Goal: Information Seeking & Learning: Learn about a topic

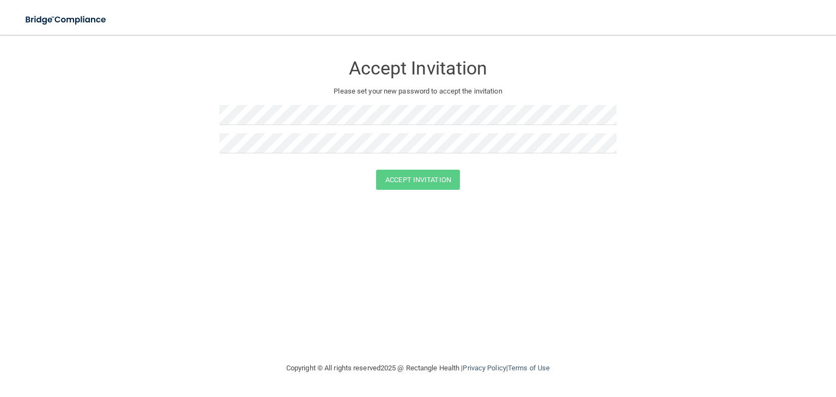
click at [363, 132] on div at bounding box center [417, 119] width 397 height 28
click at [399, 179] on button "Accept Invitation" at bounding box center [418, 180] width 84 height 20
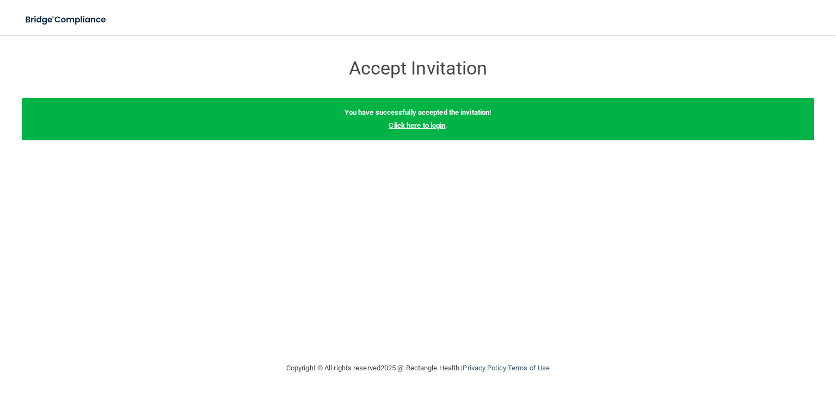
click at [442, 127] on link "Click here to login" at bounding box center [417, 125] width 57 height 8
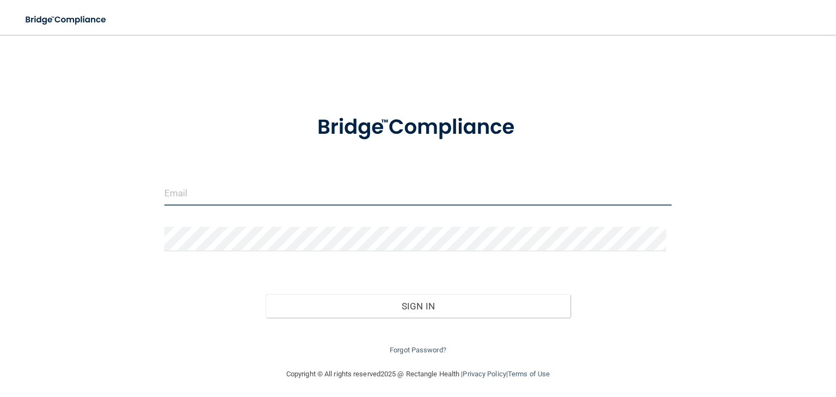
type input "[EMAIL_ADDRESS][DOMAIN_NAME]"
click at [334, 198] on input "[EMAIL_ADDRESS][DOMAIN_NAME]" at bounding box center [417, 193] width 507 height 24
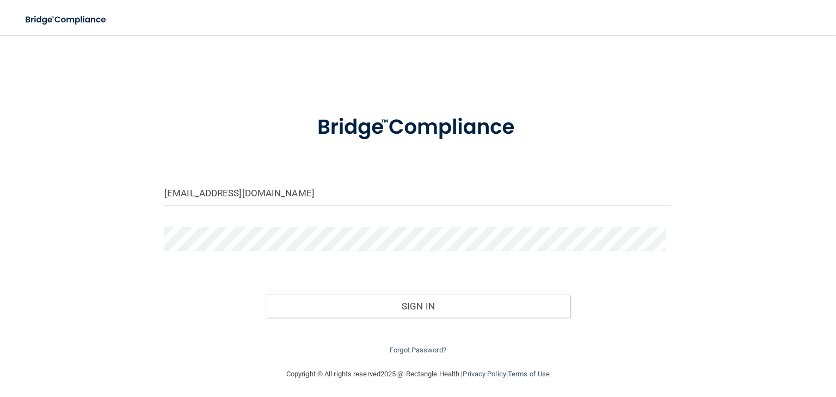
click at [431, 318] on div "Forgot Password?" at bounding box center [418, 337] width 524 height 39
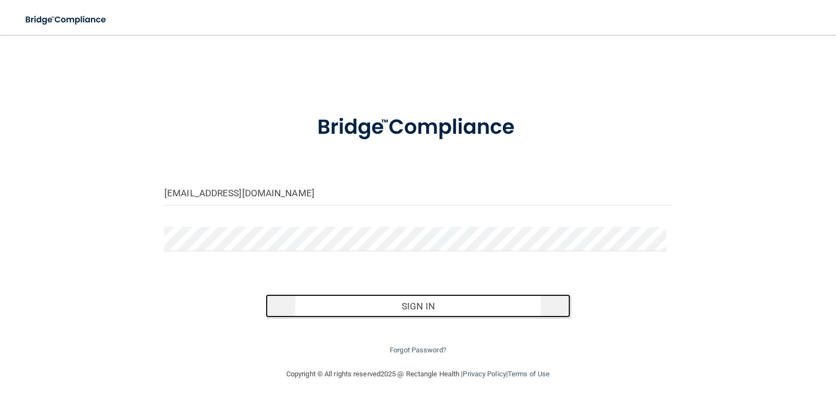
click at [431, 310] on button "Sign In" at bounding box center [418, 307] width 304 height 24
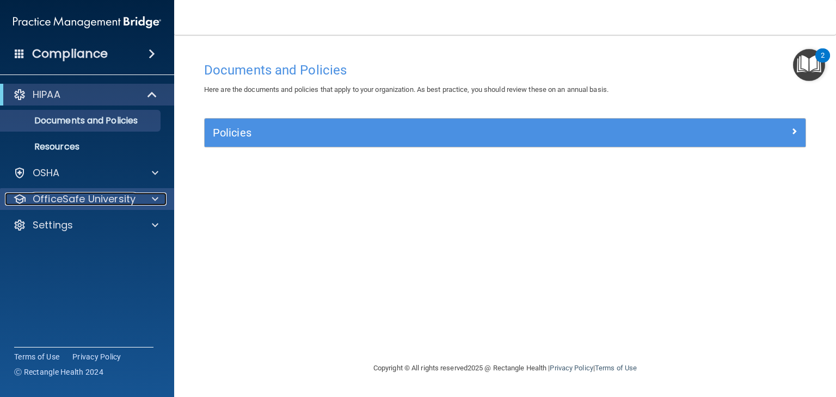
click at [149, 197] on div at bounding box center [153, 199] width 27 height 13
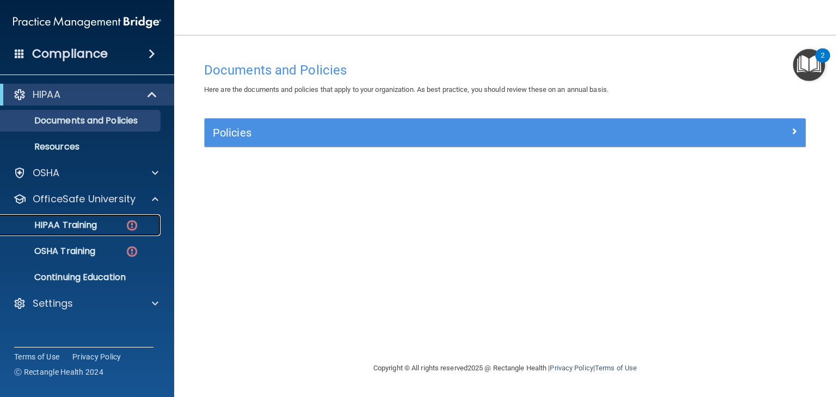
click at [128, 216] on link "HIPAA Training" at bounding box center [74, 226] width 171 height 22
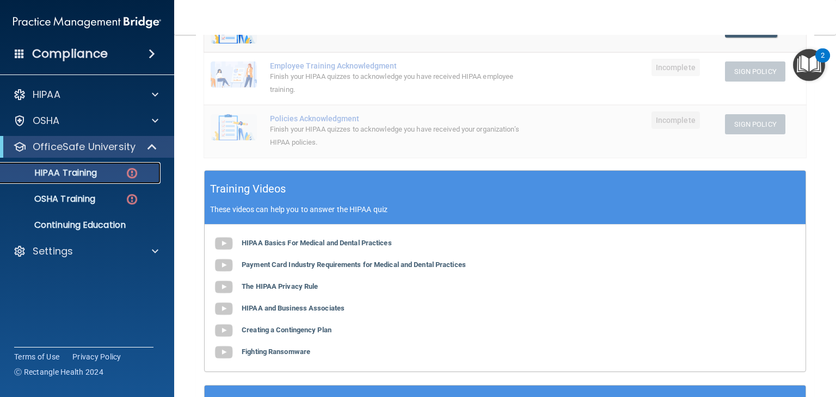
scroll to position [274, 0]
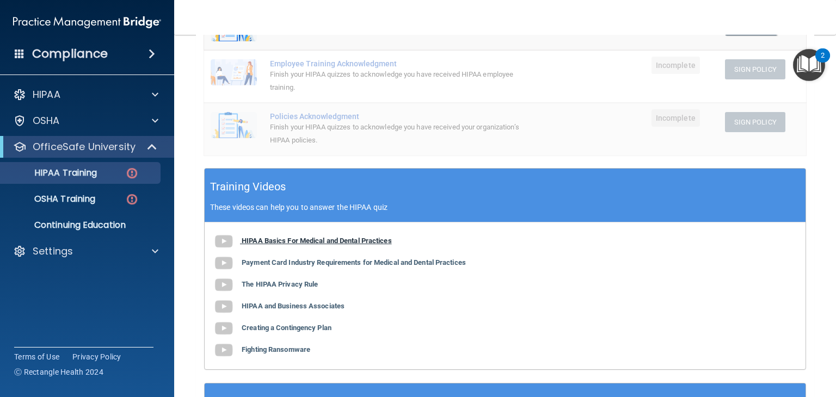
click at [293, 237] on b "HIPAA Basics For Medical and Dental Practices" at bounding box center [317, 241] width 150 height 8
click at [371, 264] on b "Payment Card Industry Requirements for Medical and Dental Practices" at bounding box center [354, 263] width 224 height 8
click at [307, 286] on b "The HIPAA Privacy Rule" at bounding box center [280, 284] width 76 height 8
click at [305, 305] on b "HIPAA and Business Associates" at bounding box center [293, 306] width 103 height 8
click at [303, 324] on b "Creating a Contingency Plan" at bounding box center [287, 328] width 90 height 8
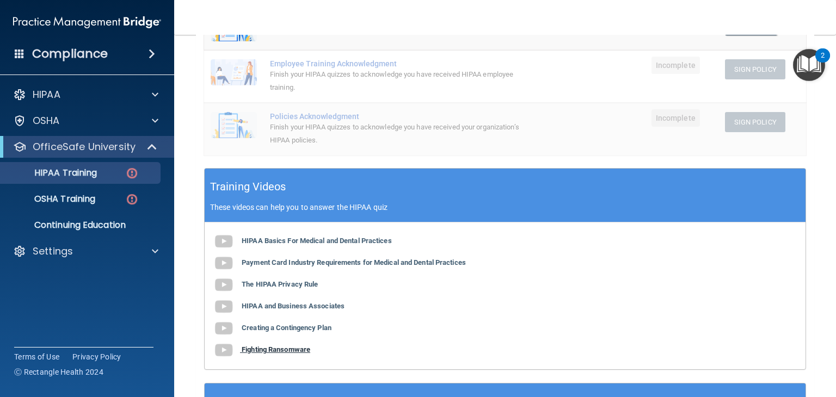
click at [299, 347] on b "Fighting Ransomware" at bounding box center [276, 350] width 69 height 8
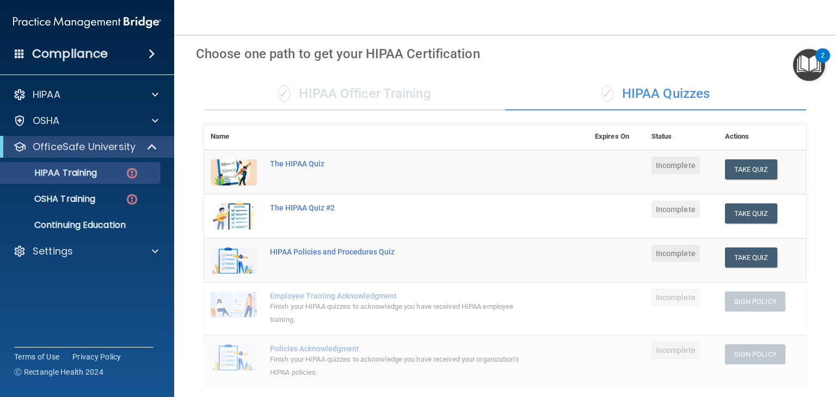
scroll to position [39, 0]
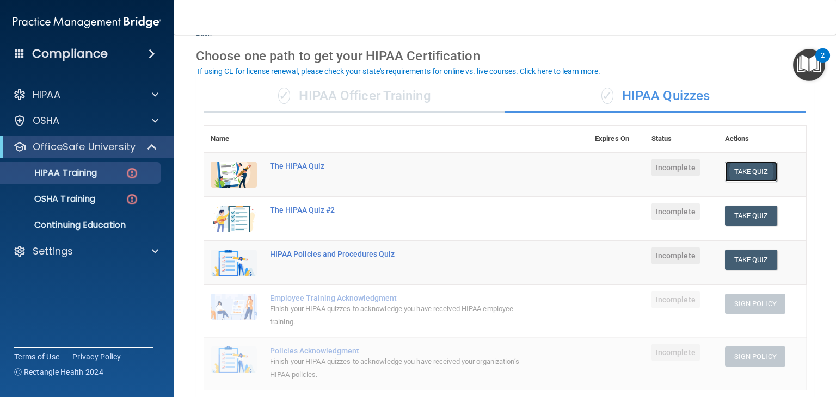
click at [750, 172] on button "Take Quiz" at bounding box center [751, 172] width 52 height 20
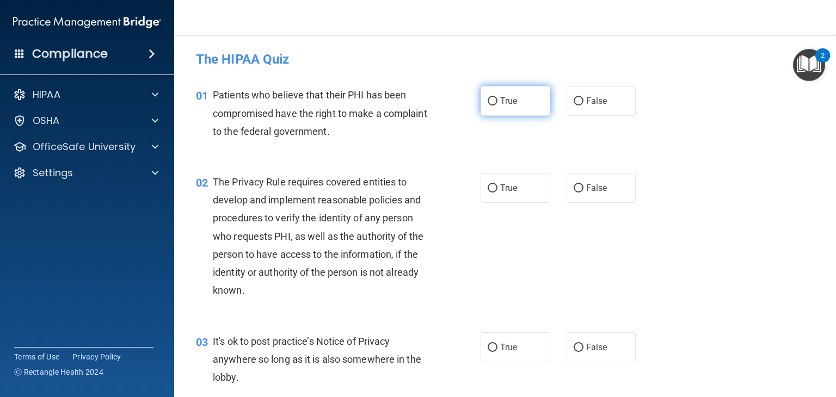
click at [518, 108] on label "True" at bounding box center [516, 101] width 70 height 30
click at [498, 106] on input "True" at bounding box center [493, 101] width 10 height 8
radio input "true"
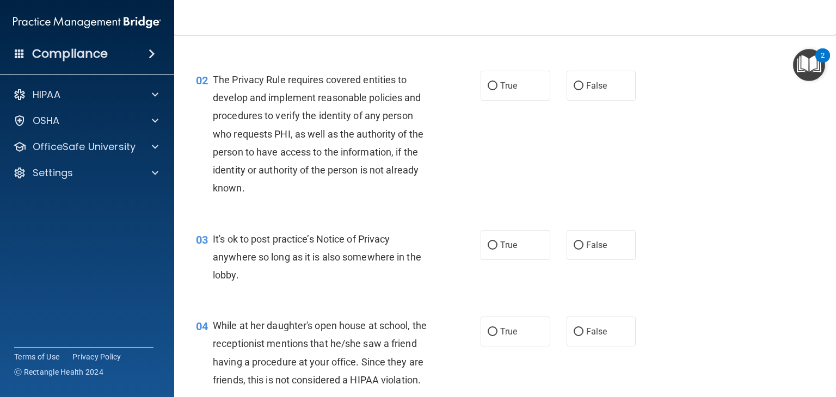
scroll to position [109, 0]
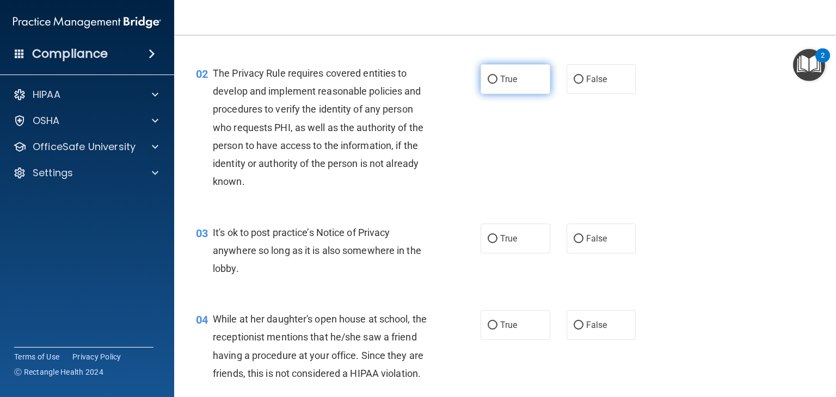
click at [509, 86] on label "True" at bounding box center [516, 79] width 70 height 30
click at [498, 84] on input "True" at bounding box center [493, 80] width 10 height 8
radio input "true"
click at [714, 144] on div "02 The Privacy Rule requires covered entities to develop and implement reasonab…" at bounding box center [505, 131] width 635 height 160
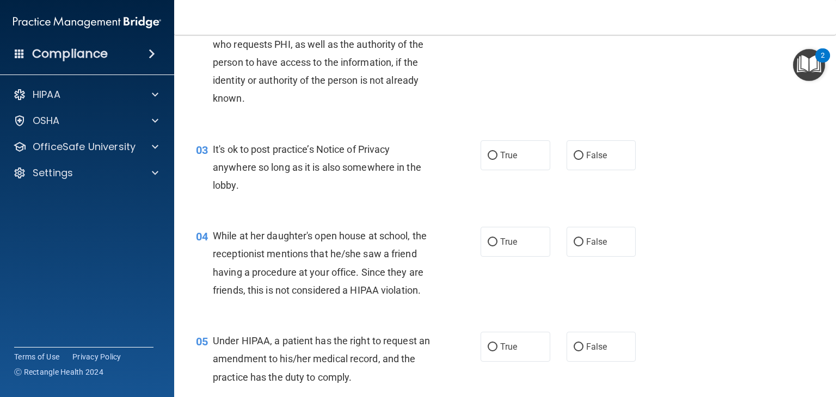
scroll to position [204, 0]
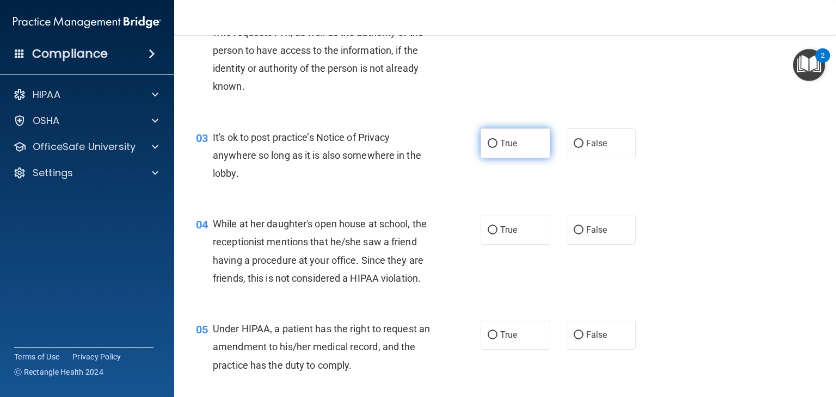
click at [538, 134] on label "True" at bounding box center [516, 143] width 70 height 30
click at [498, 140] on input "True" at bounding box center [493, 144] width 10 height 8
radio input "true"
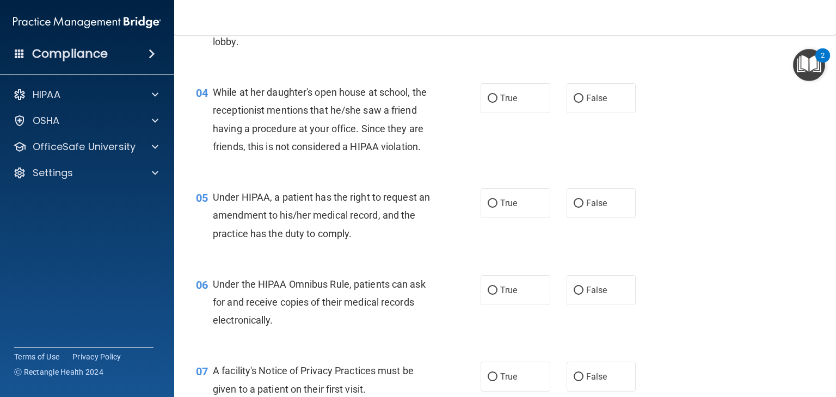
scroll to position [340, 0]
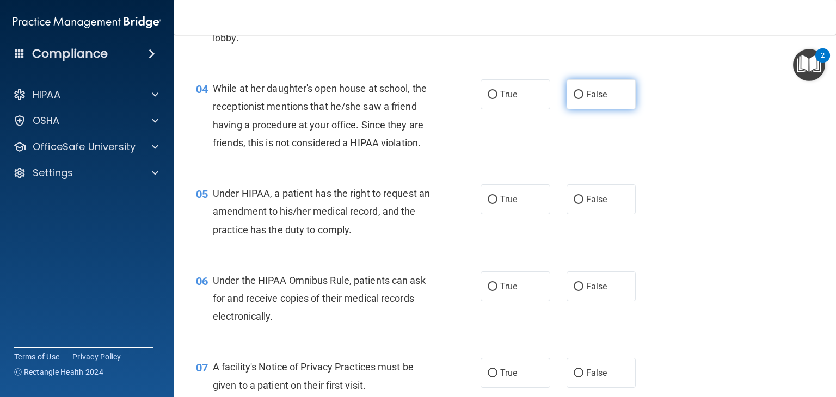
click at [608, 96] on label "False" at bounding box center [602, 94] width 70 height 30
click at [584, 96] on input "False" at bounding box center [579, 95] width 10 height 8
radio input "true"
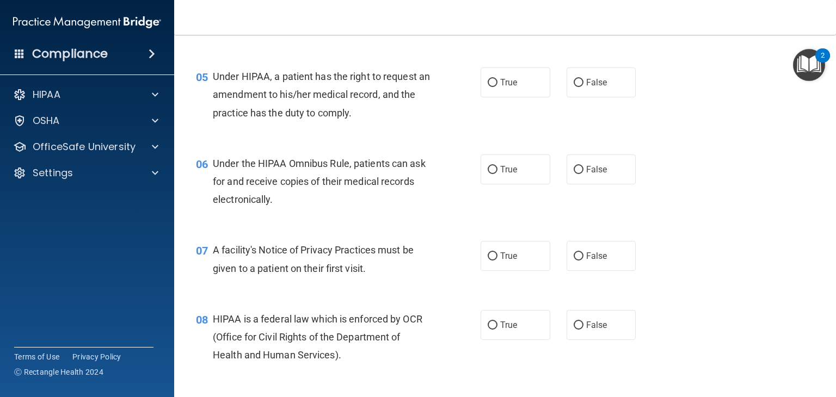
scroll to position [461, 0]
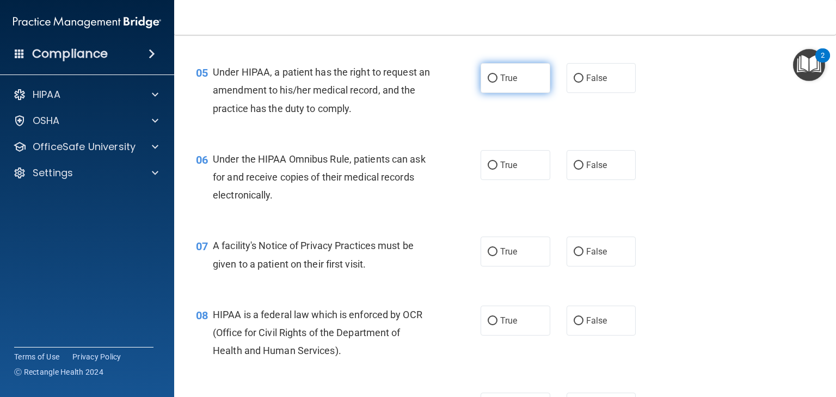
click at [508, 83] on span "True" at bounding box center [508, 78] width 17 height 10
click at [498, 83] on input "True" at bounding box center [493, 79] width 10 height 8
radio input "true"
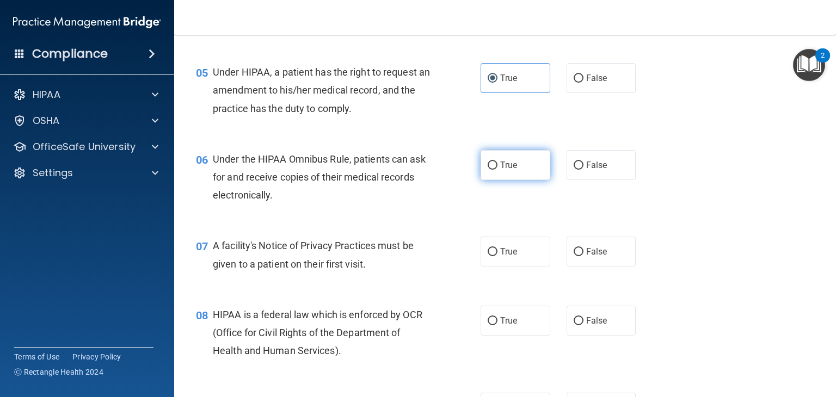
click at [529, 180] on label "True" at bounding box center [516, 165] width 70 height 30
click at [498, 170] on input "True" at bounding box center [493, 166] width 10 height 8
radio input "true"
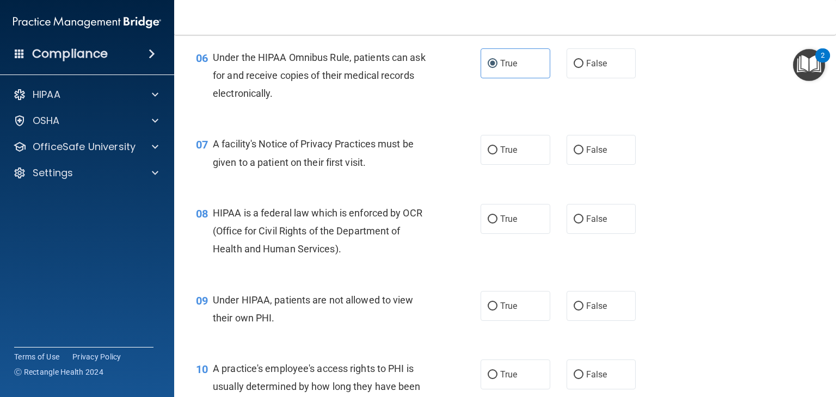
scroll to position [590, 0]
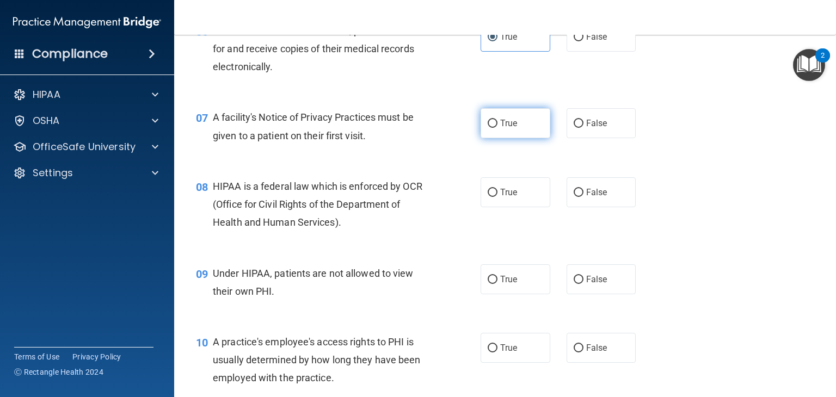
click at [504, 138] on label "True" at bounding box center [516, 123] width 70 height 30
click at [498, 128] on input "True" at bounding box center [493, 124] width 10 height 8
radio input "true"
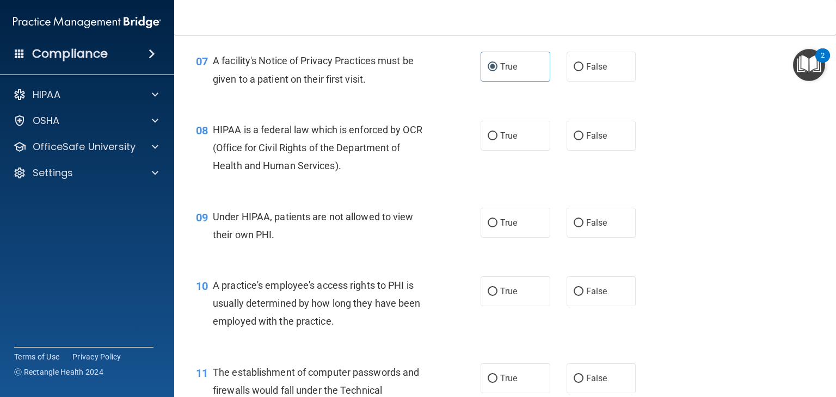
scroll to position [653, 0]
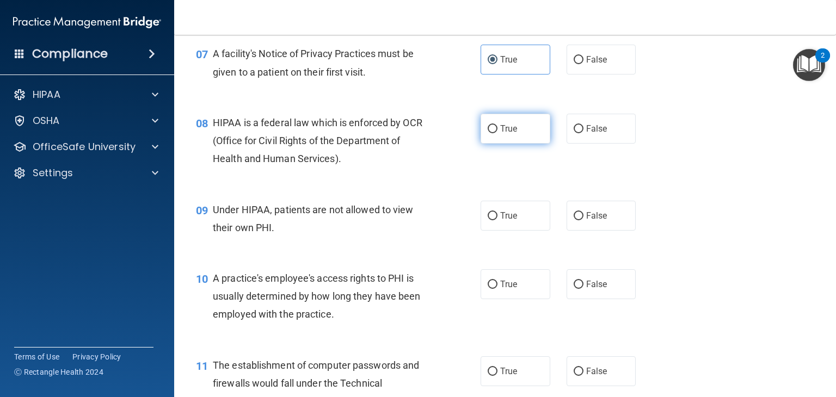
click at [511, 134] on span "True" at bounding box center [508, 129] width 17 height 10
click at [498, 133] on input "True" at bounding box center [493, 129] width 10 height 8
radio input "true"
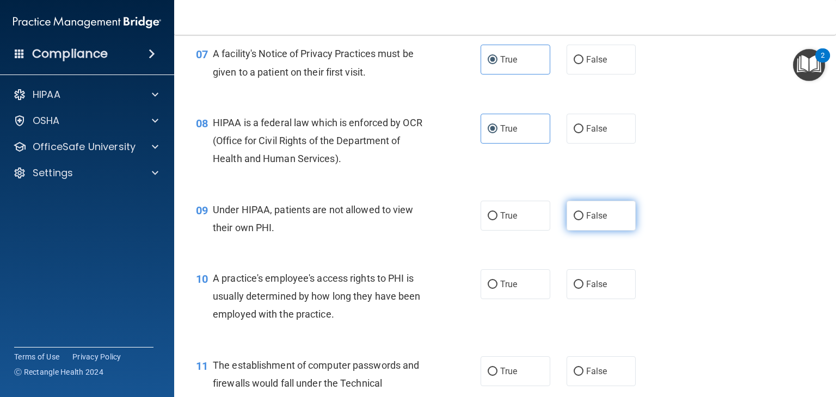
click at [590, 221] on span "False" at bounding box center [596, 216] width 21 height 10
click at [584, 220] on input "False" at bounding box center [579, 216] width 10 height 8
radio input "true"
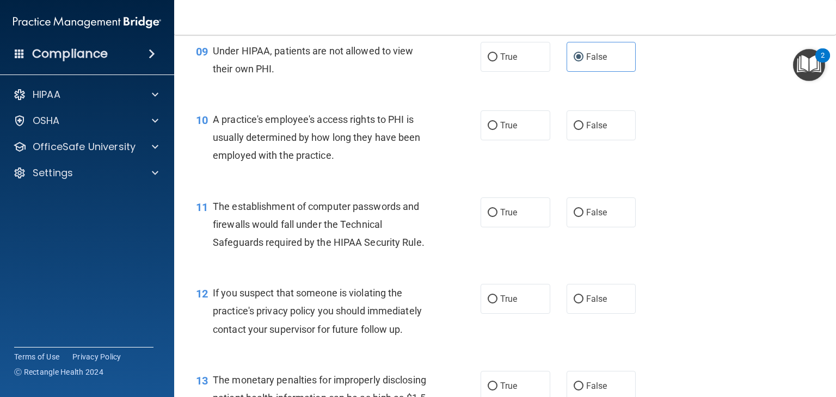
scroll to position [816, 0]
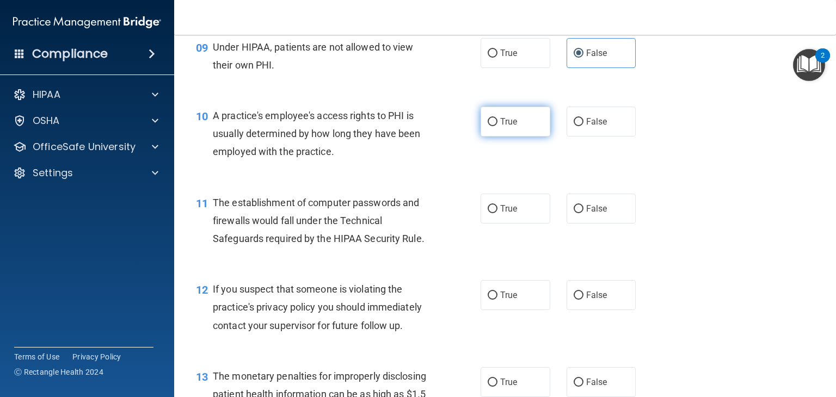
click at [528, 133] on label "True" at bounding box center [516, 122] width 70 height 30
click at [498, 126] on input "True" at bounding box center [493, 122] width 10 height 8
radio input "true"
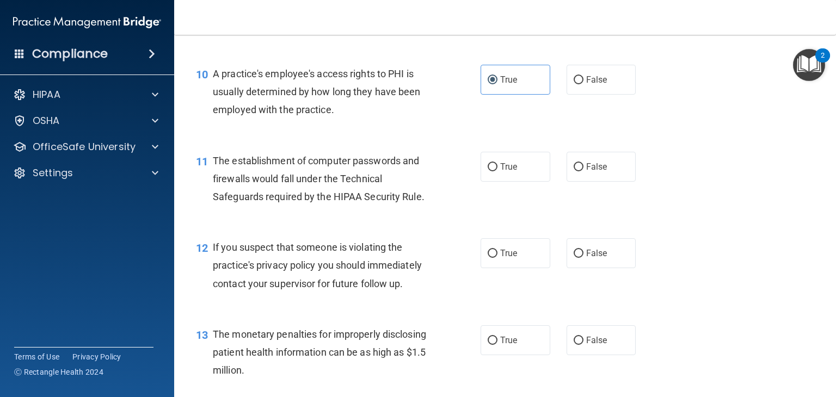
scroll to position [877, 0]
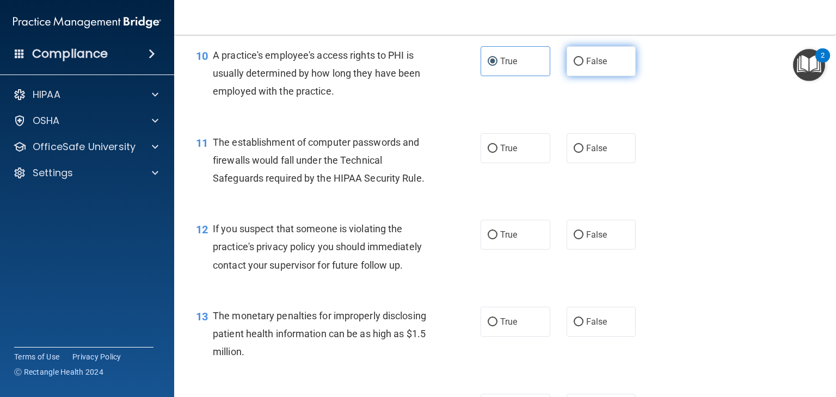
click at [605, 76] on label "False" at bounding box center [602, 61] width 70 height 30
click at [584, 66] on input "False" at bounding box center [579, 62] width 10 height 8
radio input "true"
radio input "false"
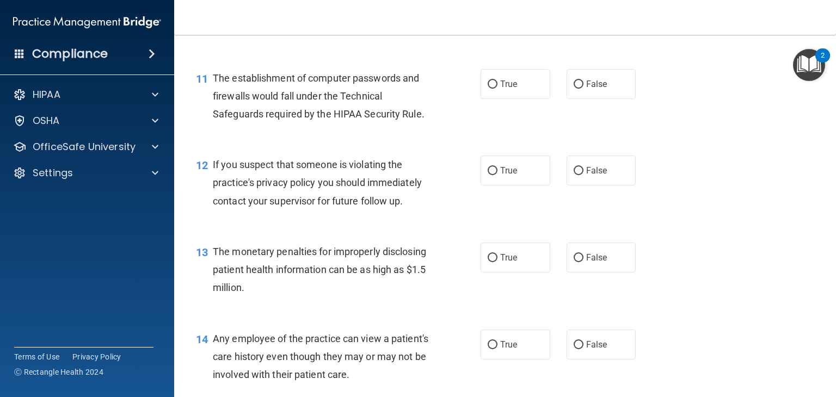
scroll to position [948, 0]
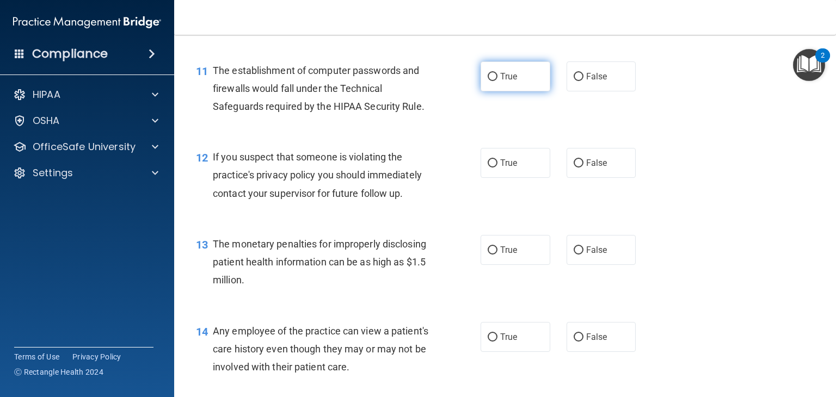
click at [510, 82] on span "True" at bounding box center [508, 76] width 17 height 10
click at [498, 81] on input "True" at bounding box center [493, 77] width 10 height 8
radio input "true"
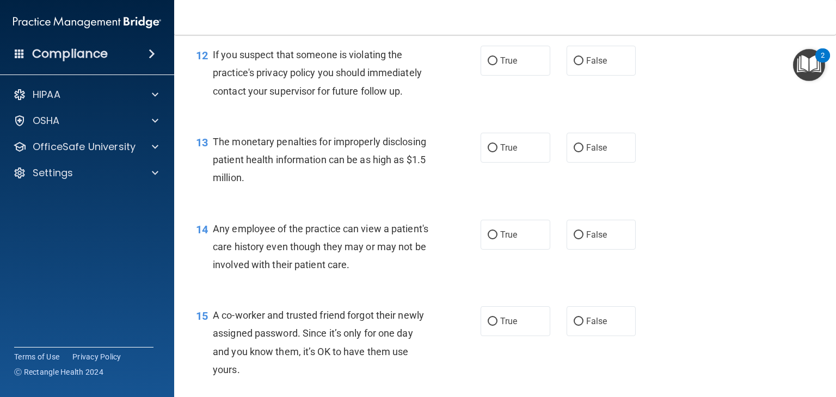
scroll to position [1054, 0]
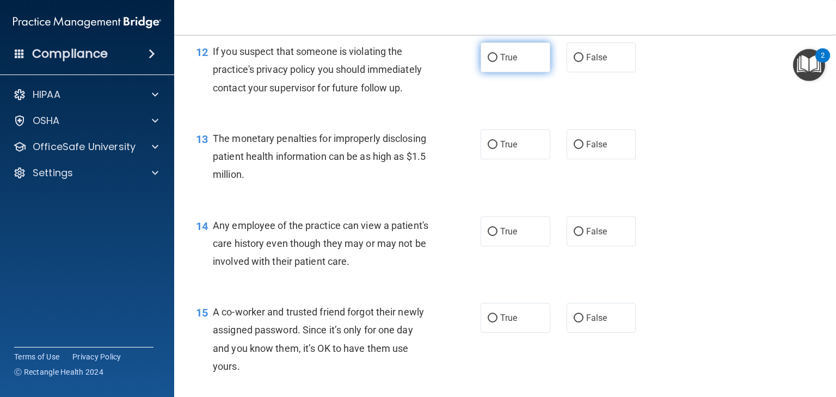
click at [531, 72] on label "True" at bounding box center [516, 57] width 70 height 30
click at [498, 62] on input "True" at bounding box center [493, 58] width 10 height 8
radio input "true"
click at [519, 157] on label "True" at bounding box center [516, 145] width 70 height 30
click at [498, 149] on input "True" at bounding box center [493, 145] width 10 height 8
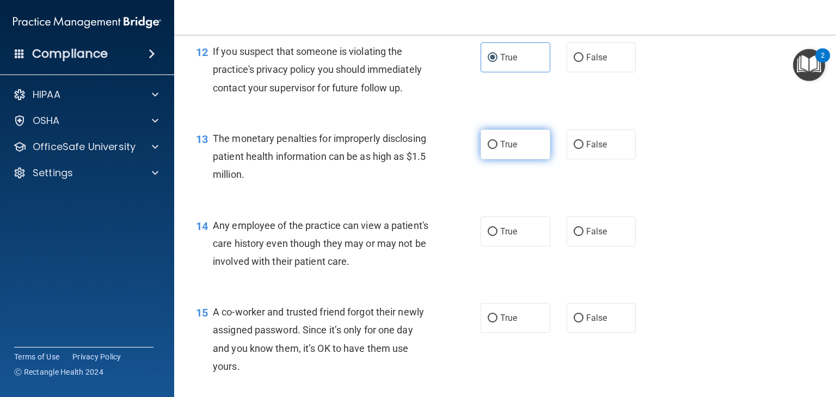
radio input "true"
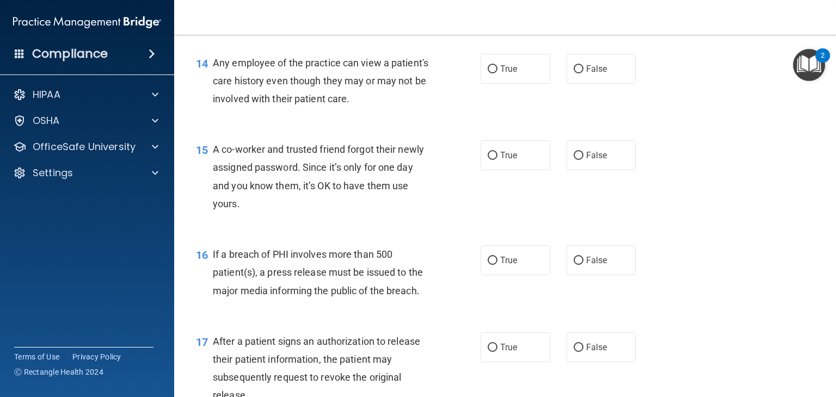
scroll to position [1228, 0]
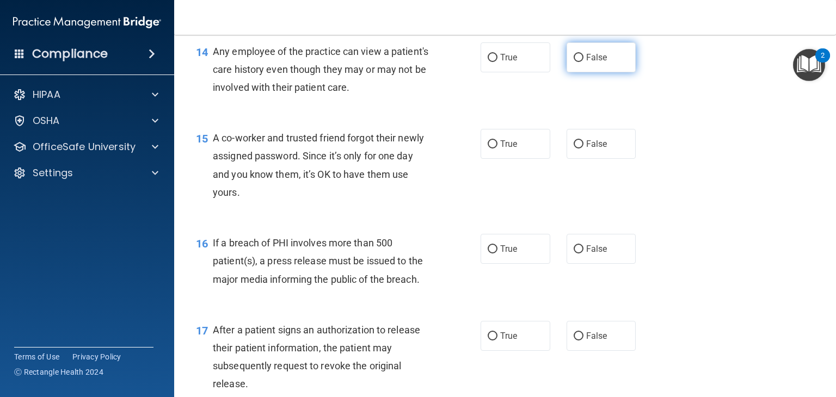
click at [575, 62] on input "False" at bounding box center [579, 58] width 10 height 8
radio input "true"
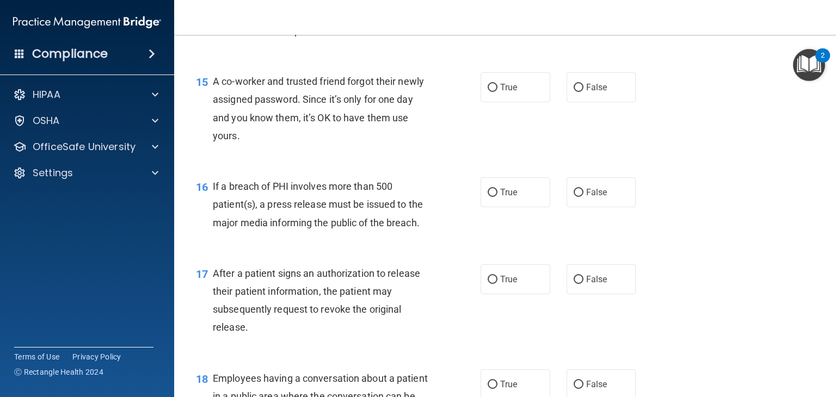
scroll to position [1296, 0]
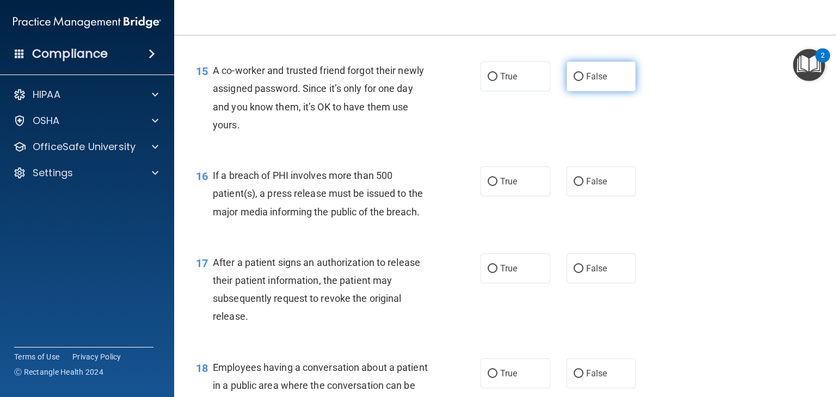
click at [587, 91] on label "False" at bounding box center [602, 77] width 70 height 30
click at [584, 81] on input "False" at bounding box center [579, 77] width 10 height 8
radio input "true"
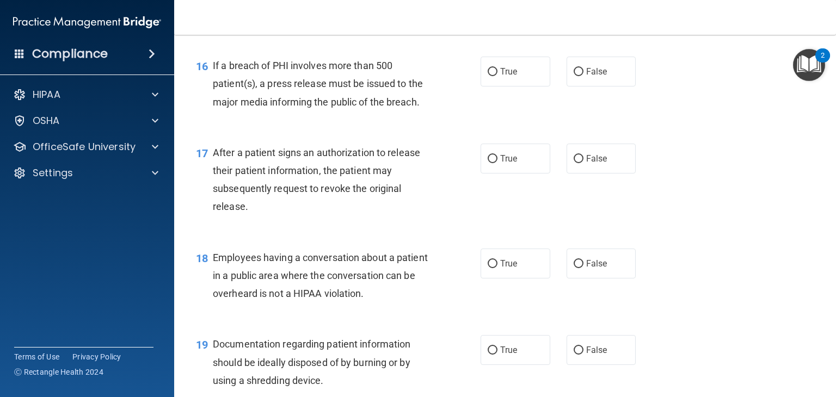
scroll to position [1417, 0]
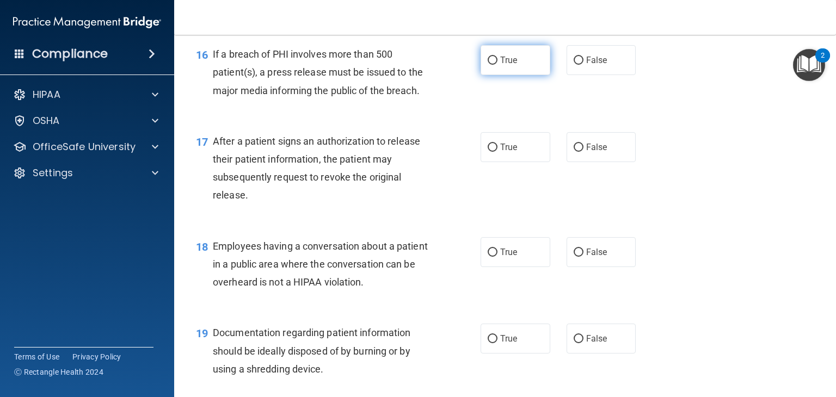
click at [522, 75] on label "True" at bounding box center [516, 60] width 70 height 30
click at [498, 65] on input "True" at bounding box center [493, 61] width 10 height 8
radio input "true"
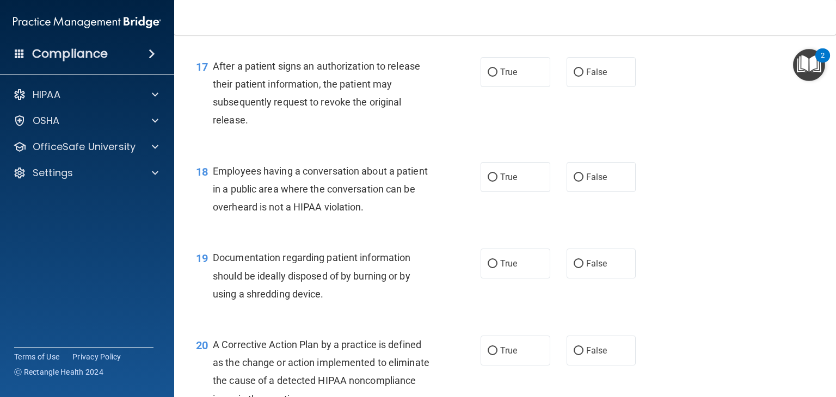
scroll to position [1496, 0]
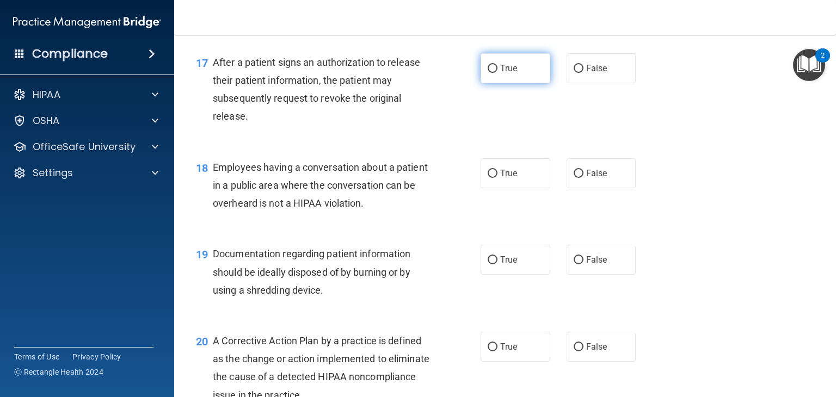
click at [511, 83] on label "True" at bounding box center [516, 68] width 70 height 30
click at [498, 73] on input "True" at bounding box center [493, 69] width 10 height 8
radio input "true"
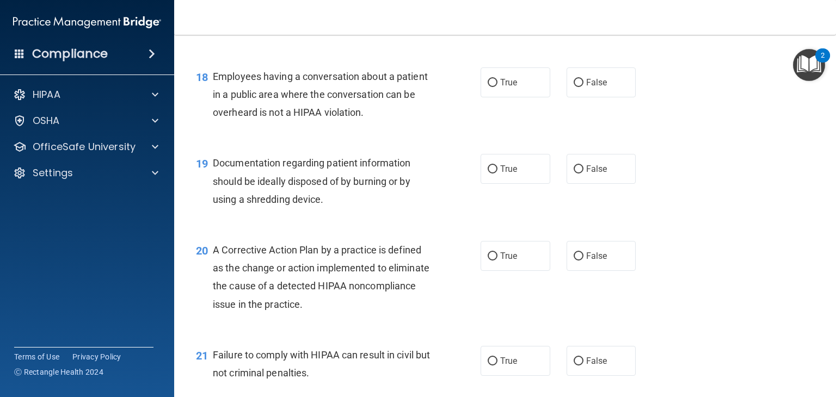
scroll to position [1591, 0]
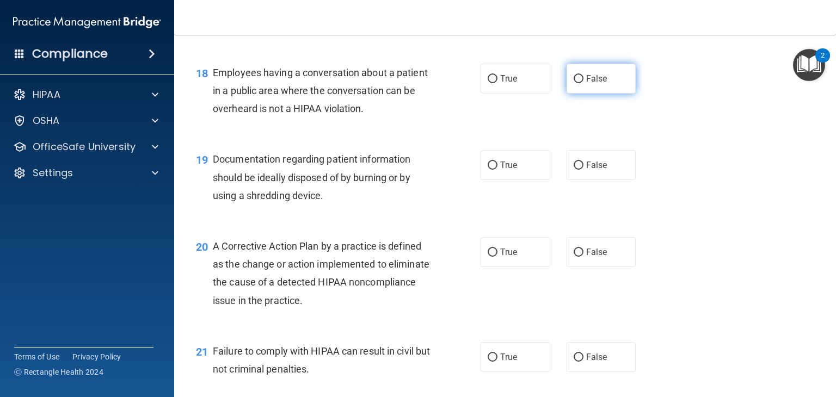
click at [580, 94] on label "False" at bounding box center [602, 79] width 70 height 30
click at [580, 83] on input "False" at bounding box center [579, 79] width 10 height 8
radio input "true"
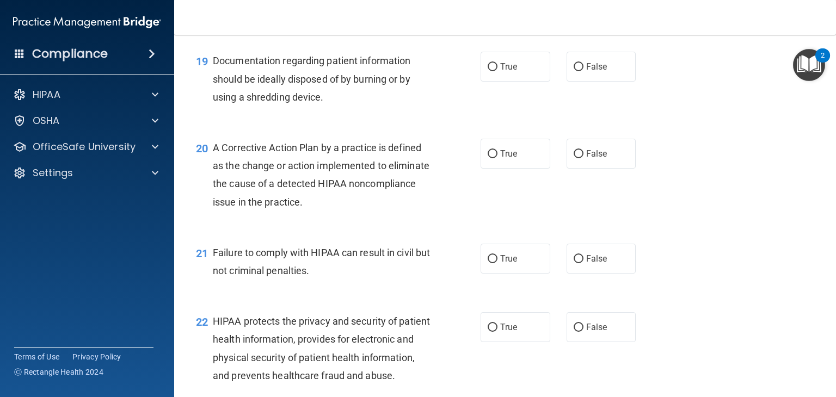
scroll to position [1686, 0]
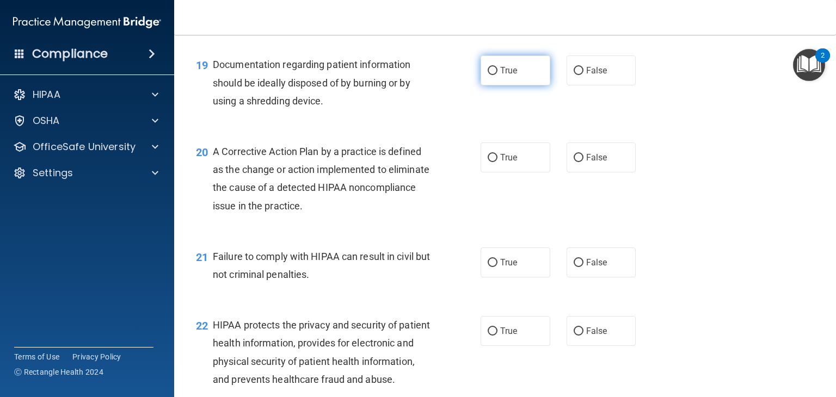
click at [529, 79] on label "True" at bounding box center [516, 71] width 70 height 30
click at [498, 75] on input "True" at bounding box center [493, 71] width 10 height 8
radio input "true"
drag, startPoint x: 830, startPoint y: 255, endPoint x: 733, endPoint y: 295, distance: 104.9
click at [733, 295] on div "21 Failure to comply with HIPAA can result in civil but not criminal penalties.…" at bounding box center [505, 268] width 635 height 69
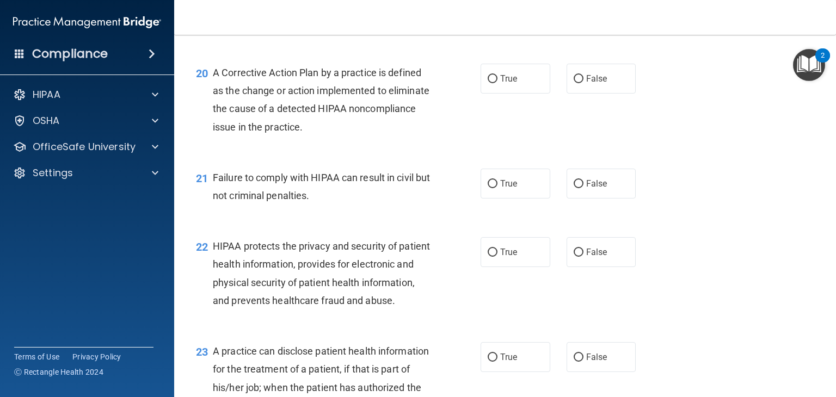
scroll to position [1772, 0]
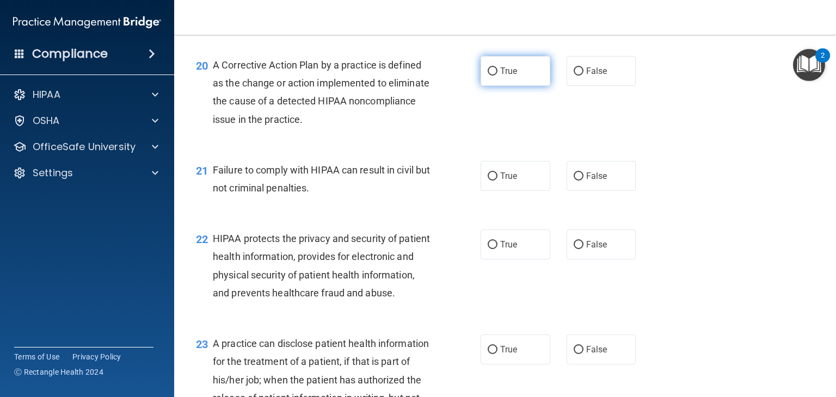
click at [511, 76] on span "True" at bounding box center [508, 71] width 17 height 10
click at [498, 76] on input "True" at bounding box center [493, 72] width 10 height 8
radio input "true"
click at [569, 191] on label "False" at bounding box center [602, 176] width 70 height 30
click at [574, 181] on input "False" at bounding box center [579, 177] width 10 height 8
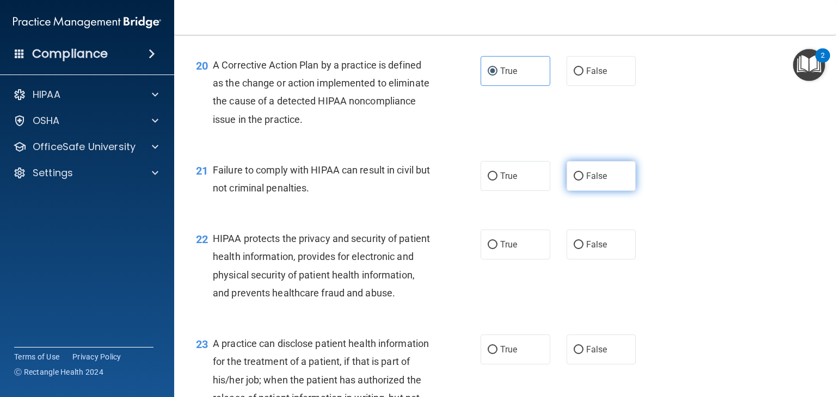
radio input "true"
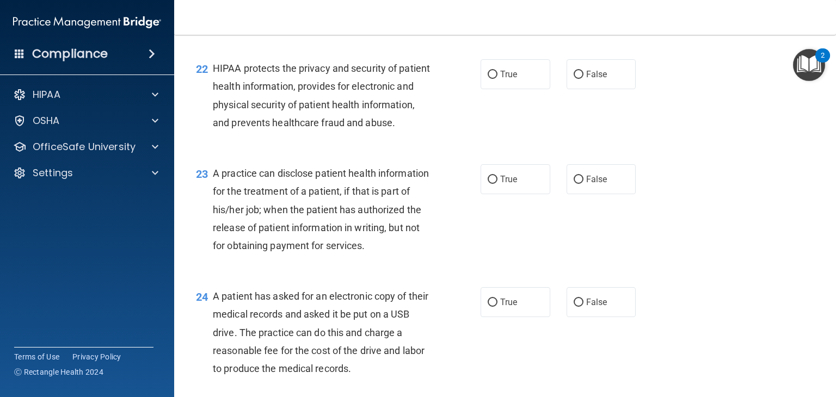
scroll to position [1950, 0]
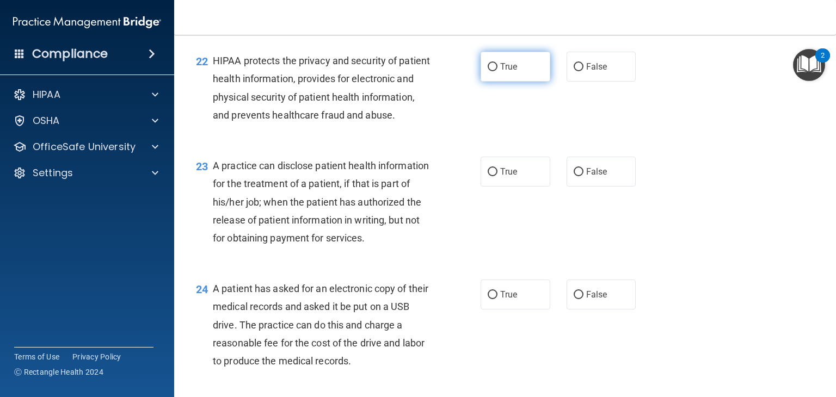
drag, startPoint x: 490, startPoint y: 99, endPoint x: 492, endPoint y: 83, distance: 15.3
click at [492, 71] on input "True" at bounding box center [493, 67] width 10 height 8
radio input "true"
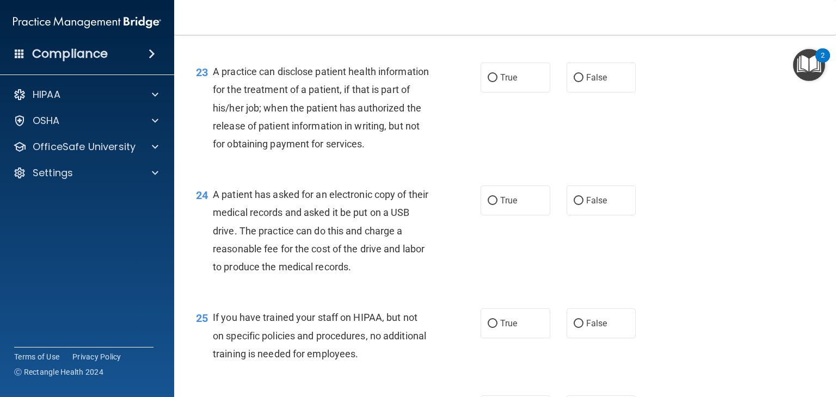
scroll to position [2056, 0]
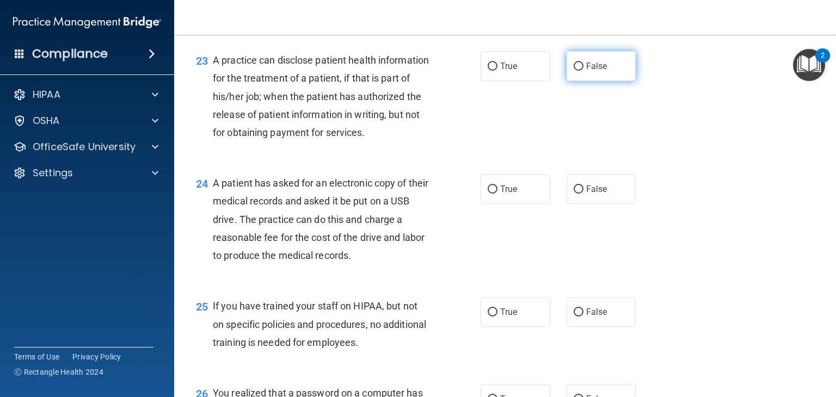
click at [620, 81] on label "False" at bounding box center [602, 66] width 70 height 30
click at [584, 71] on input "False" at bounding box center [579, 67] width 10 height 8
radio input "true"
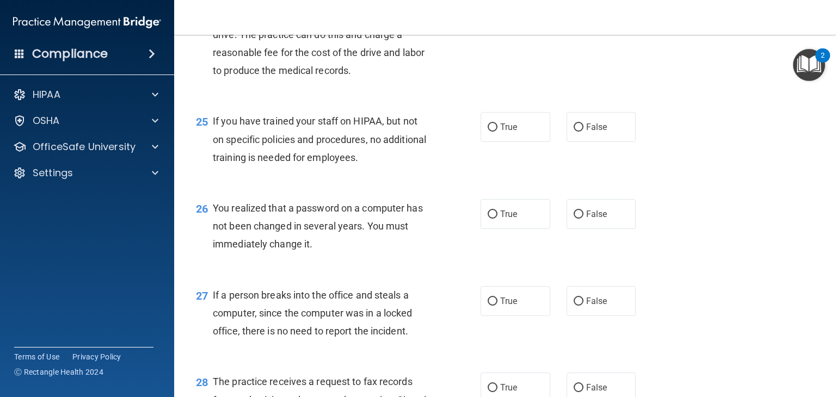
scroll to position [2248, 0]
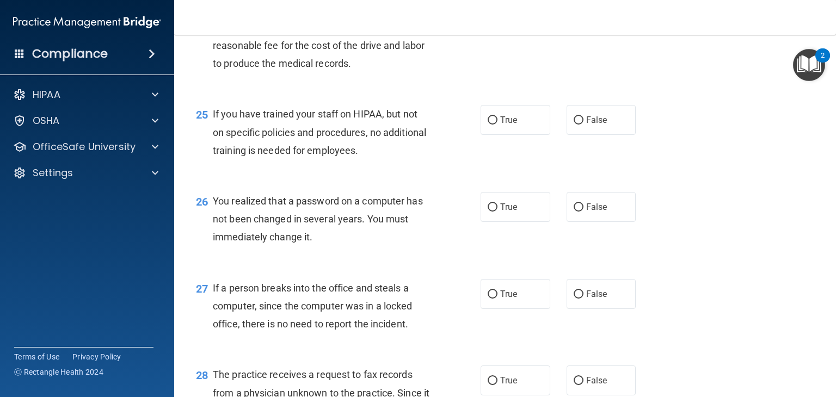
radio input "true"
click at [575, 125] on input "False" at bounding box center [579, 121] width 10 height 8
radio input "true"
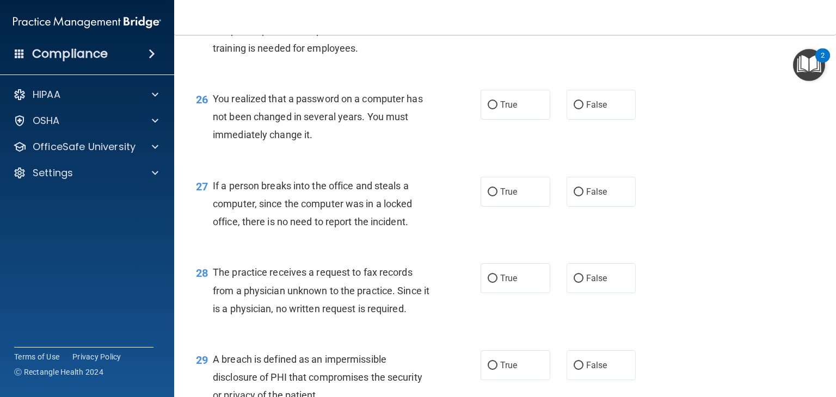
scroll to position [2385, 0]
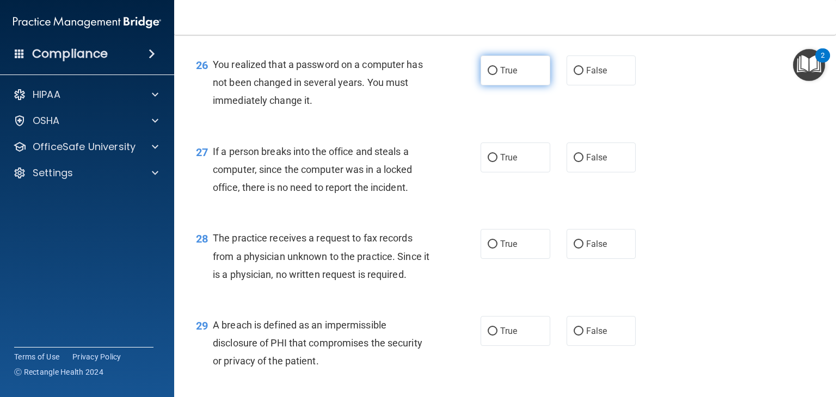
click at [543, 85] on label "True" at bounding box center [516, 71] width 70 height 30
click at [498, 75] on input "True" at bounding box center [493, 71] width 10 height 8
radio input "true"
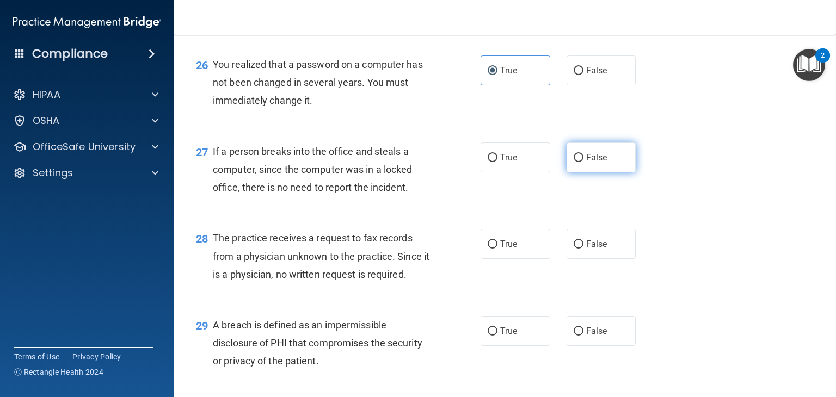
click at [590, 173] on label "False" at bounding box center [602, 158] width 70 height 30
click at [584, 162] on input "False" at bounding box center [579, 158] width 10 height 8
radio input "true"
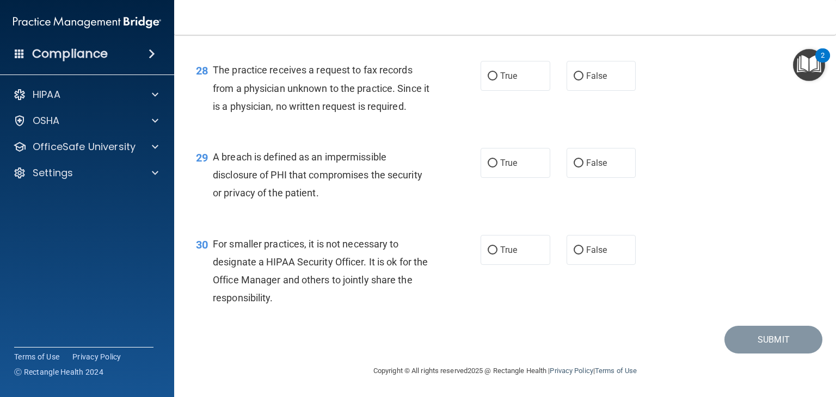
scroll to position [2565, 0]
click at [591, 81] on span "False" at bounding box center [596, 76] width 21 height 10
click at [584, 81] on input "False" at bounding box center [579, 76] width 10 height 8
radio input "true"
click at [492, 168] on input "True" at bounding box center [493, 164] width 10 height 8
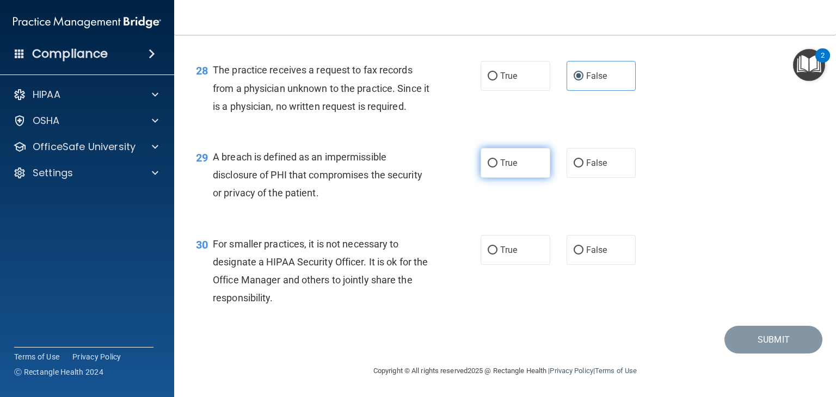
radio input "true"
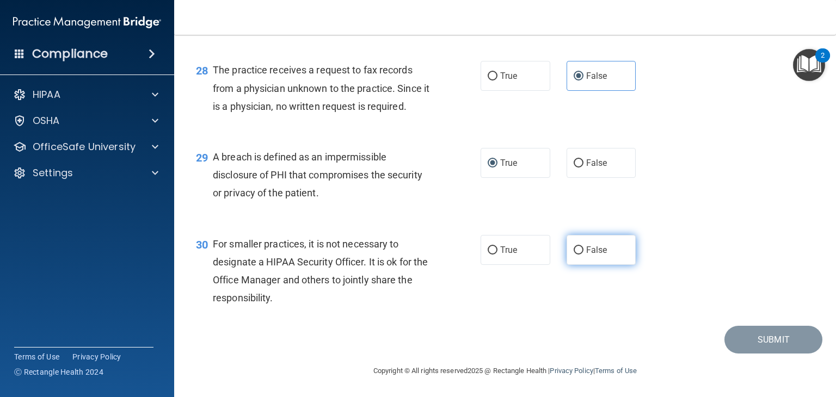
click at [574, 265] on label "False" at bounding box center [602, 250] width 70 height 30
click at [574, 255] on input "False" at bounding box center [579, 251] width 10 height 8
radio input "true"
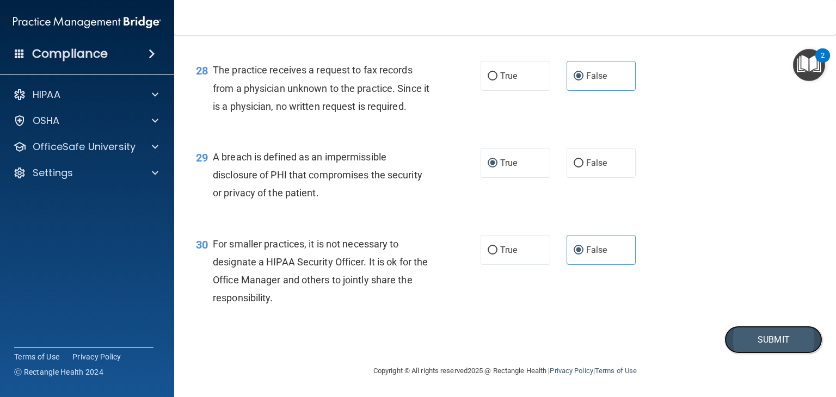
click at [777, 354] on button "Submit" at bounding box center [774, 340] width 98 height 28
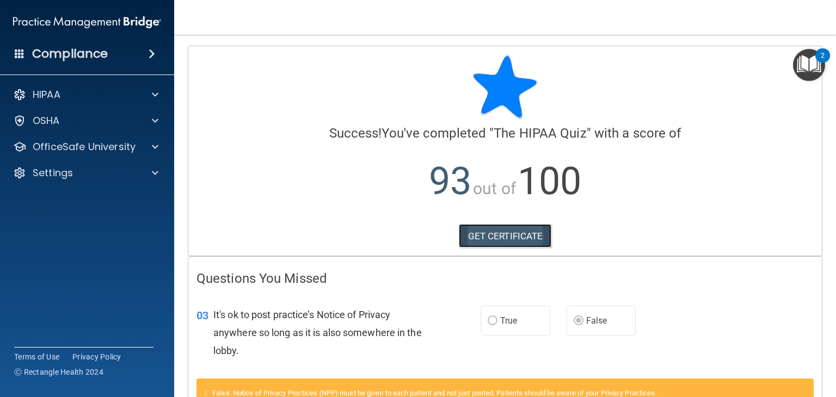
click at [529, 240] on link "GET CERTIFICATE" at bounding box center [505, 236] width 93 height 24
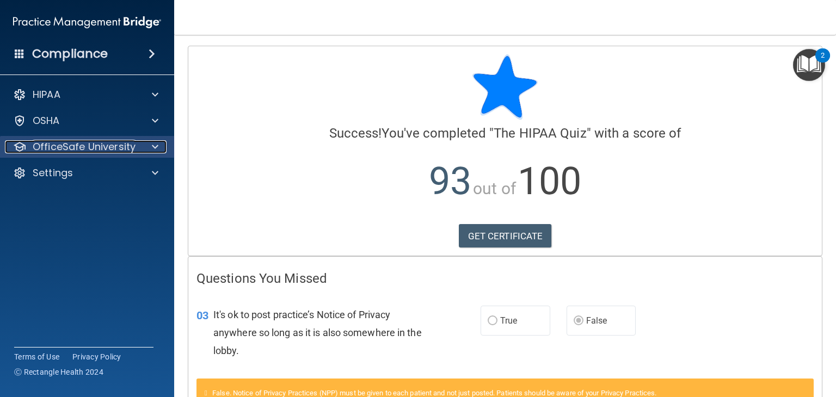
click at [102, 144] on p "OfficeSafe University" at bounding box center [84, 146] width 103 height 13
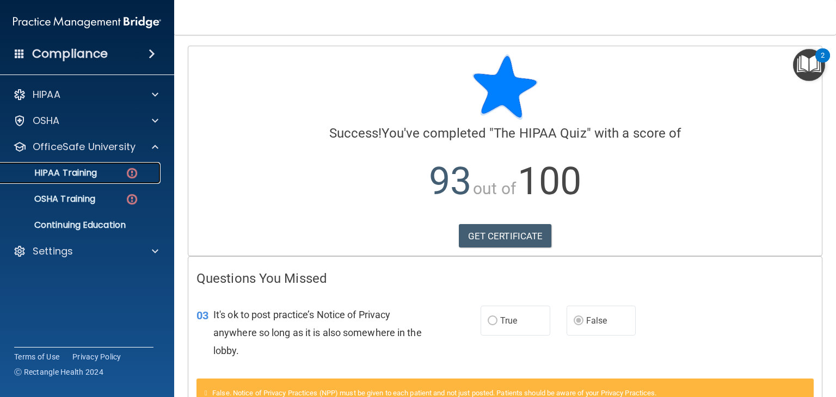
click at [100, 179] on link "HIPAA Training" at bounding box center [74, 173] width 171 height 22
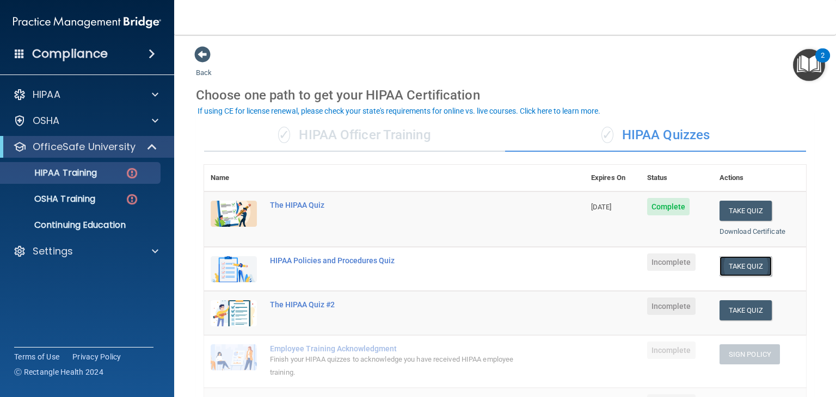
click at [739, 264] on button "Take Quiz" at bounding box center [746, 266] width 52 height 20
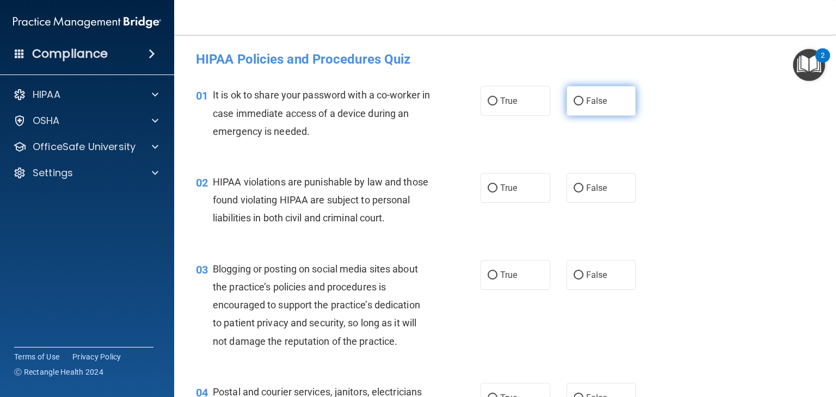
click at [580, 88] on label "False" at bounding box center [602, 101] width 70 height 30
click at [580, 97] on input "False" at bounding box center [579, 101] width 10 height 8
radio input "true"
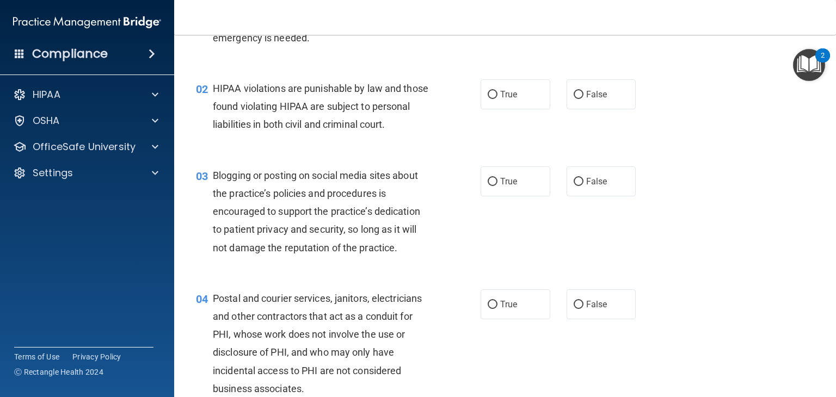
scroll to position [106, 0]
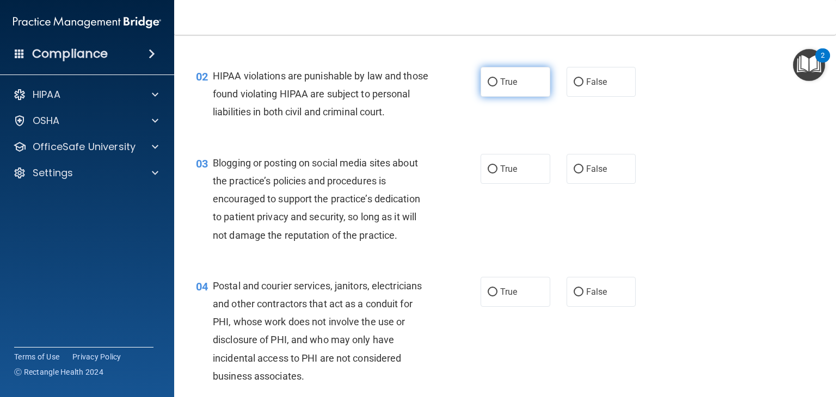
click at [525, 87] on label "True" at bounding box center [516, 82] width 70 height 30
click at [498, 87] on input "True" at bounding box center [493, 82] width 10 height 8
radio input "true"
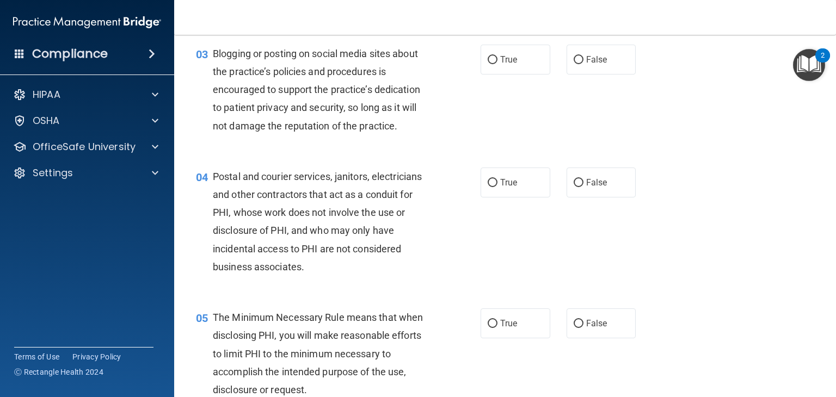
scroll to position [236, 0]
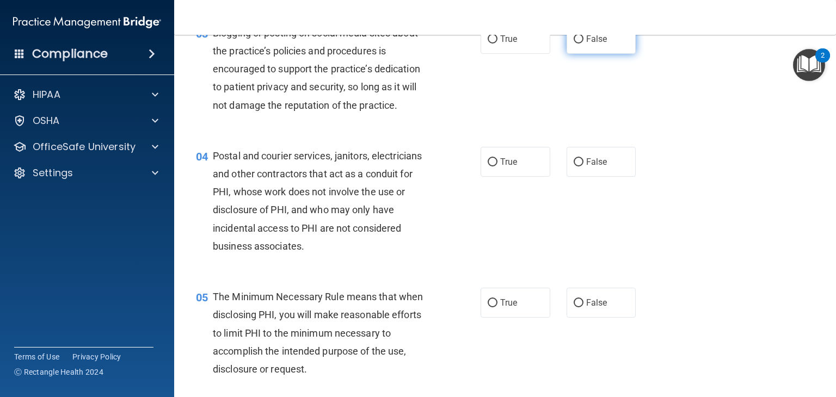
click at [628, 54] on label "False" at bounding box center [602, 39] width 70 height 30
click at [584, 44] on input "False" at bounding box center [579, 39] width 10 height 8
radio input "true"
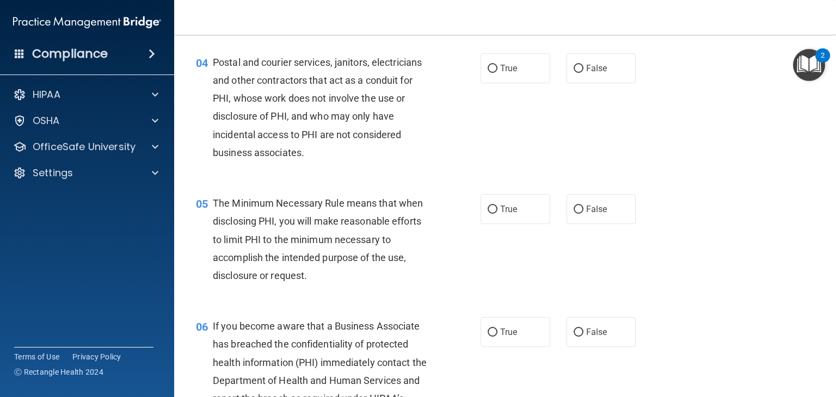
scroll to position [338, 0]
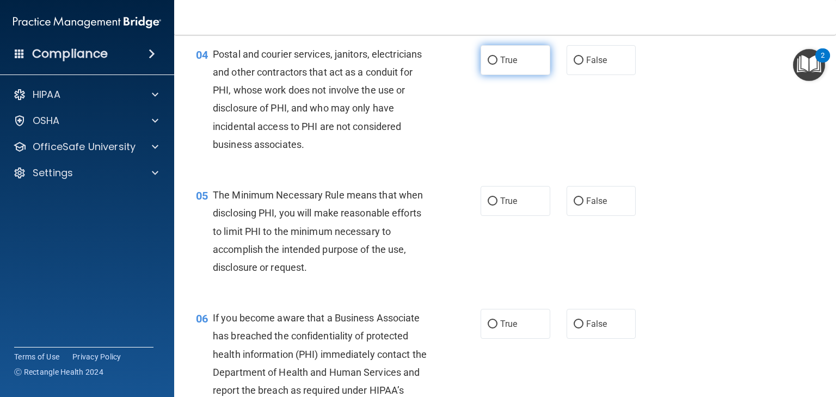
click at [514, 75] on label "True" at bounding box center [516, 60] width 70 height 30
click at [498, 65] on input "True" at bounding box center [493, 61] width 10 height 8
radio input "true"
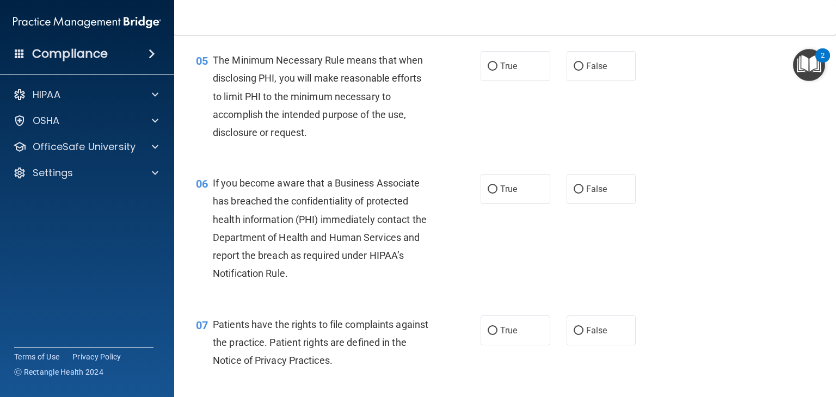
scroll to position [481, 0]
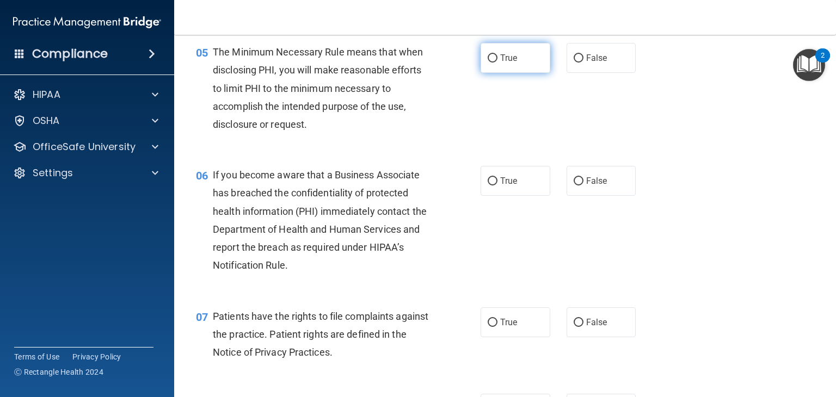
click at [518, 73] on label "True" at bounding box center [516, 58] width 70 height 30
click at [498, 63] on input "True" at bounding box center [493, 58] width 10 height 8
radio input "true"
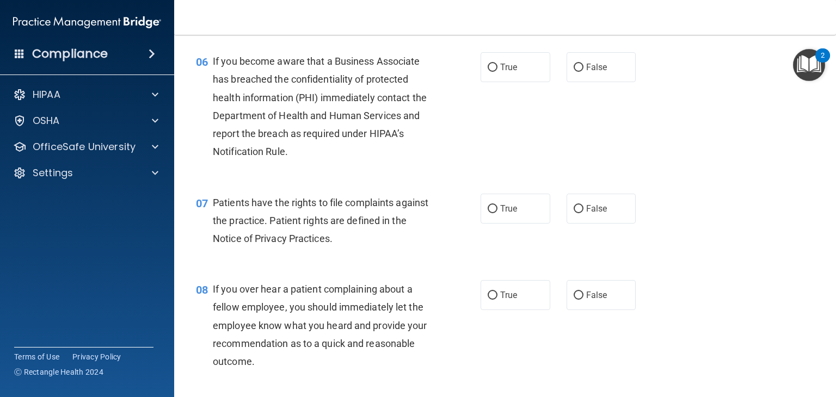
scroll to position [579, 0]
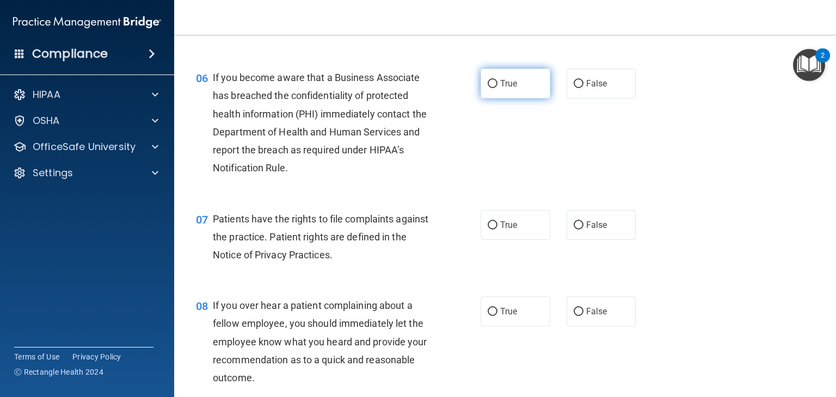
click at [513, 99] on label "True" at bounding box center [516, 84] width 70 height 30
click at [498, 88] on input "True" at bounding box center [493, 84] width 10 height 8
radio input "true"
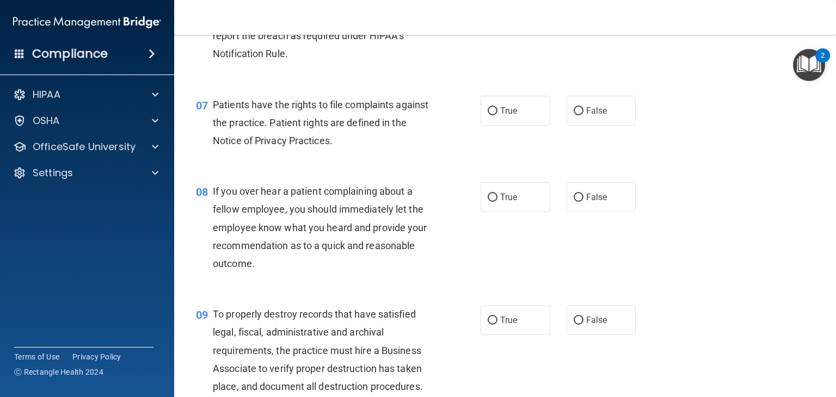
scroll to position [697, 0]
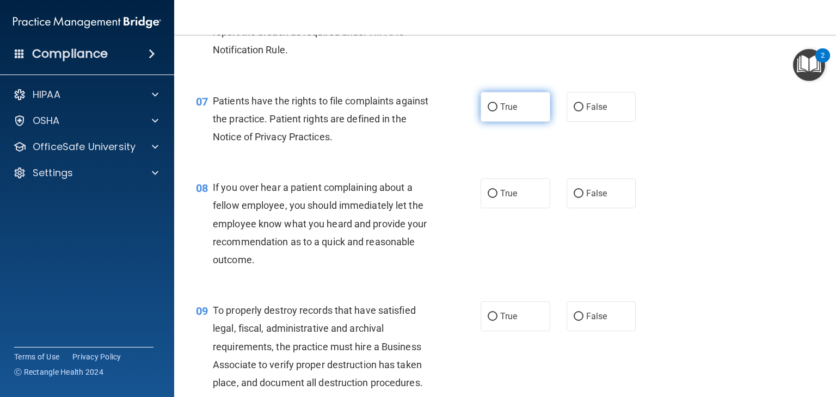
click at [500, 112] on span "True" at bounding box center [508, 107] width 17 height 10
click at [497, 112] on input "True" at bounding box center [493, 107] width 10 height 8
radio input "true"
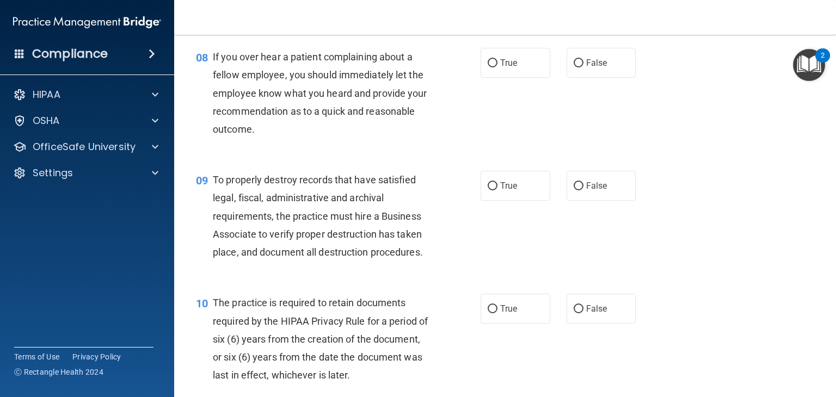
scroll to position [832, 0]
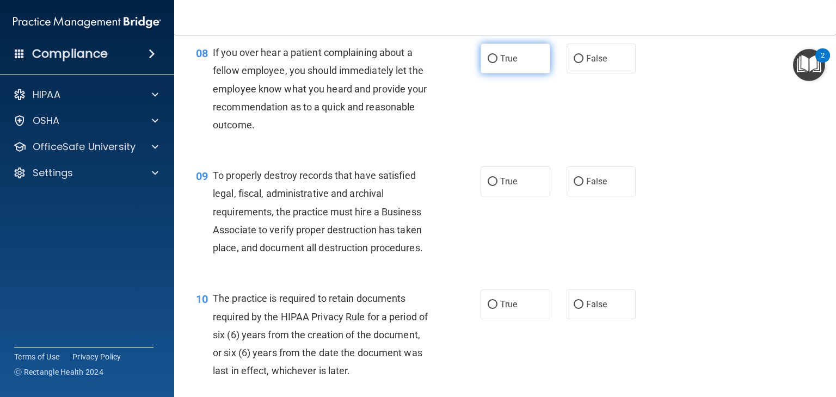
click at [507, 64] on span "True" at bounding box center [508, 58] width 17 height 10
click at [498, 63] on input "True" at bounding box center [493, 59] width 10 height 8
radio input "true"
click at [600, 64] on span "False" at bounding box center [596, 58] width 21 height 10
click at [584, 63] on input "False" at bounding box center [579, 59] width 10 height 8
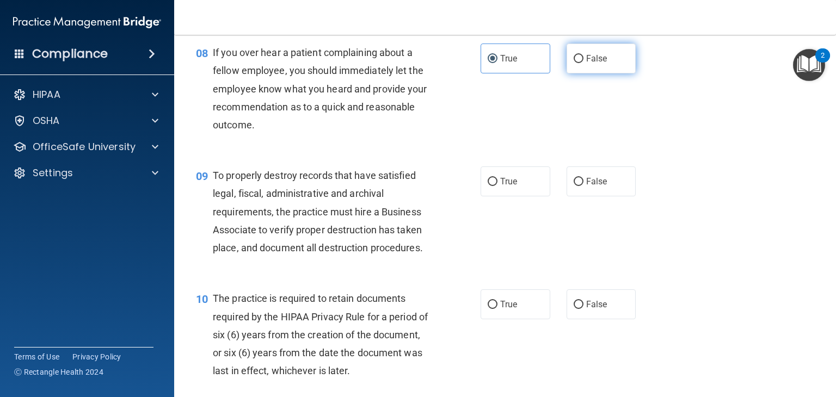
radio input "true"
radio input "false"
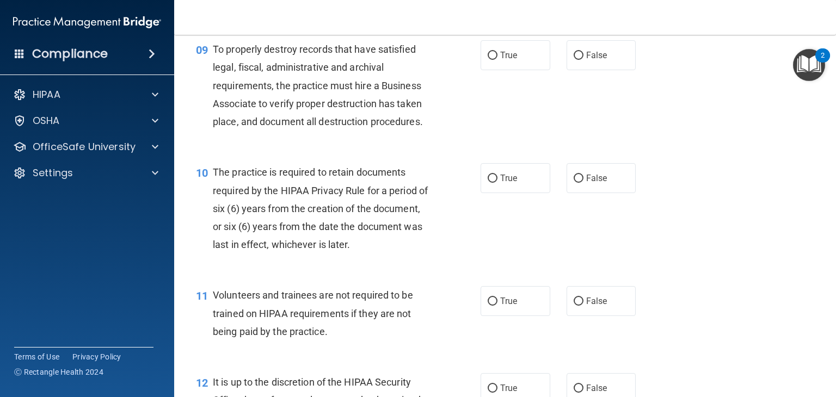
scroll to position [963, 0]
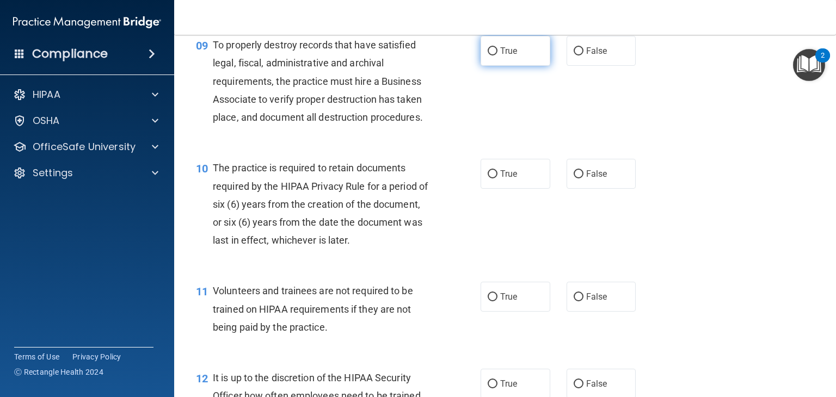
click at [493, 56] on input "True" at bounding box center [493, 51] width 10 height 8
radio input "true"
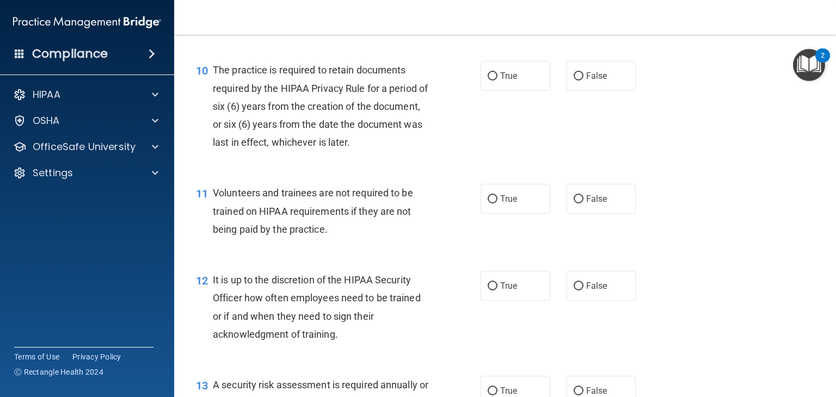
scroll to position [1080, 0]
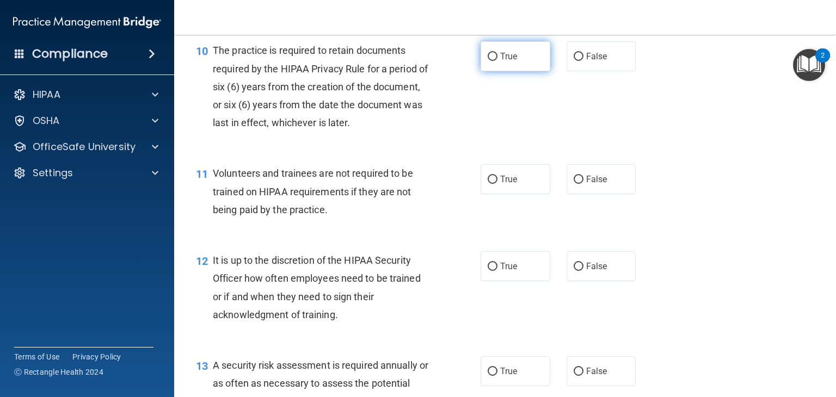
click at [525, 71] on label "True" at bounding box center [516, 56] width 70 height 30
click at [498, 61] on input "True" at bounding box center [493, 57] width 10 height 8
radio input "true"
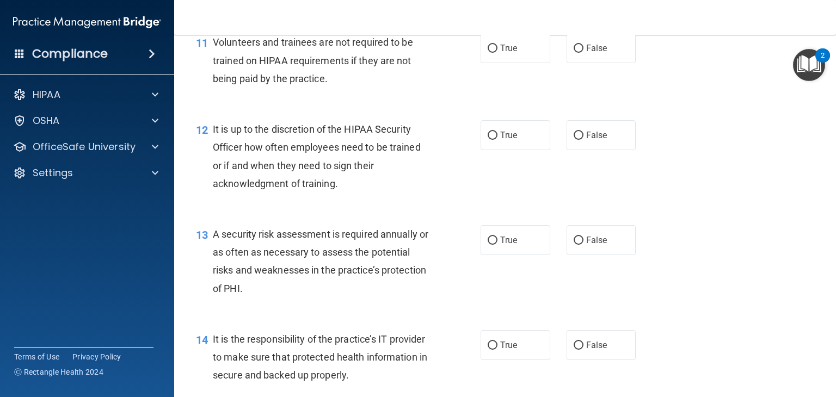
scroll to position [1215, 0]
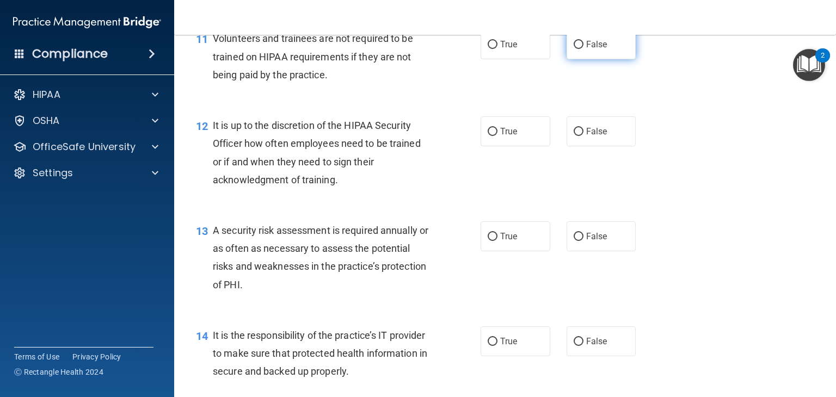
click at [593, 50] on span "False" at bounding box center [596, 44] width 21 height 10
click at [584, 49] on input "False" at bounding box center [579, 45] width 10 height 8
radio input "true"
click at [599, 137] on span "False" at bounding box center [596, 131] width 21 height 10
click at [584, 136] on input "False" at bounding box center [579, 132] width 10 height 8
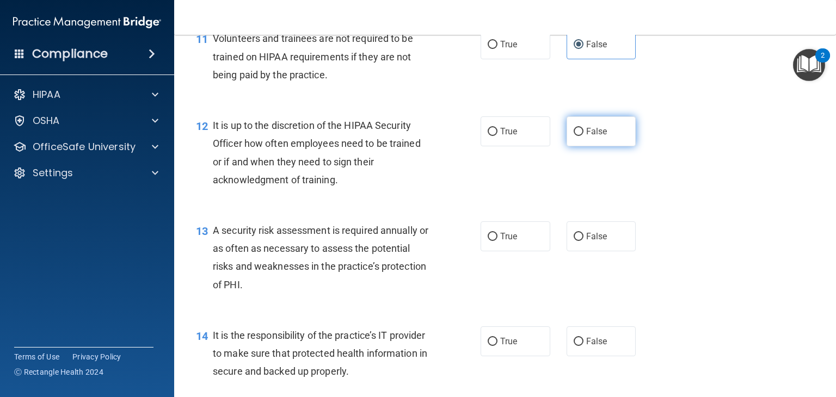
radio input "true"
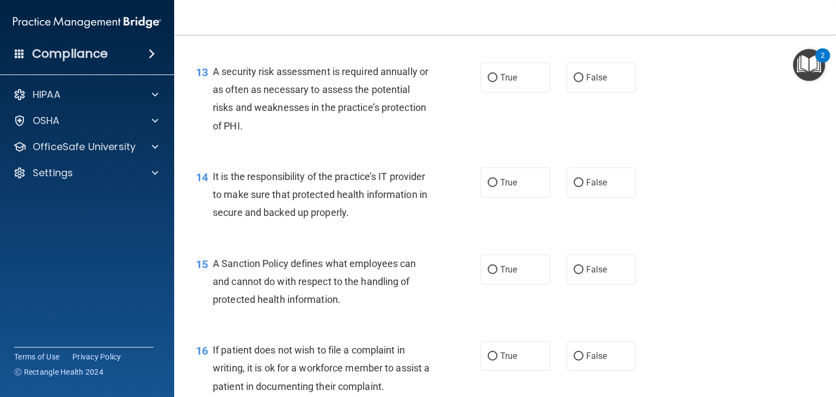
scroll to position [1383, 0]
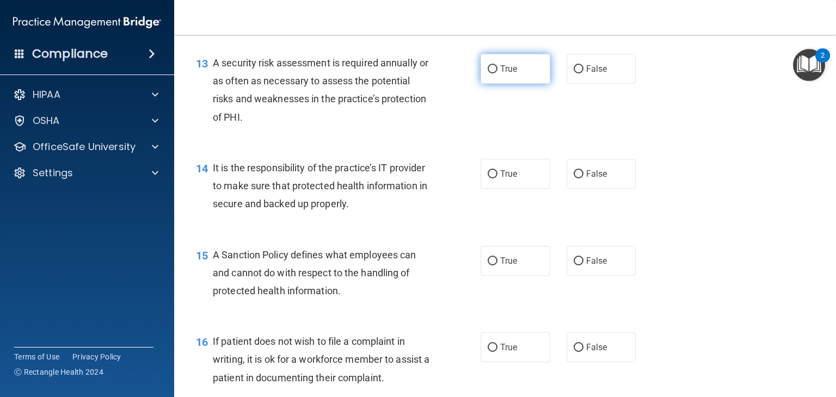
click at [488, 73] on input "True" at bounding box center [493, 69] width 10 height 8
radio input "true"
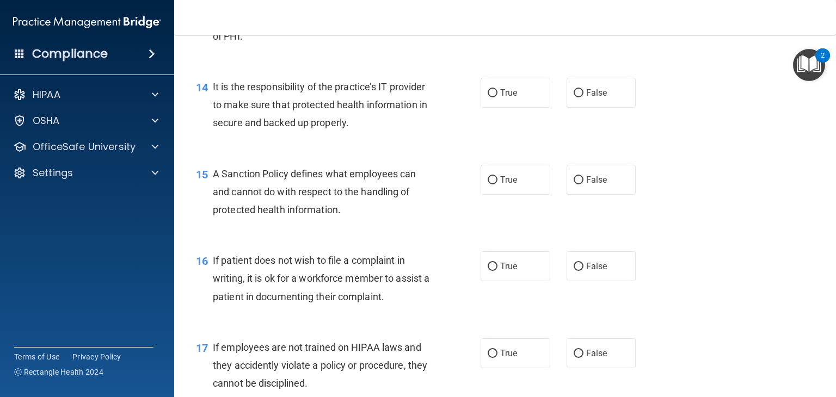
scroll to position [1481, 0]
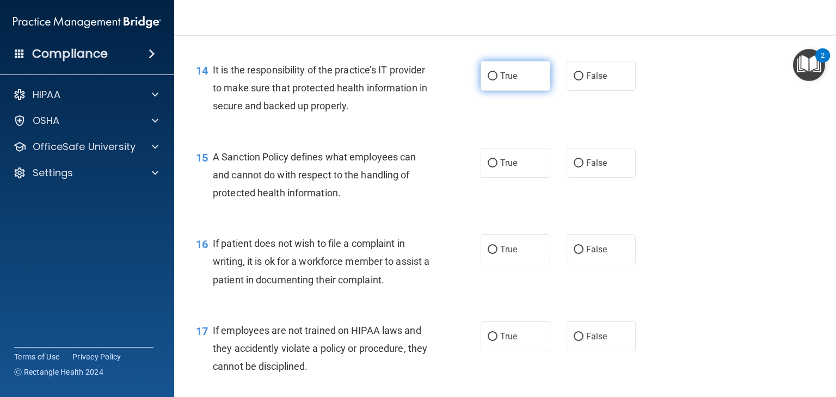
click at [502, 91] on label "True" at bounding box center [516, 76] width 70 height 30
click at [498, 81] on input "True" at bounding box center [493, 76] width 10 height 8
radio input "true"
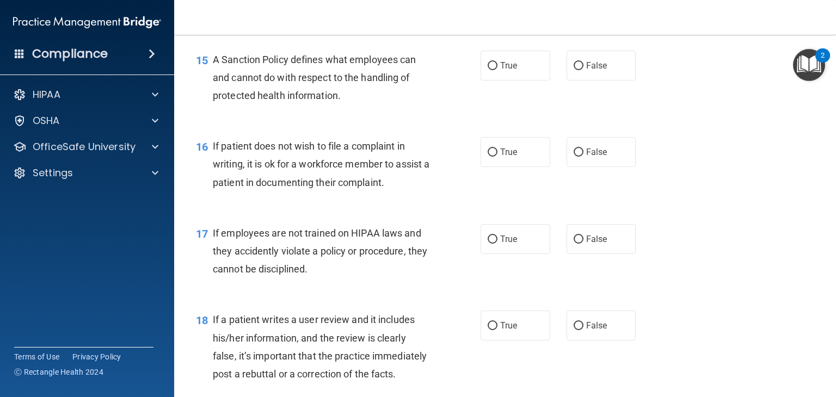
scroll to position [1603, 0]
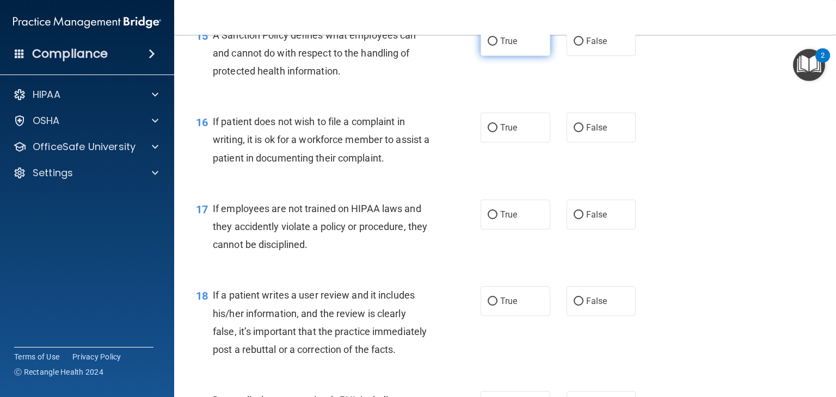
click at [486, 52] on label "True" at bounding box center [516, 41] width 70 height 30
click at [488, 46] on input "True" at bounding box center [493, 42] width 10 height 8
radio input "true"
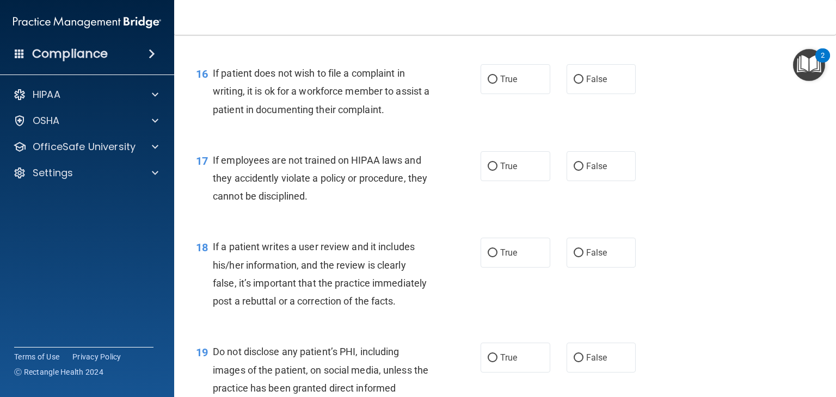
scroll to position [1672, 0]
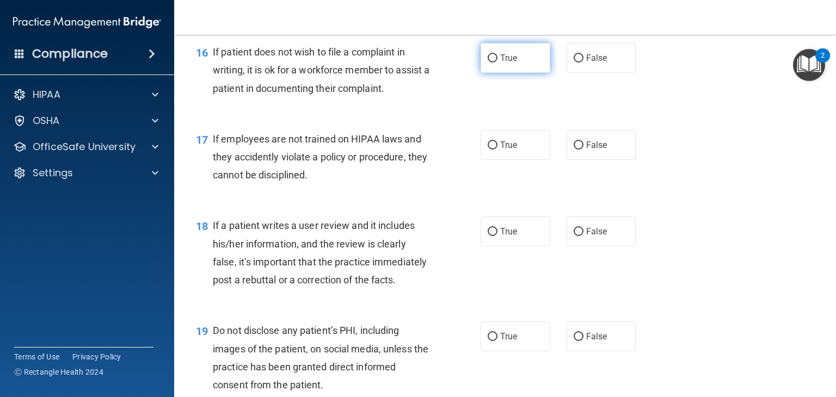
click at [505, 63] on span "True" at bounding box center [508, 58] width 17 height 10
click at [498, 63] on input "True" at bounding box center [493, 58] width 10 height 8
radio input "true"
click at [615, 160] on label "False" at bounding box center [602, 145] width 70 height 30
click at [584, 150] on input "False" at bounding box center [579, 146] width 10 height 8
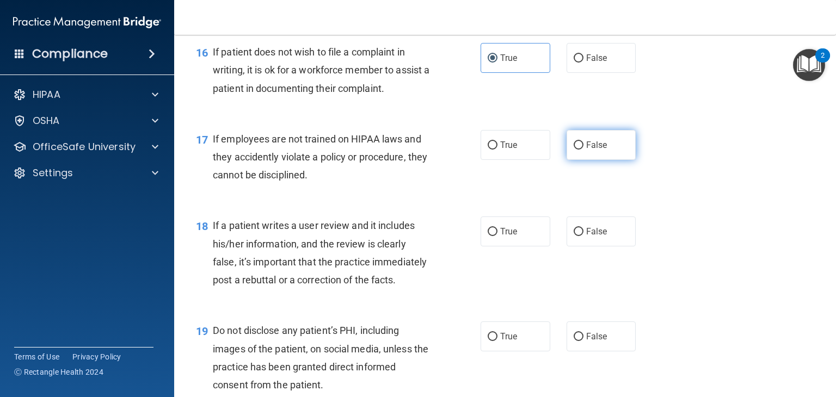
radio input "true"
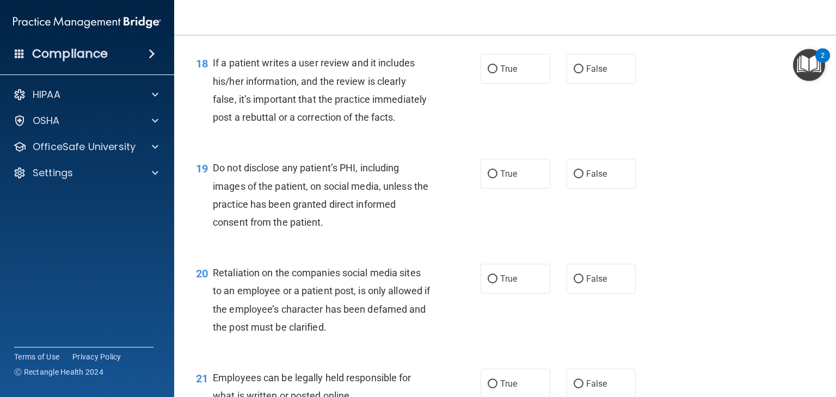
scroll to position [1839, 0]
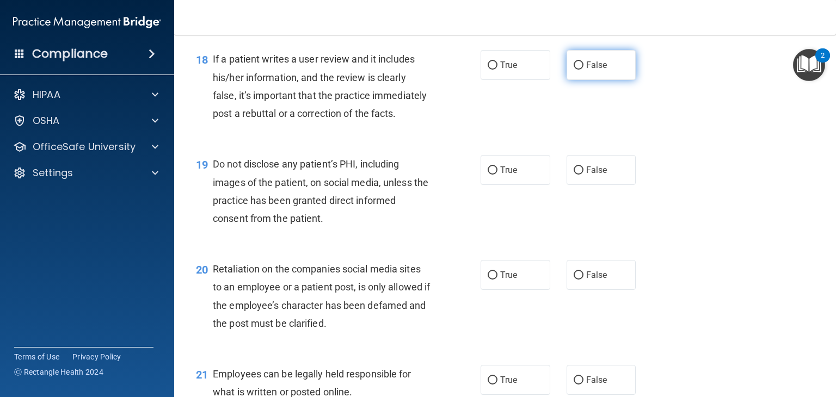
click at [586, 70] on span "False" at bounding box center [596, 65] width 21 height 10
click at [584, 70] on input "False" at bounding box center [579, 66] width 10 height 8
radio input "true"
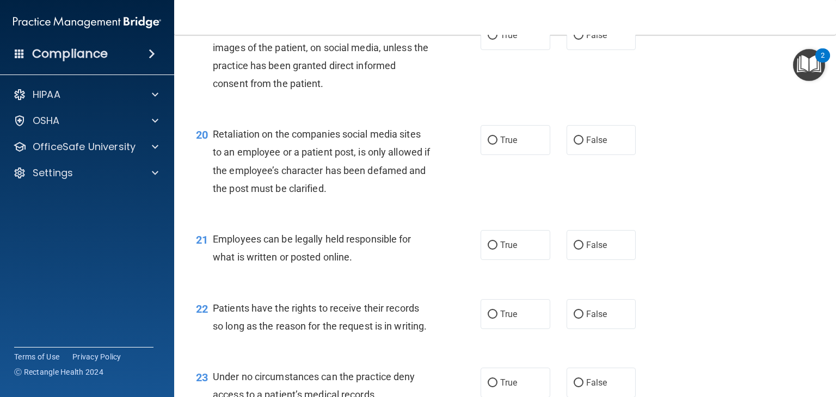
scroll to position [1953, 0]
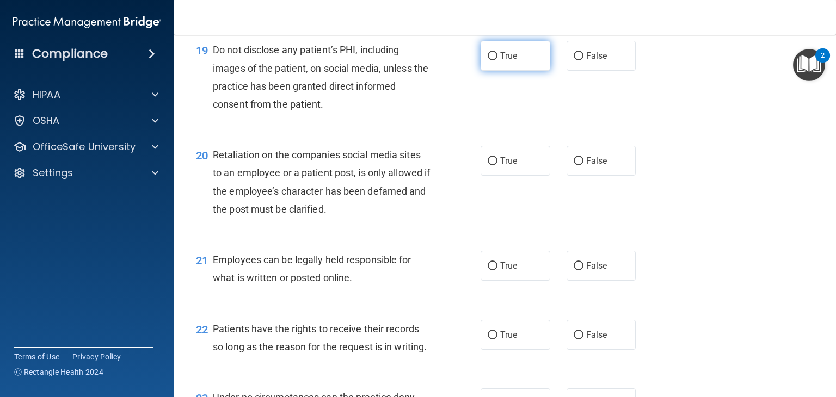
click at [510, 61] on span "True" at bounding box center [508, 56] width 17 height 10
click at [498, 60] on input "True" at bounding box center [493, 56] width 10 height 8
radio input "true"
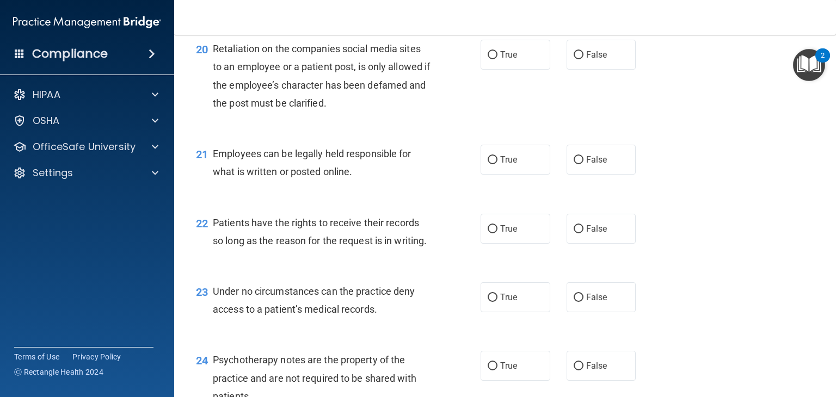
scroll to position [2063, 0]
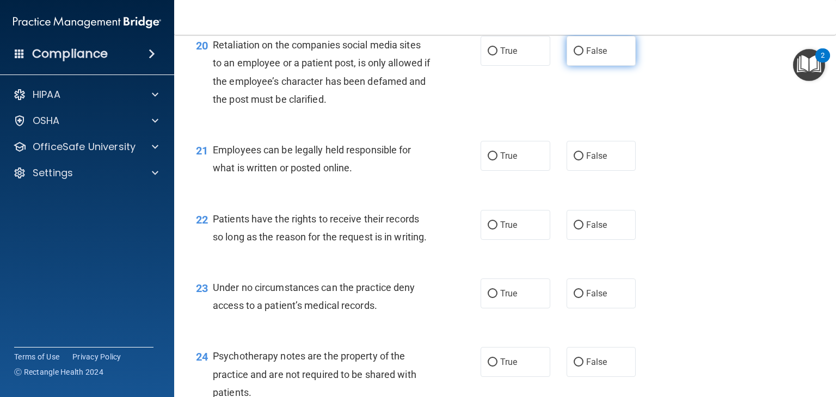
click at [612, 66] on label "False" at bounding box center [602, 51] width 70 height 30
click at [584, 56] on input "False" at bounding box center [579, 51] width 10 height 8
radio input "true"
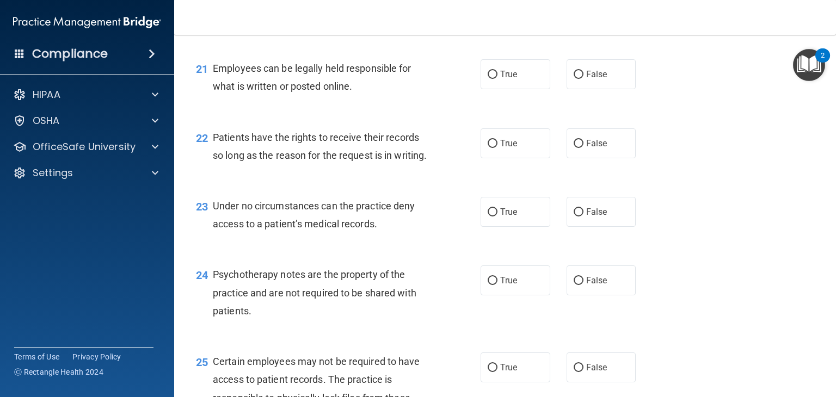
scroll to position [2149, 0]
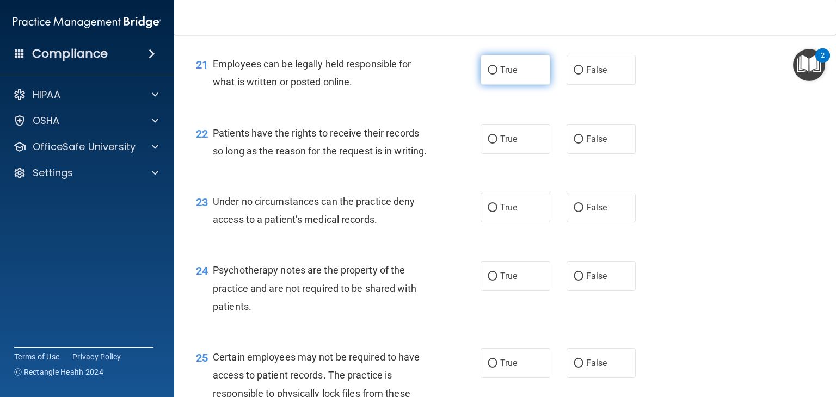
click at [529, 85] on label "True" at bounding box center [516, 70] width 70 height 30
click at [498, 75] on input "True" at bounding box center [493, 70] width 10 height 8
radio input "true"
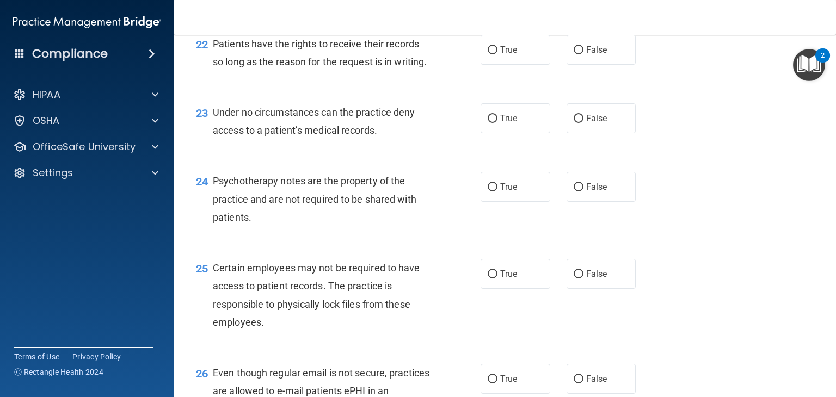
scroll to position [2243, 0]
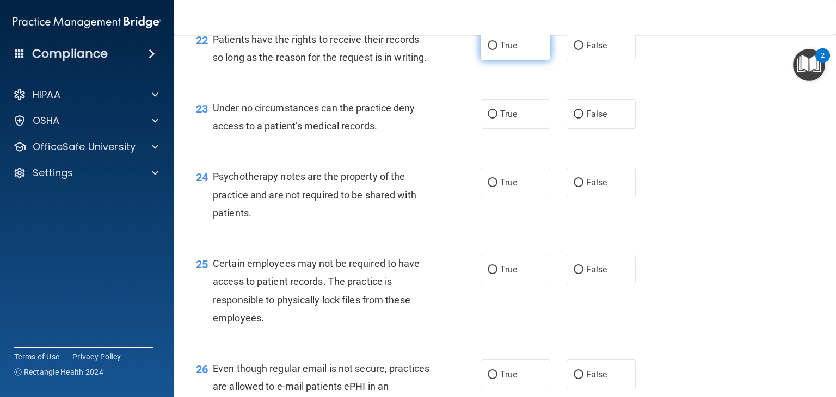
click at [500, 60] on label "True" at bounding box center [516, 45] width 70 height 30
click at [498, 50] on input "True" at bounding box center [493, 46] width 10 height 8
radio input "true"
click at [534, 129] on label "True" at bounding box center [516, 114] width 70 height 30
click at [498, 119] on input "True" at bounding box center [493, 115] width 10 height 8
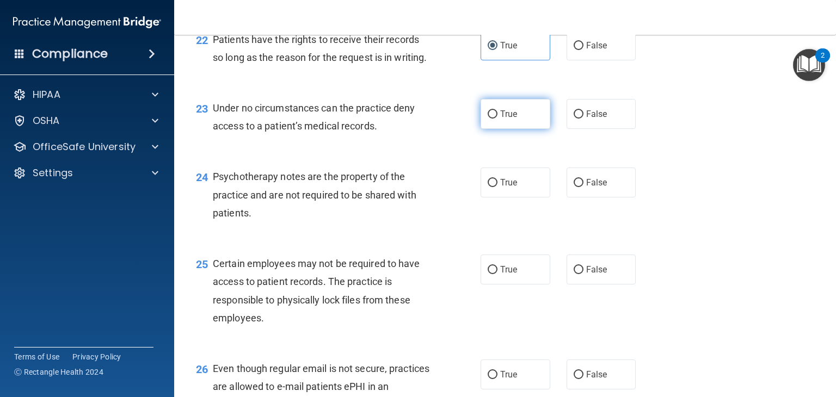
radio input "true"
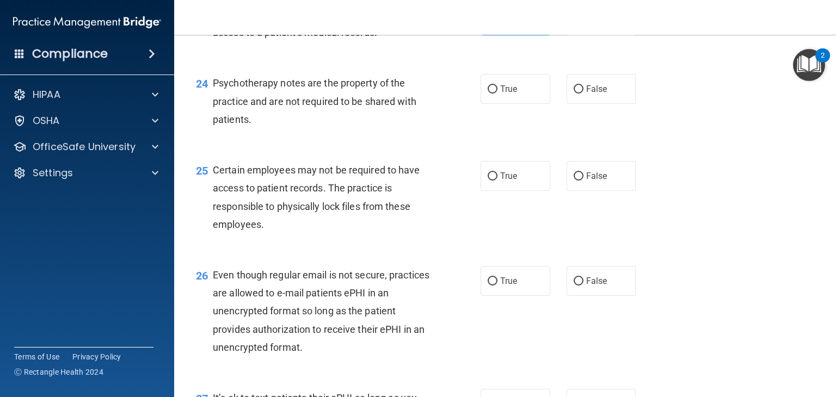
scroll to position [2341, 0]
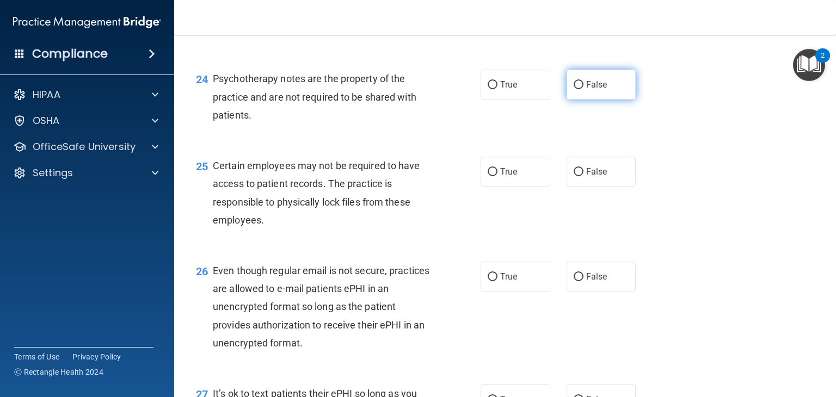
click at [584, 100] on label "False" at bounding box center [602, 85] width 70 height 30
click at [584, 89] on input "False" at bounding box center [579, 85] width 10 height 8
radio input "true"
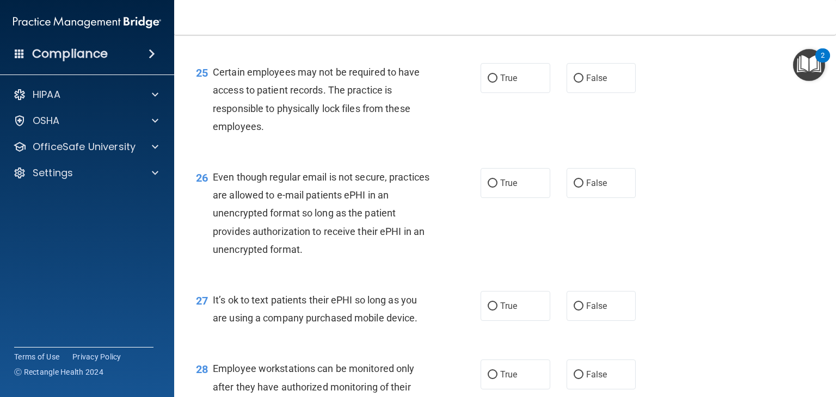
scroll to position [2439, 0]
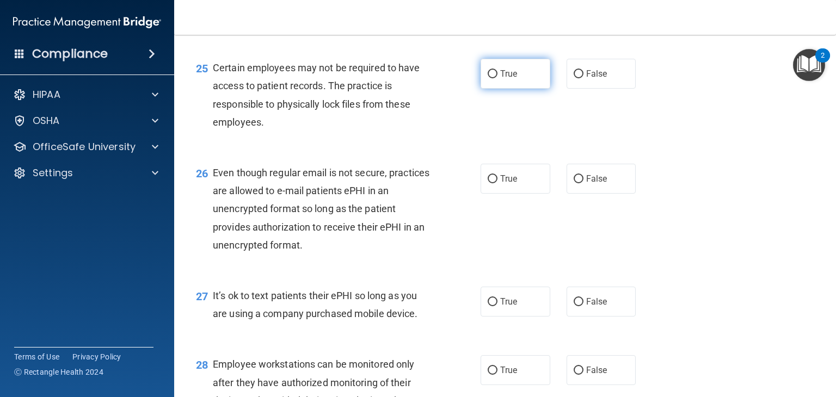
click at [510, 79] on span "True" at bounding box center [508, 74] width 17 height 10
click at [498, 78] on input "True" at bounding box center [493, 74] width 10 height 8
radio input "true"
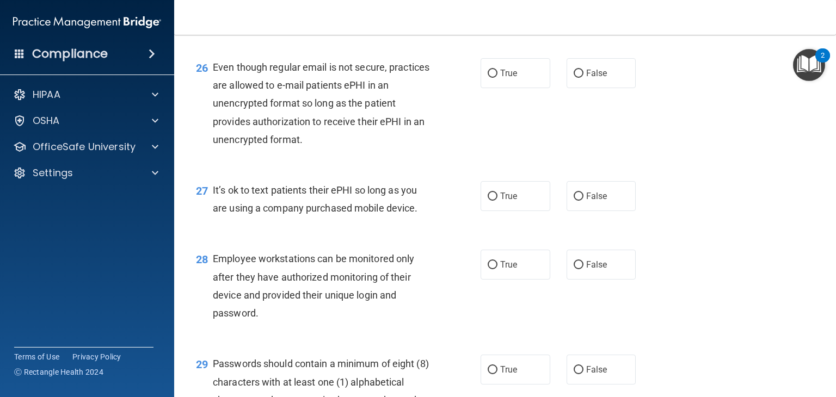
scroll to position [2557, 0]
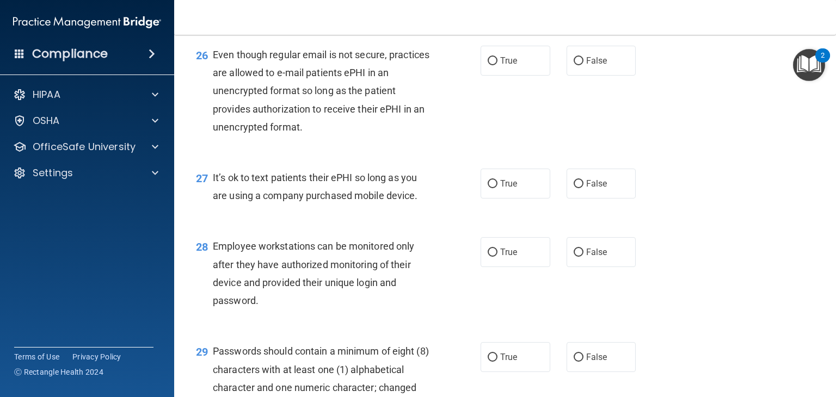
click at [347, 133] on span "Even though regular email is not secure, practices are allowed to e-mail patien…" at bounding box center [321, 91] width 217 height 84
click at [597, 76] on label "False" at bounding box center [602, 61] width 70 height 30
click at [584, 65] on input "False" at bounding box center [579, 61] width 10 height 8
radio input "true"
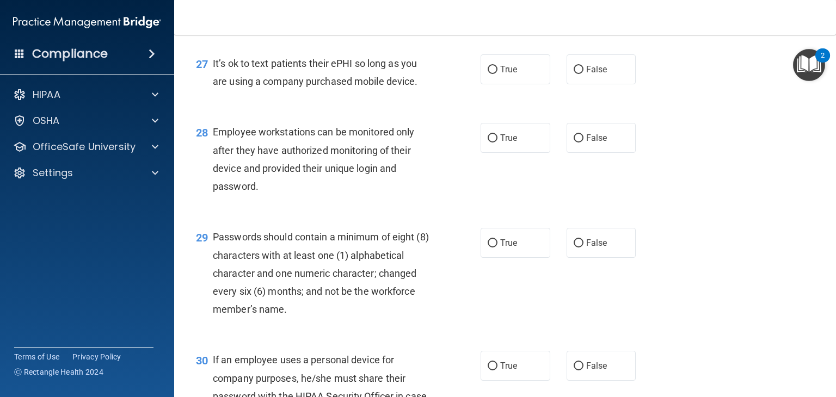
scroll to position [2675, 0]
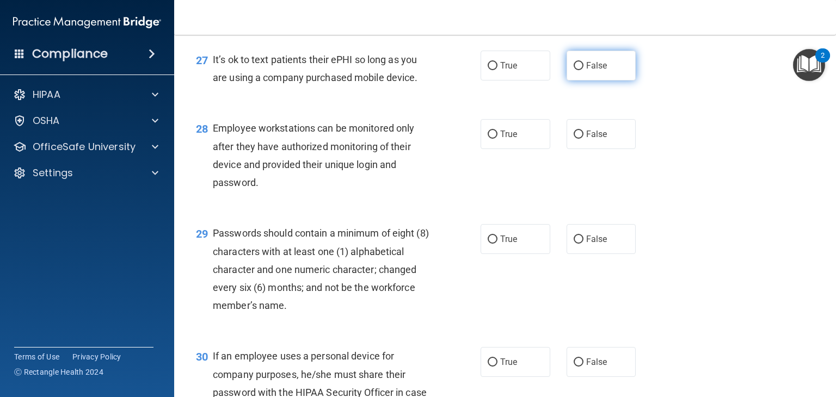
click at [574, 81] on label "False" at bounding box center [602, 66] width 70 height 30
click at [574, 70] on input "False" at bounding box center [579, 66] width 10 height 8
radio input "true"
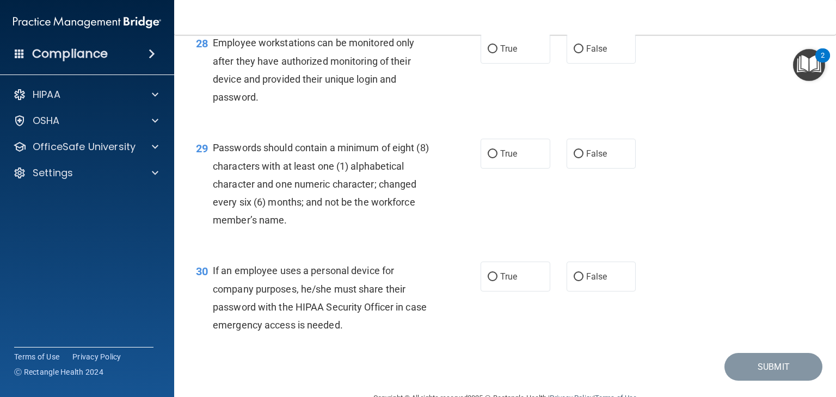
scroll to position [2766, 0]
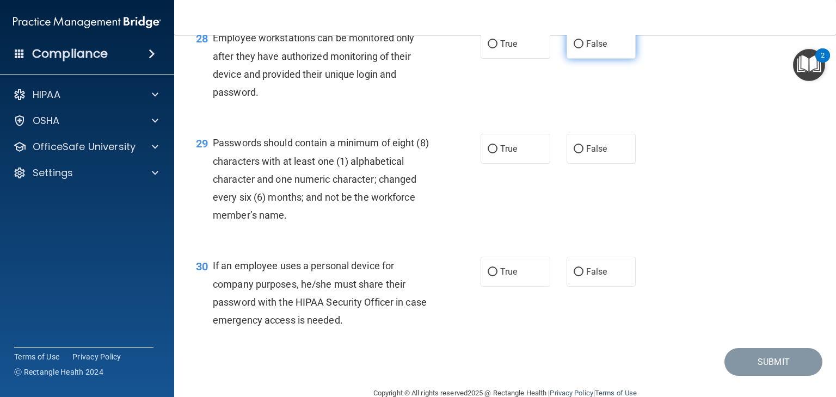
click at [596, 49] on span "False" at bounding box center [596, 44] width 21 height 10
click at [584, 48] on input "False" at bounding box center [579, 44] width 10 height 8
radio input "true"
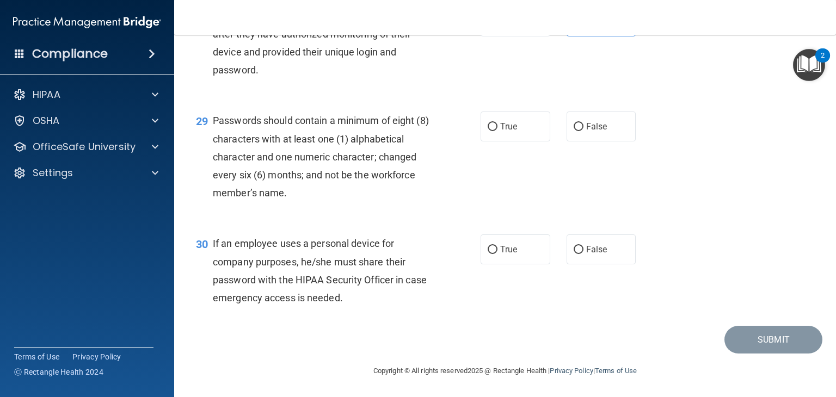
scroll to position [2842, 0]
click at [506, 133] on label "True" at bounding box center [516, 127] width 70 height 30
click at [498, 131] on input "True" at bounding box center [493, 127] width 10 height 8
radio input "true"
click at [604, 260] on label "False" at bounding box center [602, 250] width 70 height 30
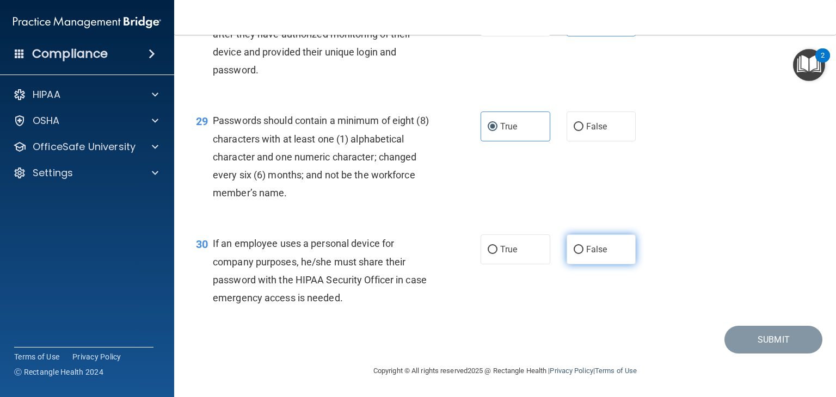
click at [584, 254] on input "False" at bounding box center [579, 250] width 10 height 8
radio input "true"
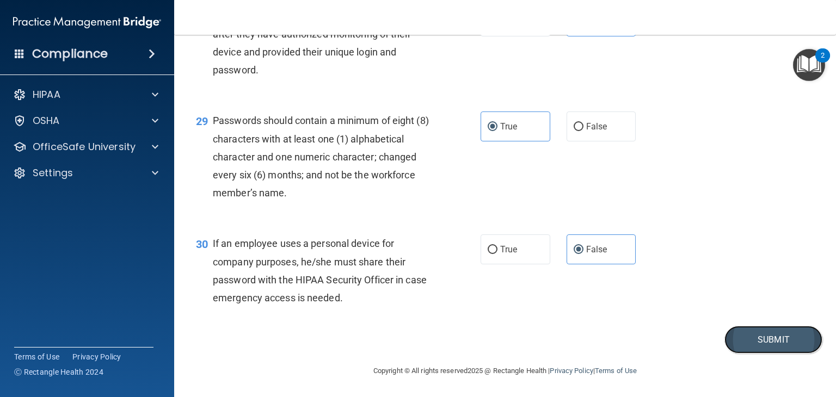
click at [740, 343] on button "Submit" at bounding box center [774, 340] width 98 height 28
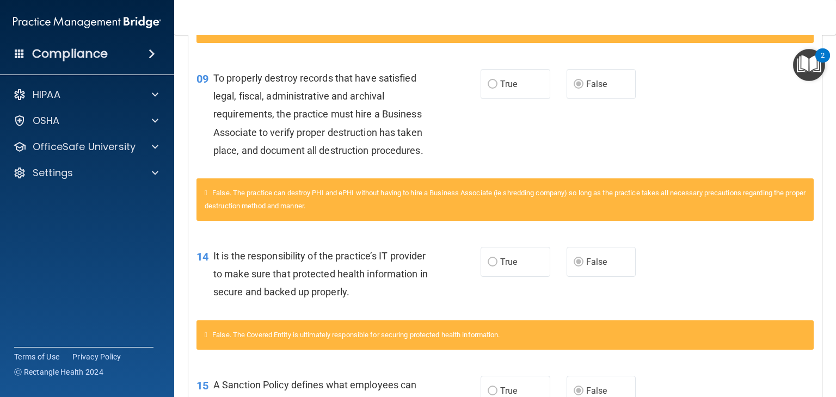
scroll to position [446, 0]
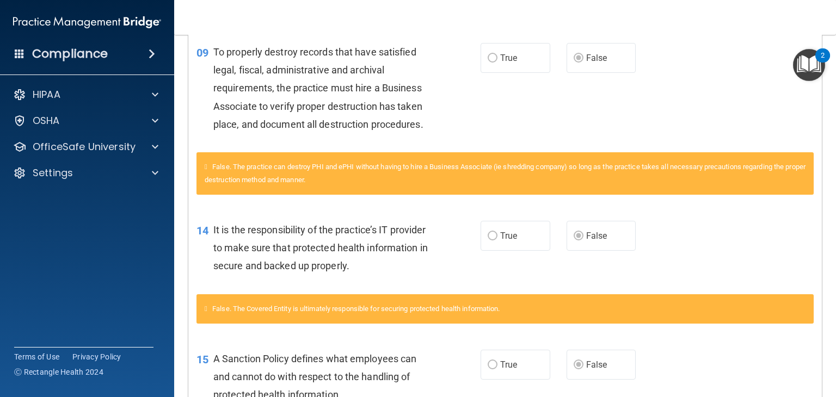
click at [819, 192] on main "Calculating your score.... You did not pass the " HIPAA Policies and Procedures…" at bounding box center [505, 216] width 662 height 363
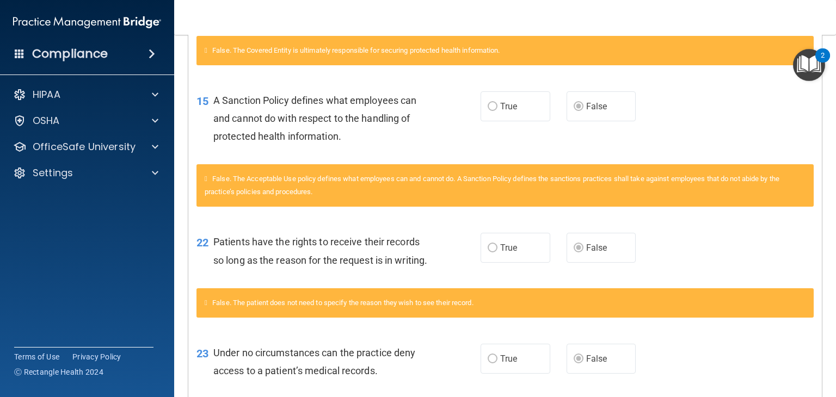
scroll to position [712, 0]
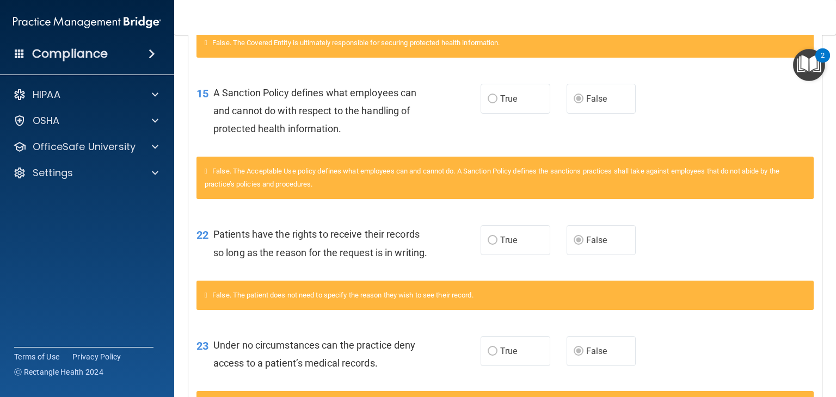
drag, startPoint x: 825, startPoint y: 244, endPoint x: 836, endPoint y: 278, distance: 35.3
click at [836, 278] on main "Calculating your score.... You did not pass the " HIPAA Policies and Procedures…" at bounding box center [505, 216] width 662 height 363
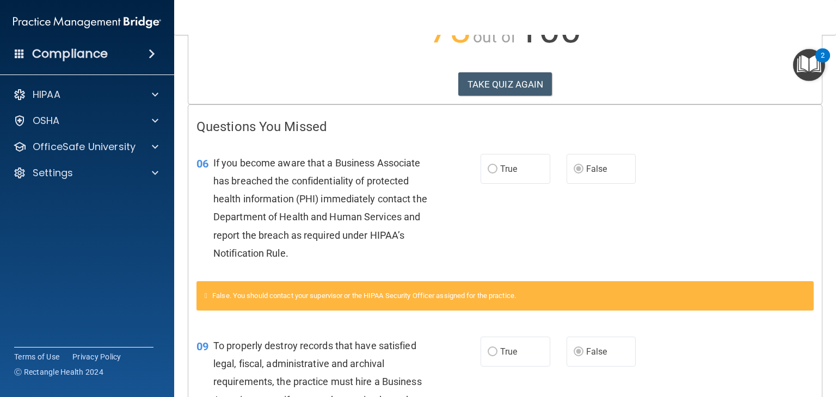
scroll to position [0, 0]
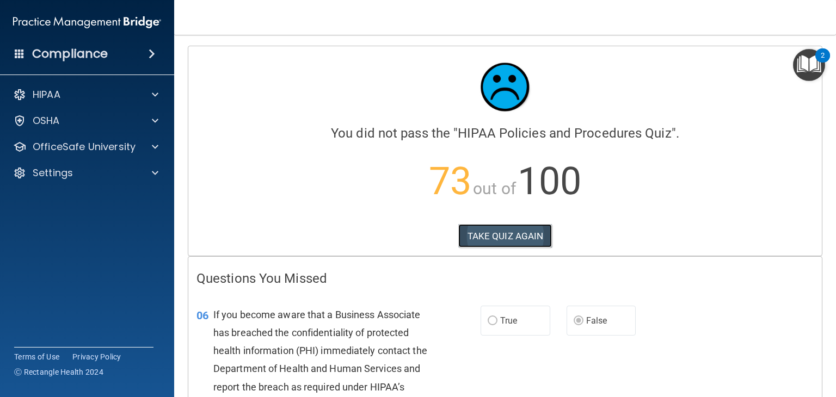
click at [524, 232] on button "TAKE QUIZ AGAIN" at bounding box center [505, 236] width 94 height 24
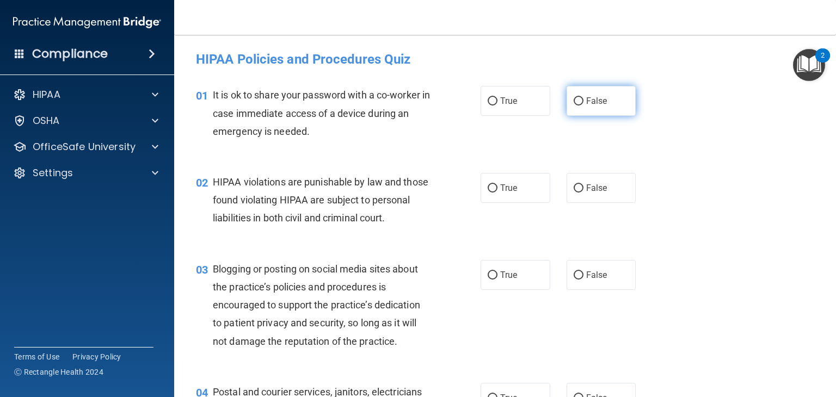
click at [586, 101] on span "False" at bounding box center [596, 101] width 21 height 10
click at [584, 101] on input "False" at bounding box center [579, 101] width 10 height 8
radio input "true"
click at [514, 194] on label "True" at bounding box center [516, 188] width 70 height 30
click at [498, 193] on input "True" at bounding box center [493, 189] width 10 height 8
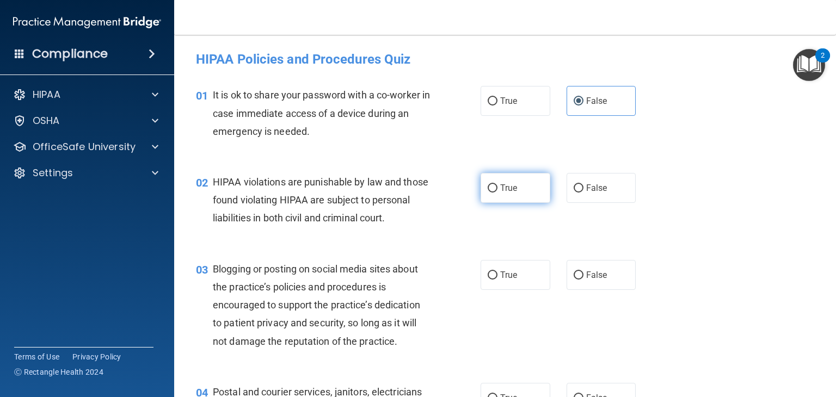
radio input "true"
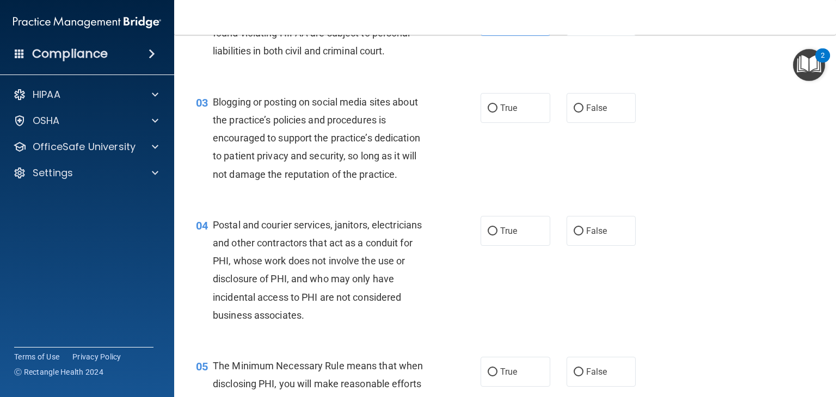
scroll to position [171, 0]
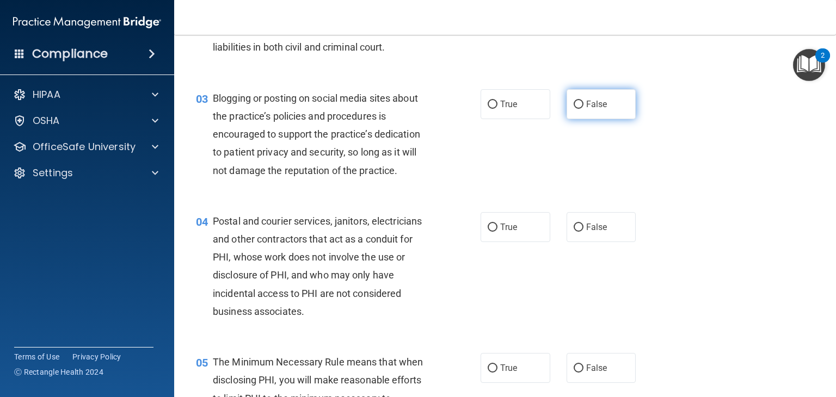
click at [578, 119] on label "False" at bounding box center [602, 104] width 70 height 30
click at [578, 109] on input "False" at bounding box center [579, 105] width 10 height 8
radio input "true"
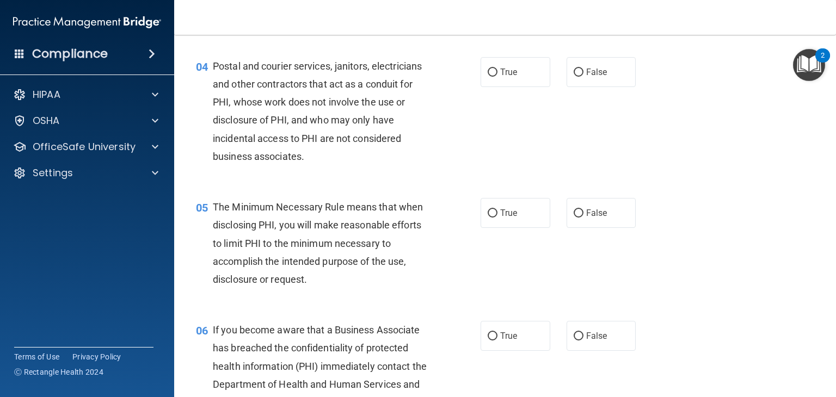
scroll to position [334, 0]
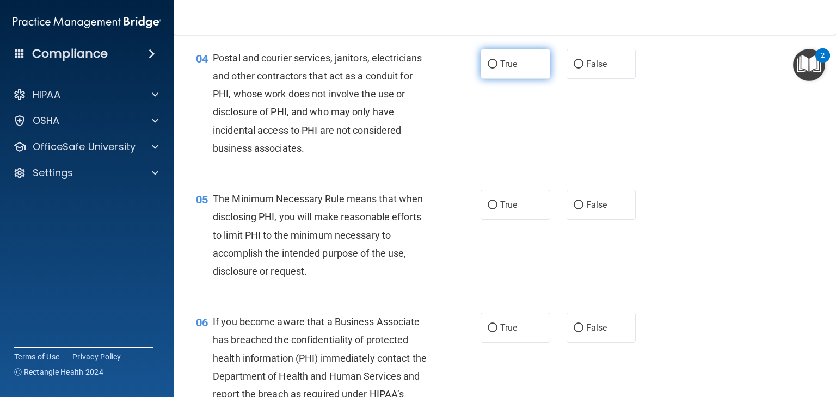
click at [507, 79] on label "True" at bounding box center [516, 64] width 70 height 30
click at [498, 69] on input "True" at bounding box center [493, 64] width 10 height 8
radio input "true"
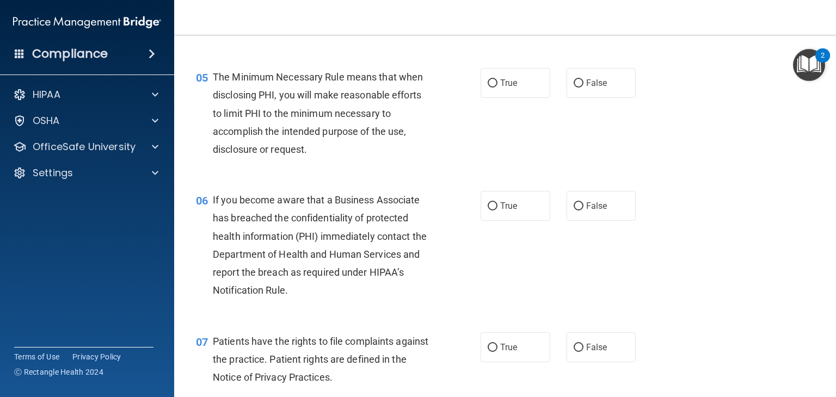
scroll to position [449, 0]
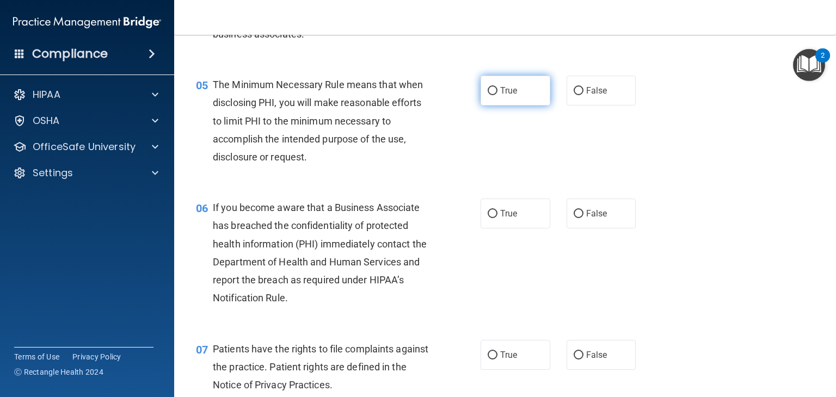
click at [507, 96] on span "True" at bounding box center [508, 90] width 17 height 10
click at [498, 95] on input "True" at bounding box center [493, 91] width 10 height 8
radio input "true"
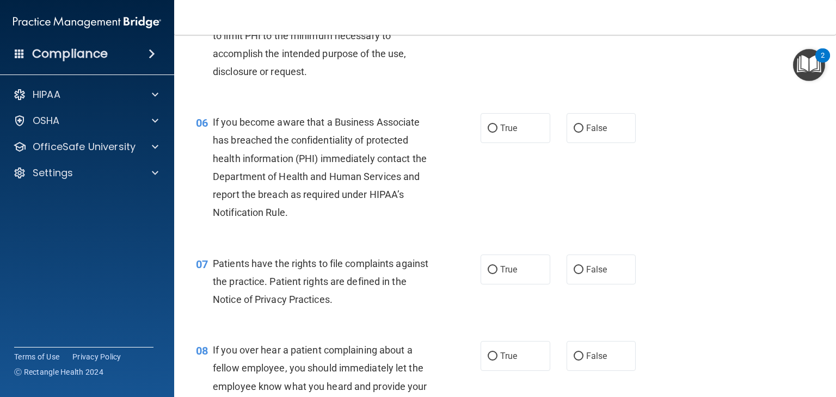
scroll to position [554, 0]
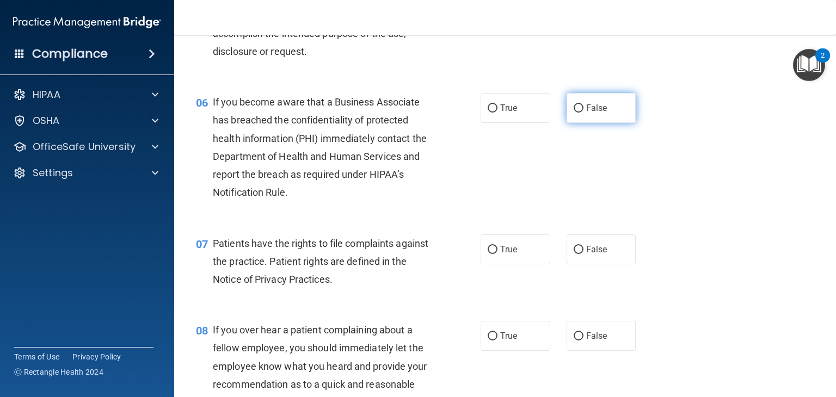
click at [604, 123] on label "False" at bounding box center [602, 108] width 70 height 30
click at [584, 113] on input "False" at bounding box center [579, 109] width 10 height 8
radio input "true"
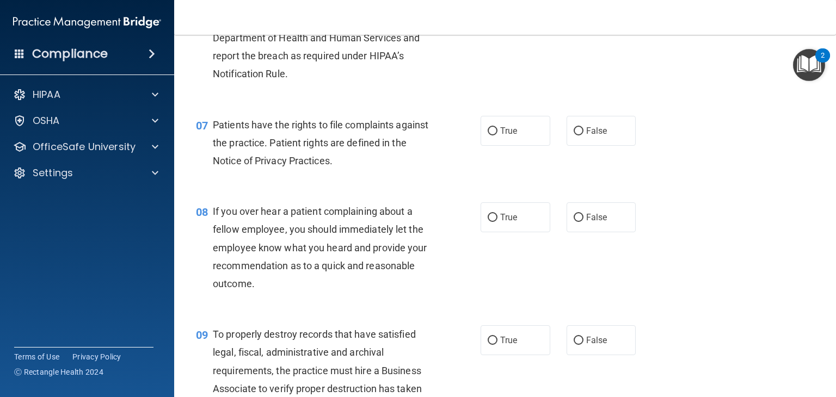
scroll to position [677, 0]
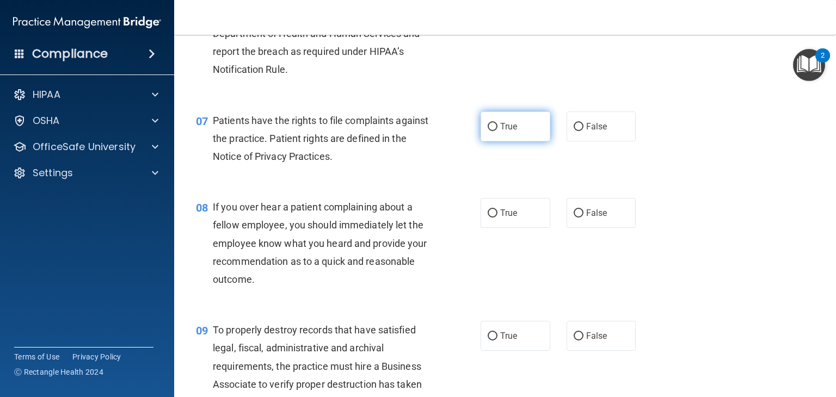
click at [492, 142] on label "True" at bounding box center [516, 127] width 70 height 30
click at [492, 131] on input "True" at bounding box center [493, 127] width 10 height 8
radio input "true"
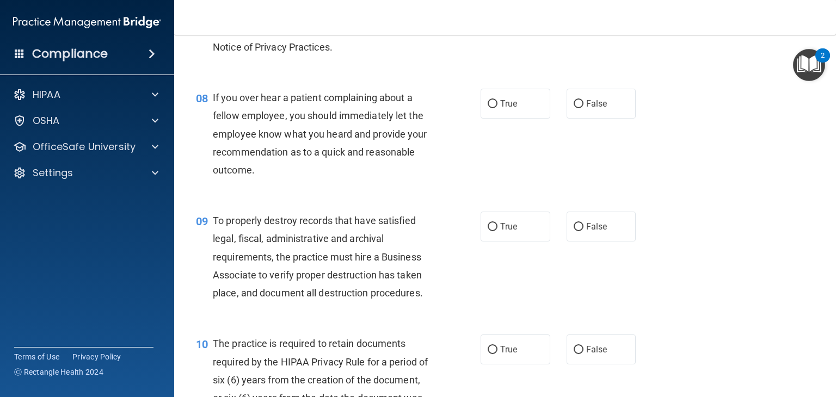
scroll to position [795, 0]
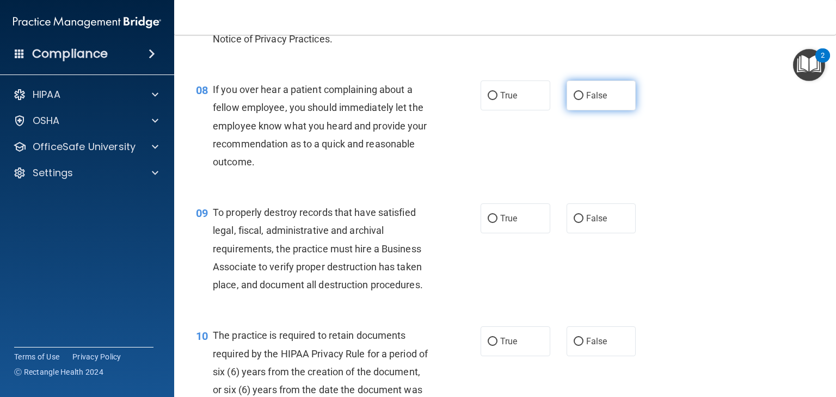
click at [622, 111] on label "False" at bounding box center [602, 96] width 70 height 30
click at [584, 100] on input "False" at bounding box center [579, 96] width 10 height 8
radio input "true"
click at [582, 234] on label "False" at bounding box center [602, 219] width 70 height 30
click at [582, 223] on input "False" at bounding box center [579, 219] width 10 height 8
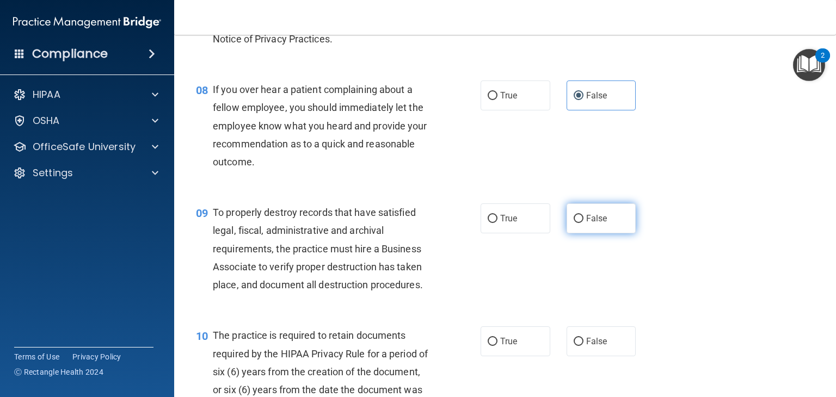
radio input "true"
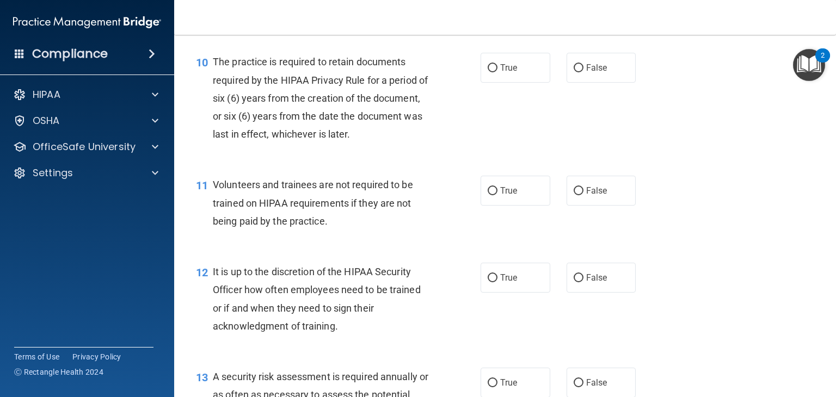
scroll to position [1073, 0]
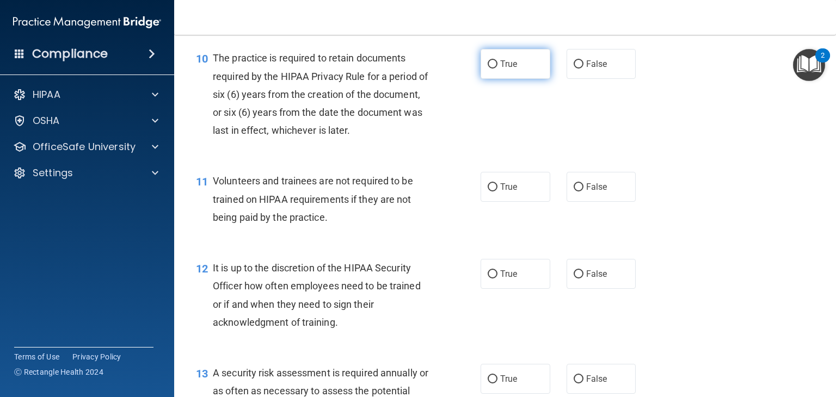
click at [531, 76] on label "True" at bounding box center [516, 64] width 70 height 30
click at [498, 69] on input "True" at bounding box center [493, 64] width 10 height 8
radio input "true"
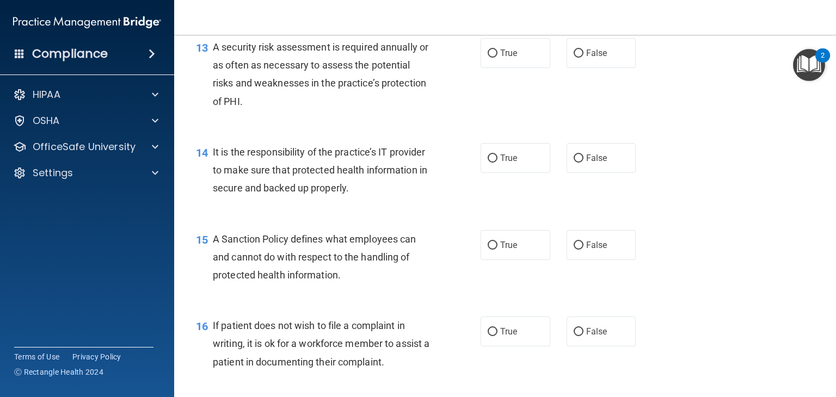
scroll to position [1435, 0]
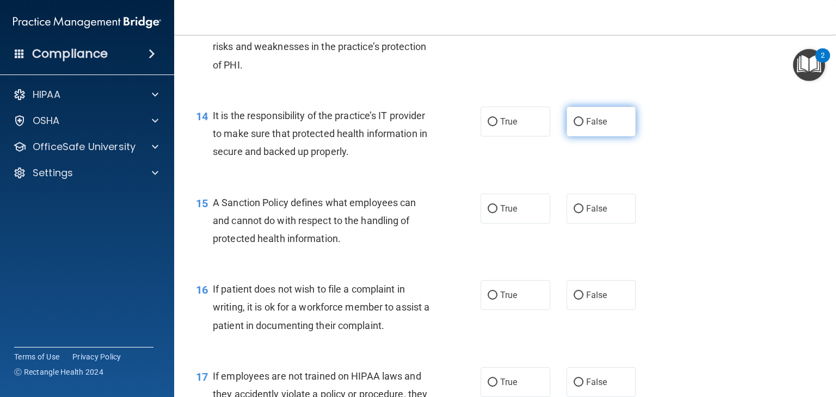
click at [590, 137] on label "False" at bounding box center [602, 122] width 70 height 30
click at [584, 126] on input "False" at bounding box center [579, 122] width 10 height 8
radio input "true"
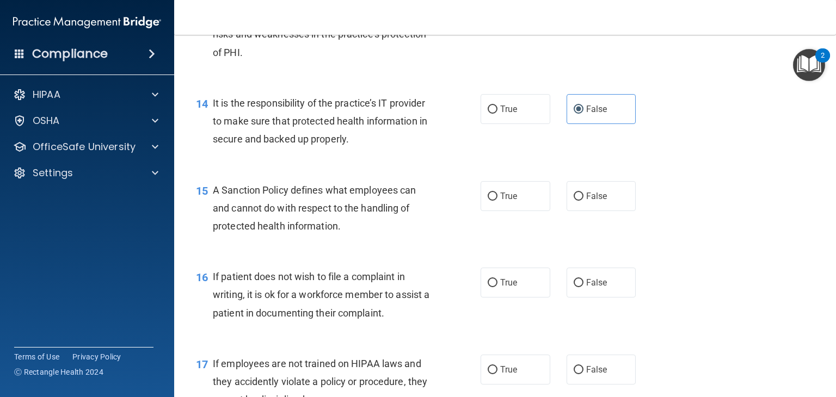
scroll to position [1452, 0]
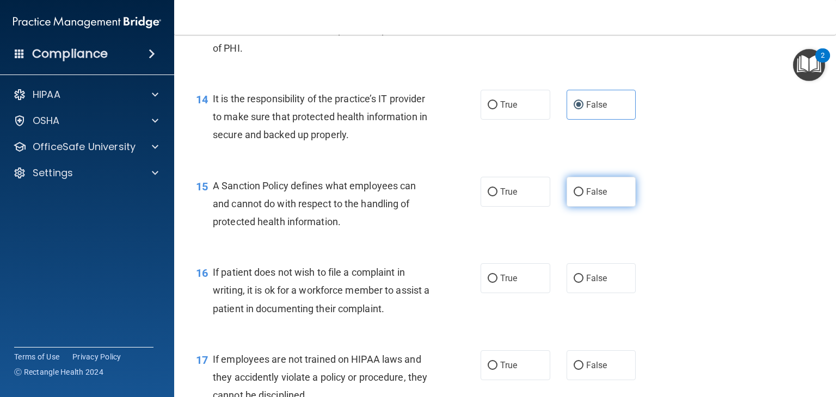
click at [621, 207] on label "False" at bounding box center [602, 192] width 70 height 30
click at [584, 197] on input "False" at bounding box center [579, 192] width 10 height 8
radio input "true"
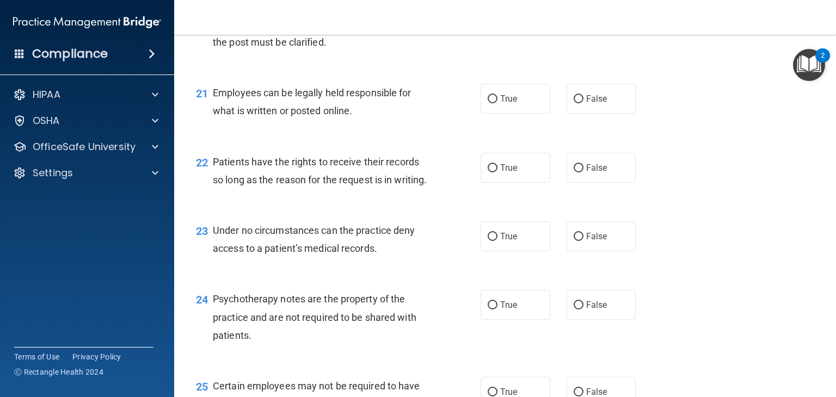
scroll to position [2125, 0]
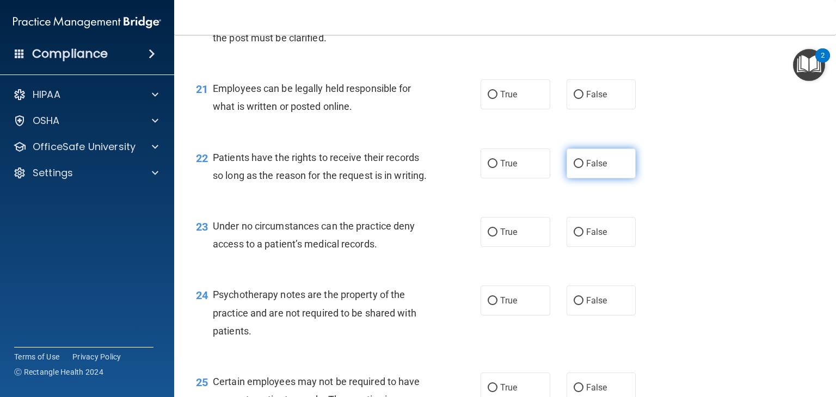
click at [612, 179] on label "False" at bounding box center [602, 164] width 70 height 30
click at [584, 168] on input "False" at bounding box center [579, 164] width 10 height 8
radio input "true"
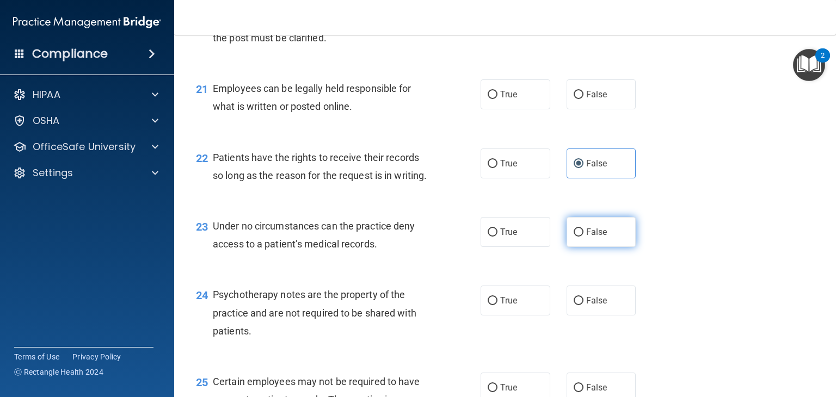
click at [601, 247] on label "False" at bounding box center [602, 232] width 70 height 30
click at [584, 237] on input "False" at bounding box center [579, 233] width 10 height 8
radio input "true"
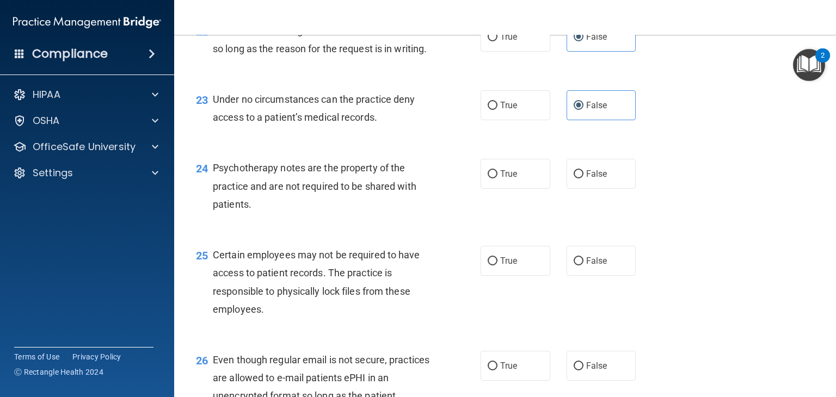
scroll to position [2357, 0]
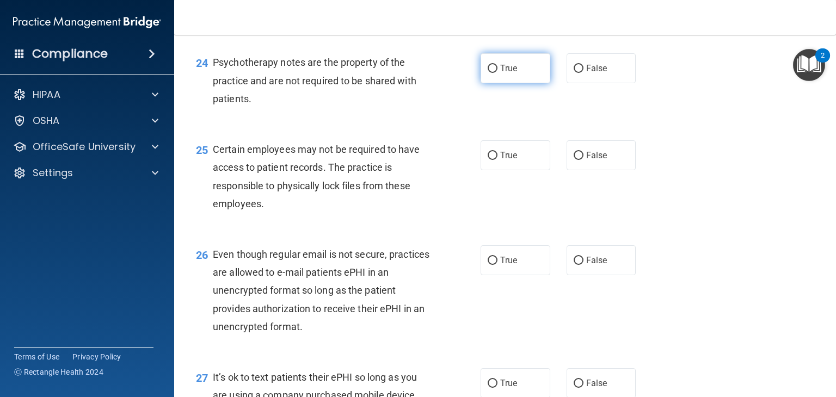
click at [510, 73] on span "True" at bounding box center [508, 68] width 17 height 10
click at [498, 73] on input "True" at bounding box center [493, 69] width 10 height 8
radio input "true"
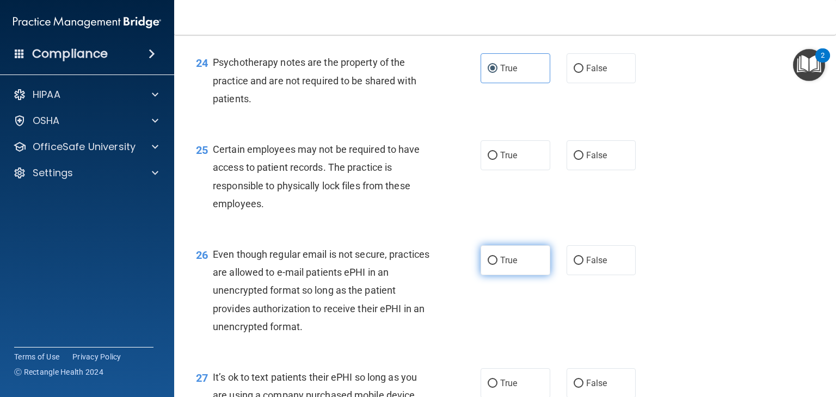
click at [535, 275] on label "True" at bounding box center [516, 261] width 70 height 30
click at [498, 265] on input "True" at bounding box center [493, 261] width 10 height 8
radio input "true"
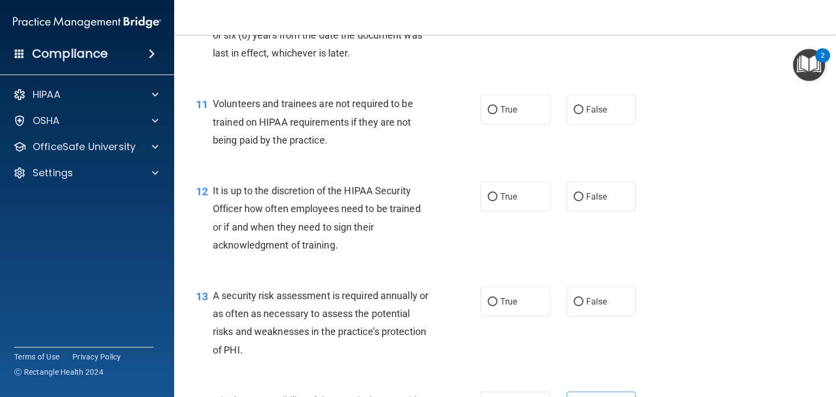
scroll to position [1159, 0]
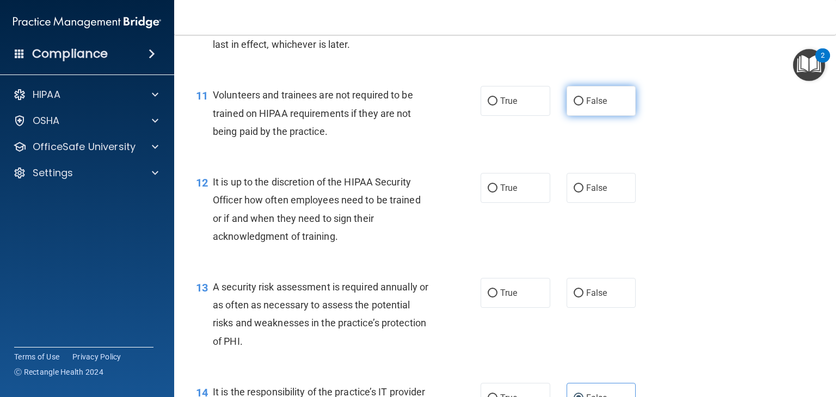
click at [614, 116] on label "False" at bounding box center [602, 101] width 70 height 30
click at [584, 106] on input "False" at bounding box center [579, 101] width 10 height 8
radio input "true"
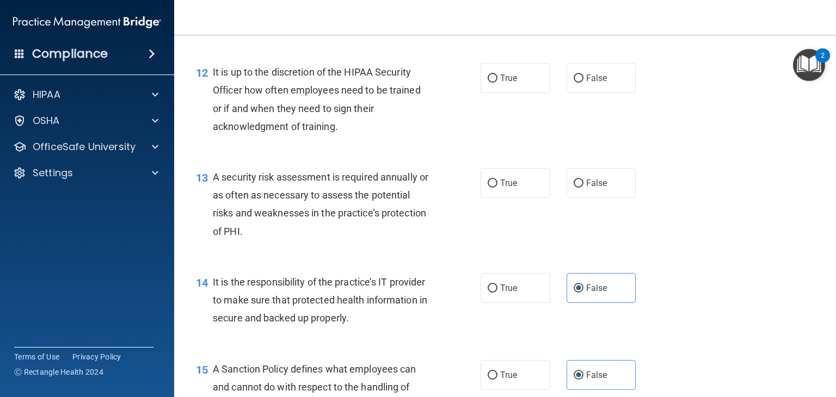
scroll to position [1276, 0]
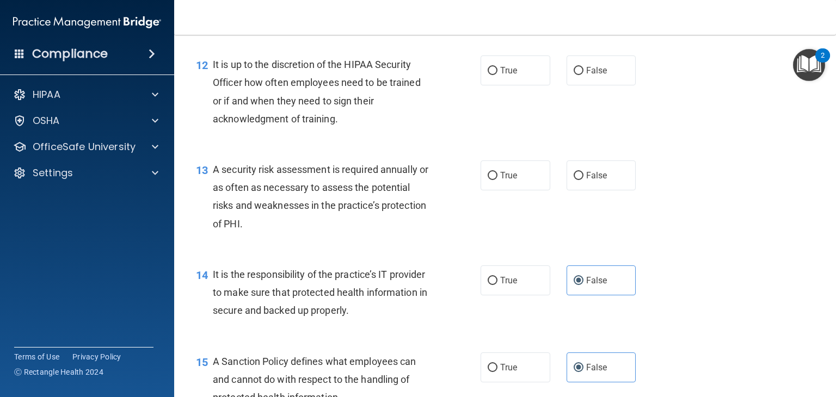
click at [603, 68] on div "12 It is up to the discretion of the HIPAA Security Officer how often employees…" at bounding box center [505, 94] width 635 height 105
click at [608, 85] on label "False" at bounding box center [602, 71] width 70 height 30
click at [584, 75] on input "False" at bounding box center [579, 71] width 10 height 8
radio input "true"
click at [485, 180] on label "True" at bounding box center [516, 176] width 70 height 30
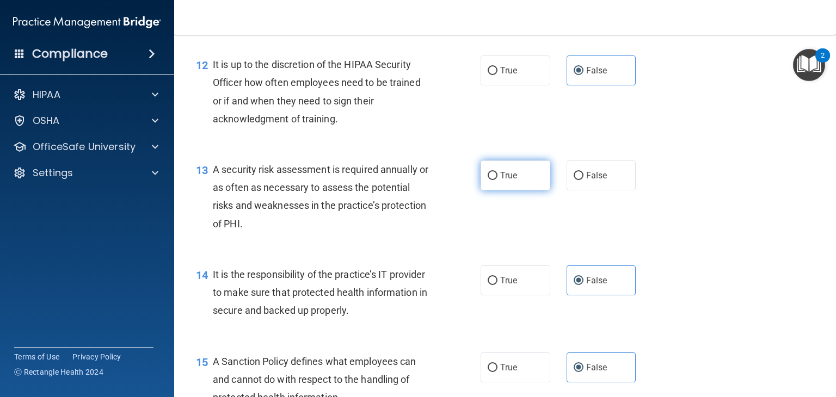
click at [488, 180] on input "True" at bounding box center [493, 176] width 10 height 8
radio input "true"
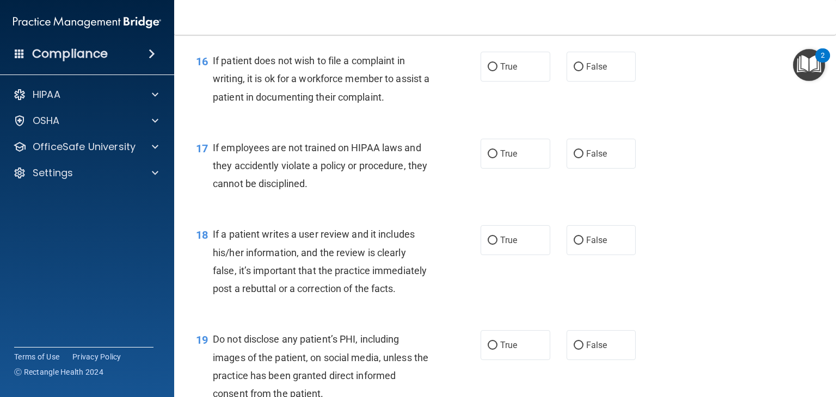
scroll to position [1664, 0]
click at [517, 82] on label "True" at bounding box center [516, 67] width 70 height 30
click at [498, 71] on input "True" at bounding box center [493, 67] width 10 height 8
radio input "true"
click at [602, 169] on label "False" at bounding box center [602, 154] width 70 height 30
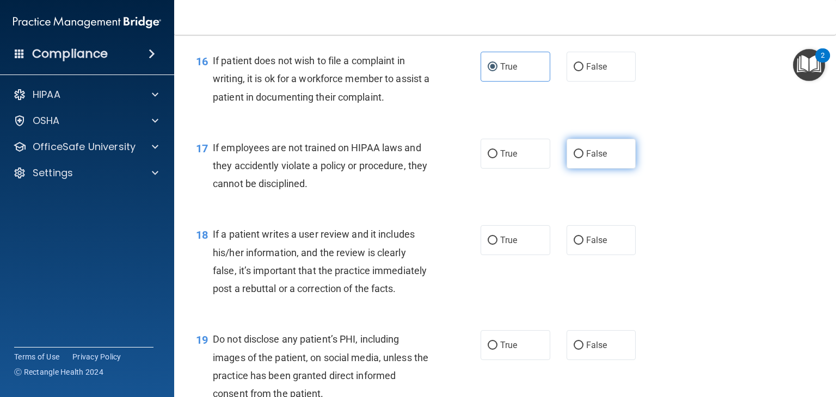
click at [584, 158] on input "False" at bounding box center [579, 154] width 10 height 8
radio input "true"
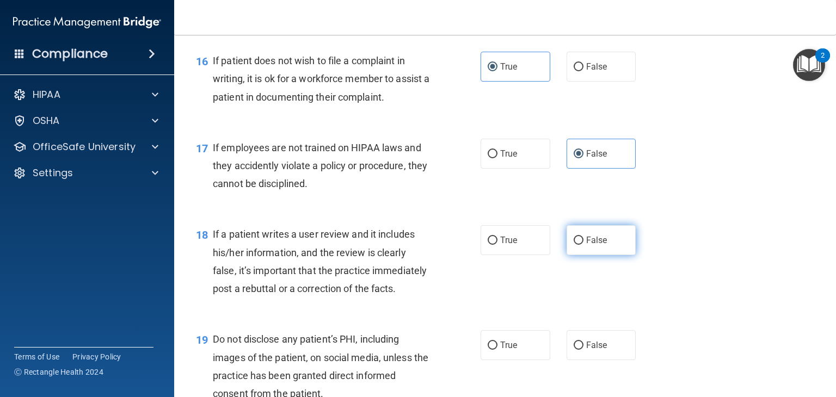
click at [584, 255] on label "False" at bounding box center [602, 240] width 70 height 30
click at [584, 245] on input "False" at bounding box center [579, 241] width 10 height 8
radio input "true"
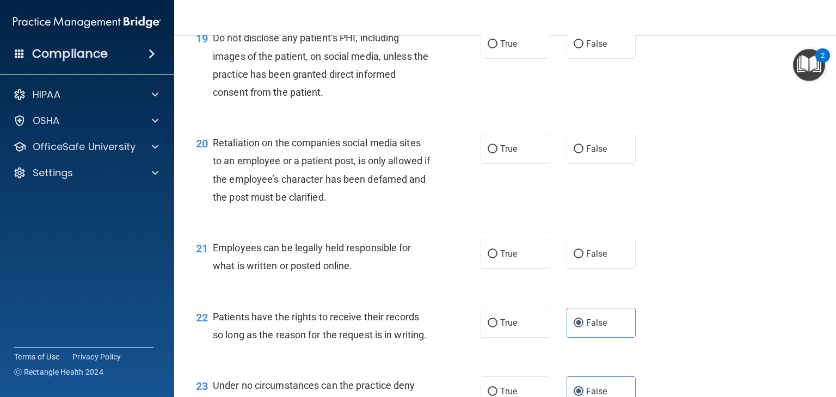
scroll to position [1974, 0]
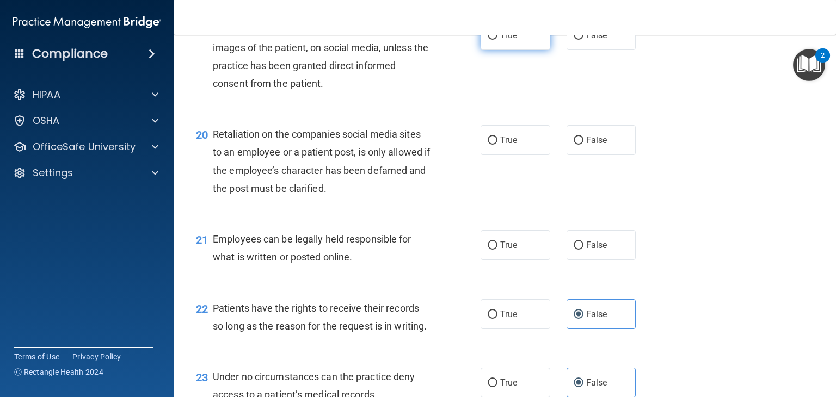
click at [529, 50] on label "True" at bounding box center [516, 35] width 70 height 30
click at [498, 40] on input "True" at bounding box center [493, 36] width 10 height 8
radio input "true"
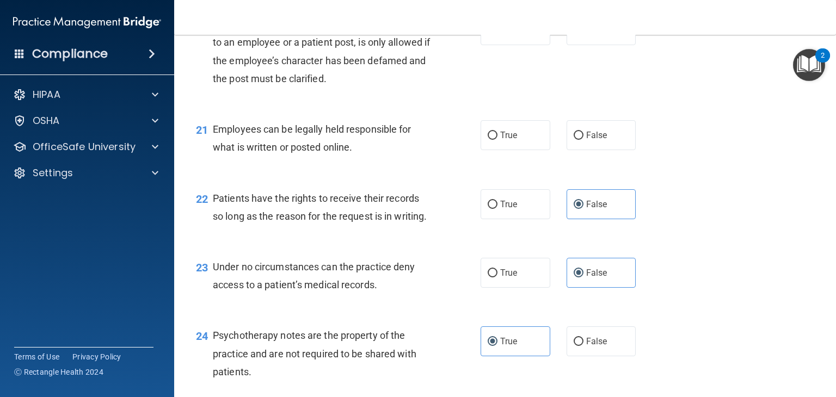
scroll to position [2088, 0]
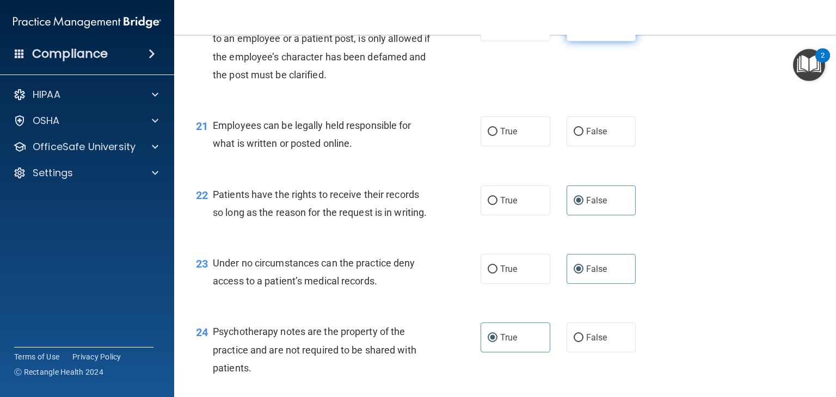
click at [598, 32] on span "False" at bounding box center [596, 26] width 21 height 10
click at [584, 31] on input "False" at bounding box center [579, 27] width 10 height 8
radio input "true"
click at [514, 146] on label "True" at bounding box center [516, 132] width 70 height 30
click at [498, 136] on input "True" at bounding box center [493, 132] width 10 height 8
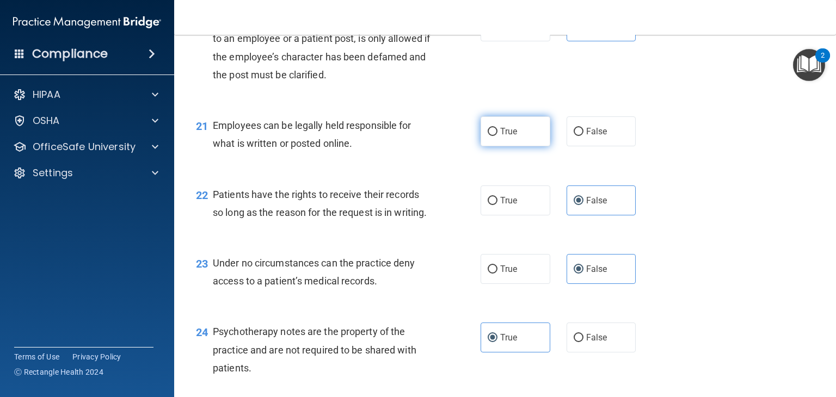
radio input "true"
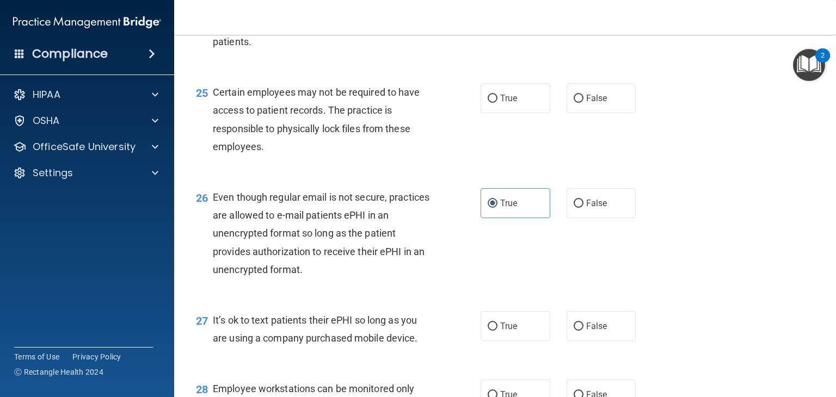
scroll to position [2422, 0]
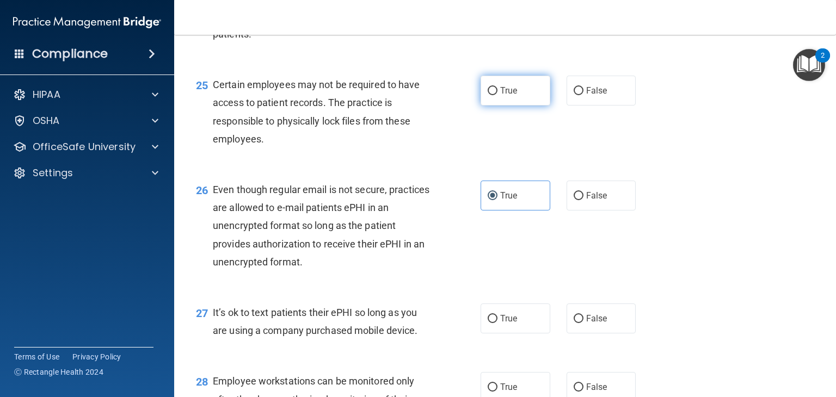
click at [516, 106] on label "True" at bounding box center [516, 91] width 70 height 30
click at [498, 95] on input "True" at bounding box center [493, 91] width 10 height 8
radio input "true"
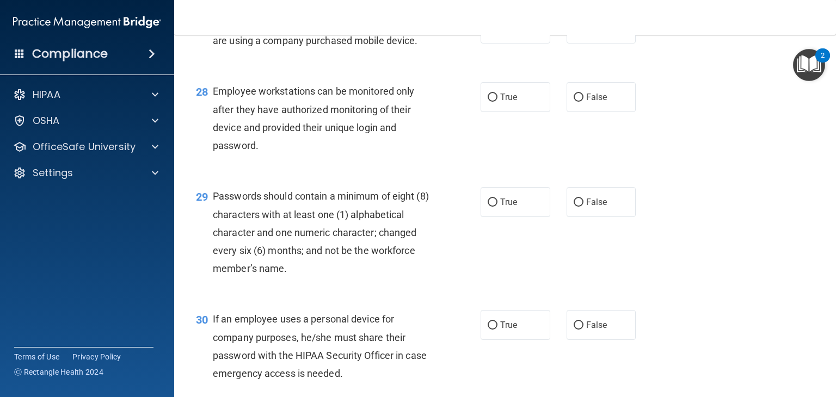
scroll to position [2720, 0]
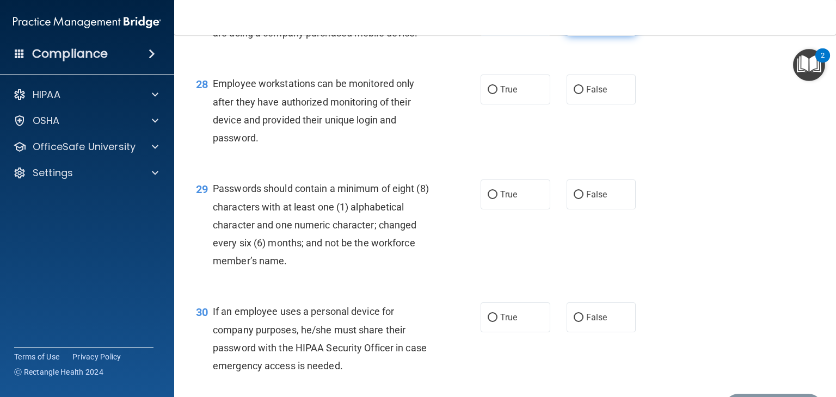
click at [592, 26] on span "False" at bounding box center [596, 21] width 21 height 10
click at [584, 26] on input "False" at bounding box center [579, 21] width 10 height 8
radio input "true"
click at [612, 105] on label "False" at bounding box center [602, 90] width 70 height 30
click at [584, 94] on input "False" at bounding box center [579, 90] width 10 height 8
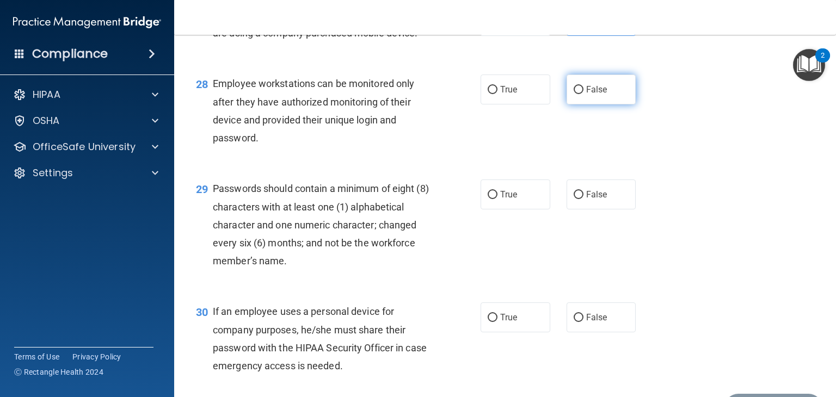
radio input "true"
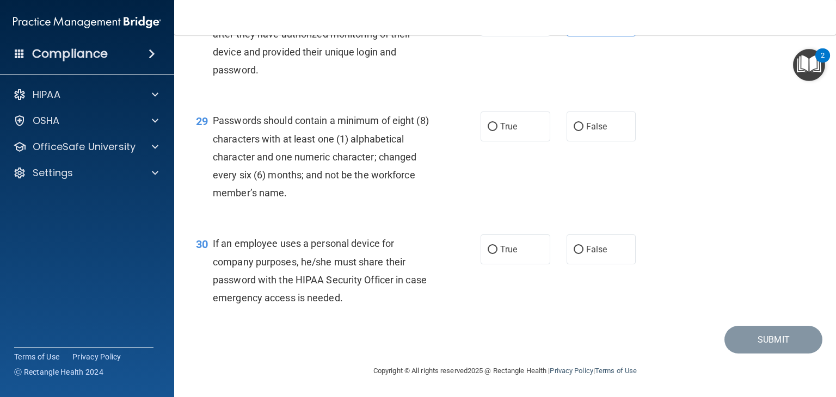
scroll to position [2842, 0]
click at [510, 128] on span "True" at bounding box center [508, 126] width 17 height 10
click at [498, 128] on input "True" at bounding box center [493, 127] width 10 height 8
radio input "true"
click at [582, 238] on label "False" at bounding box center [602, 250] width 70 height 30
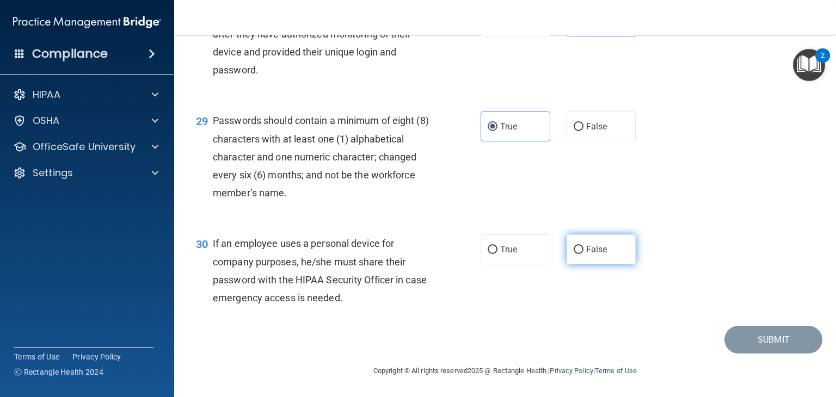
click at [582, 246] on input "False" at bounding box center [579, 250] width 10 height 8
radio input "true"
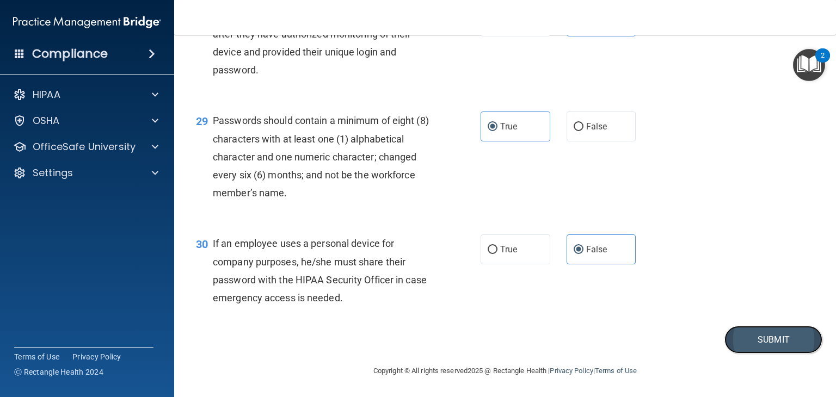
click at [741, 341] on button "Submit" at bounding box center [774, 340] width 98 height 28
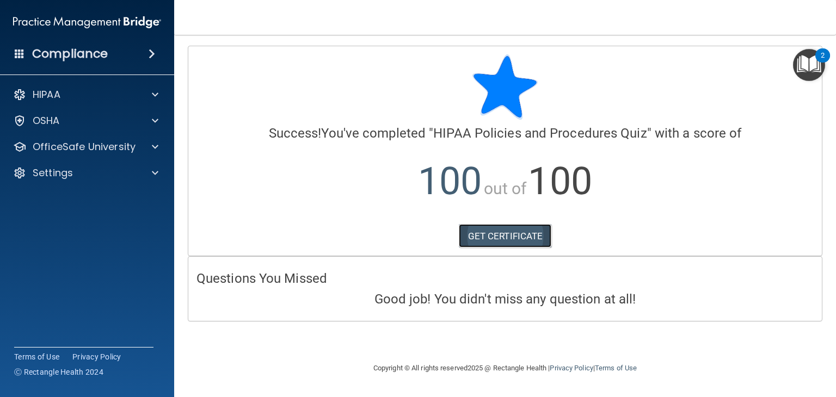
click at [498, 234] on link "GET CERTIFICATE" at bounding box center [505, 236] width 93 height 24
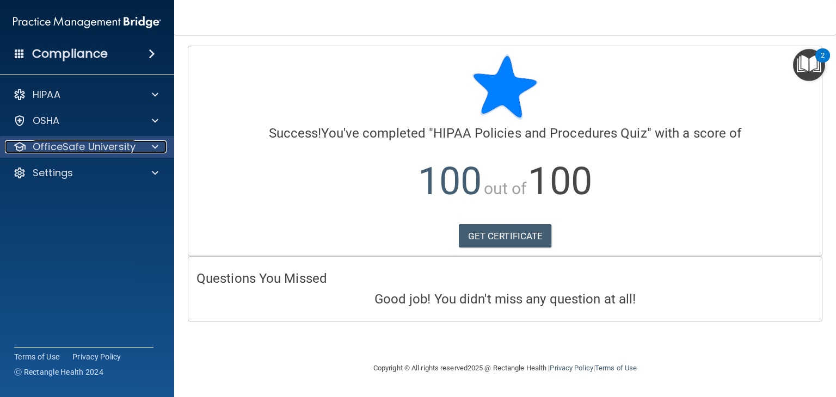
click at [149, 147] on div at bounding box center [153, 146] width 27 height 13
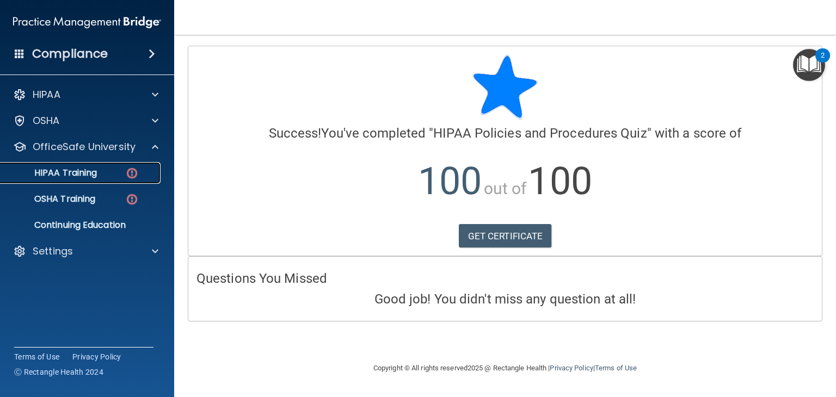
click at [131, 175] on img at bounding box center [132, 174] width 14 height 14
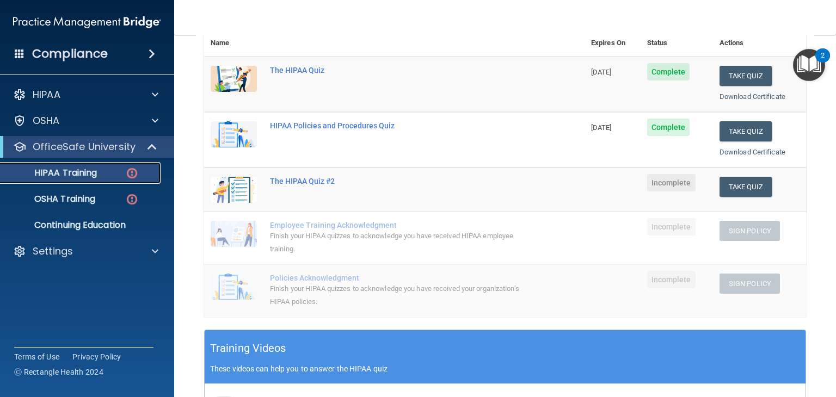
scroll to position [127, 0]
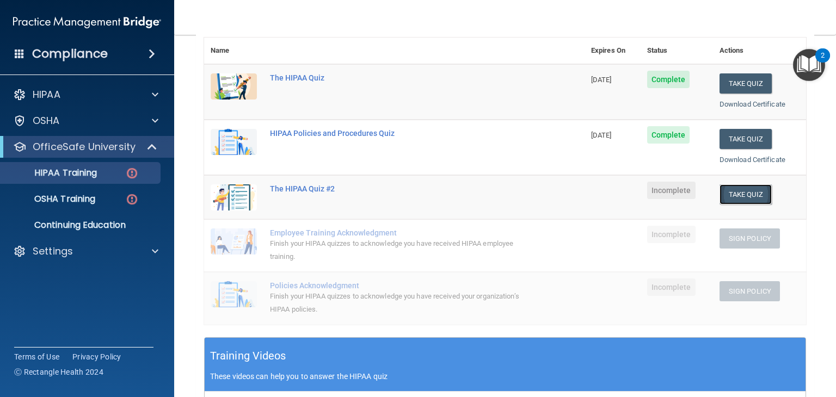
click at [722, 199] on button "Take Quiz" at bounding box center [746, 195] width 52 height 20
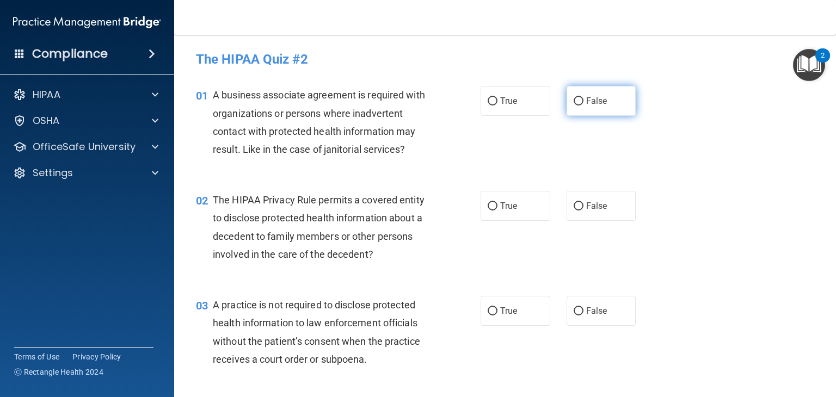
click at [586, 102] on span "False" at bounding box center [596, 101] width 21 height 10
click at [581, 102] on input "False" at bounding box center [579, 101] width 10 height 8
radio input "true"
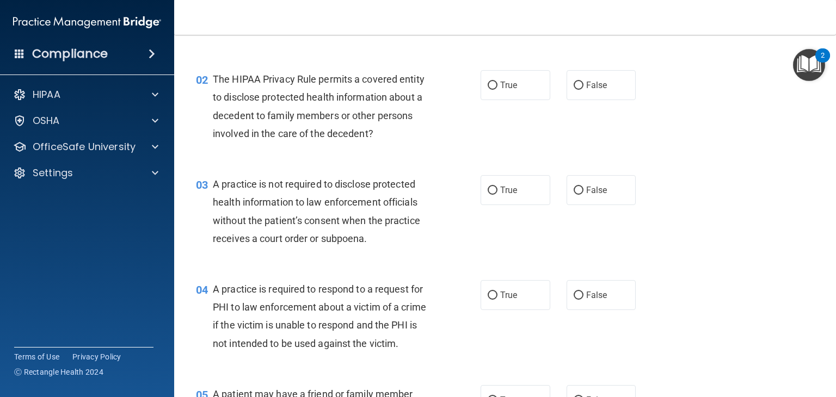
scroll to position [124, 0]
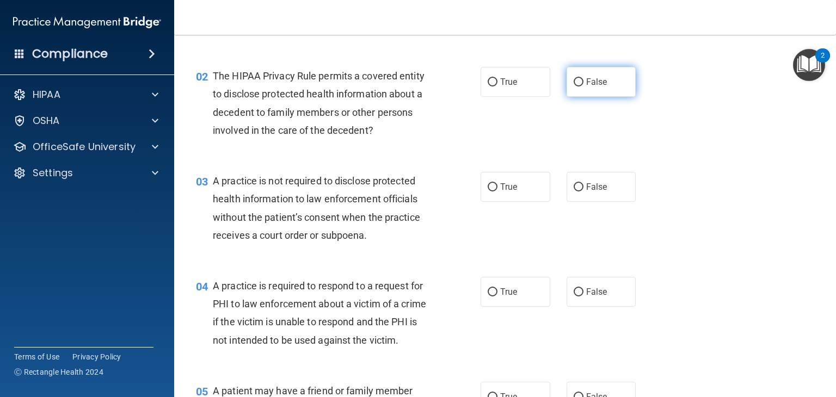
click at [597, 93] on label "False" at bounding box center [602, 82] width 70 height 30
click at [584, 87] on input "False" at bounding box center [579, 82] width 10 height 8
radio input "true"
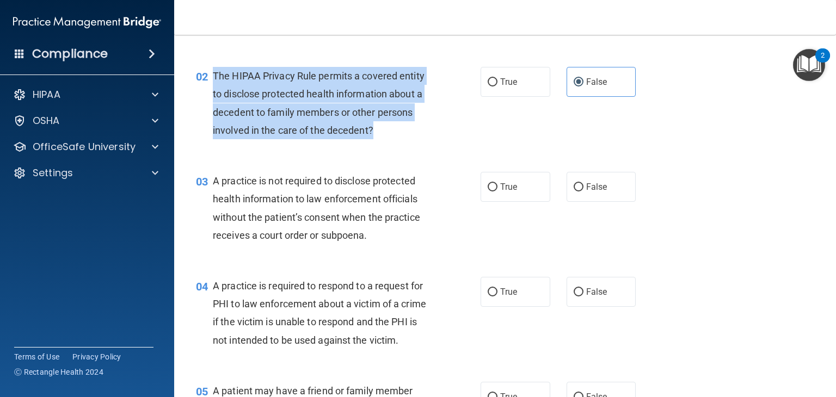
drag, startPoint x: 212, startPoint y: 75, endPoint x: 416, endPoint y: 131, distance: 211.9
click at [416, 131] on div "02 The HIPAA Privacy Rule permits a covered entity to disclose protected health…" at bounding box center [338, 106] width 317 height 78
copy div "The HIPAA Privacy Rule permits a covered entity to disclose protected health in…"
click at [488, 126] on div "02 The HIPAA Privacy Rule permits a covered entity to disclose protected health…" at bounding box center [338, 106] width 317 height 78
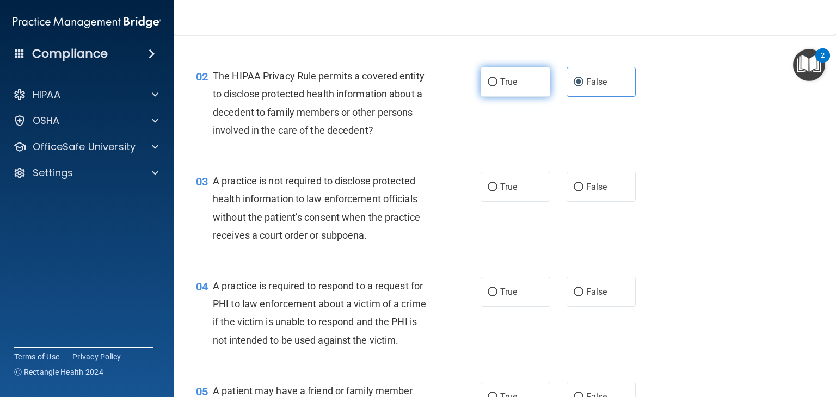
click at [520, 85] on label "True" at bounding box center [516, 82] width 70 height 30
click at [498, 85] on input "True" at bounding box center [493, 82] width 10 height 8
radio input "true"
radio input "false"
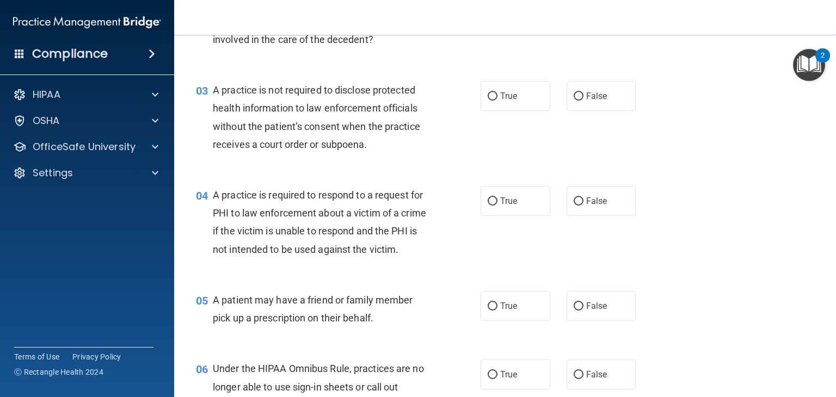
scroll to position [219, 0]
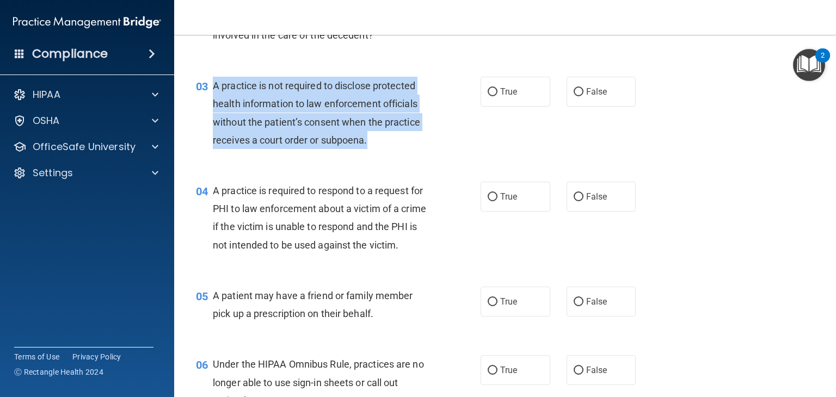
drag, startPoint x: 212, startPoint y: 82, endPoint x: 371, endPoint y: 143, distance: 170.5
click at [371, 143] on div "03 A practice is not required to disclose protected health information to law e…" at bounding box center [338, 116] width 317 height 78
copy div "A practice is not required to disclose protected health information to law enfo…"
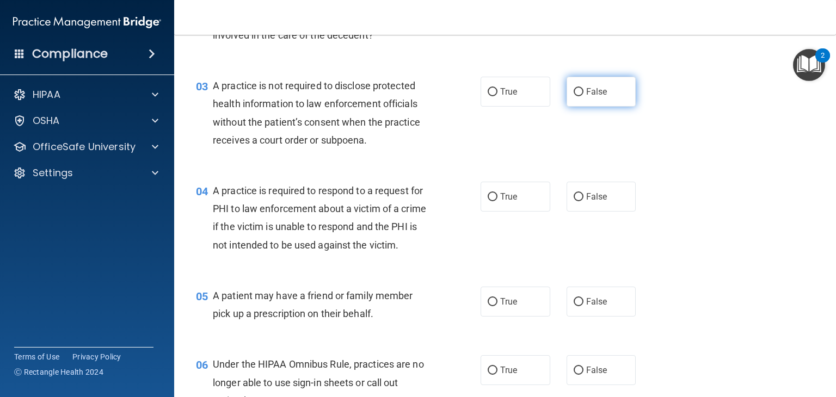
click at [589, 87] on span "False" at bounding box center [596, 92] width 21 height 10
click at [584, 88] on input "False" at bounding box center [579, 92] width 10 height 8
radio input "true"
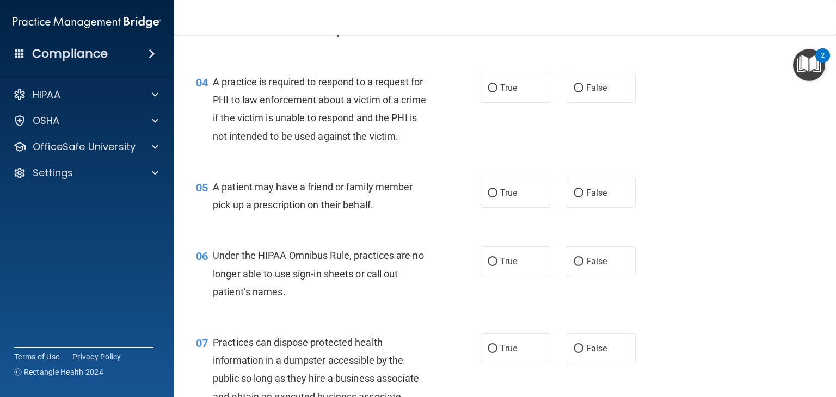
scroll to position [344, 0]
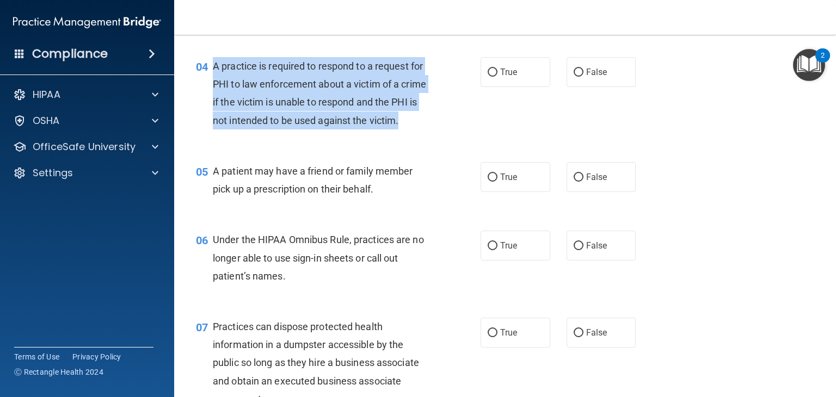
drag, startPoint x: 213, startPoint y: 67, endPoint x: 278, endPoint y: 137, distance: 95.2
click at [278, 130] on div "A practice is required to respond to a request for PHI to law enforcement about…" at bounding box center [326, 93] width 226 height 72
copy span "A practice is required to respond to a request for PHI to law enforcement about…"
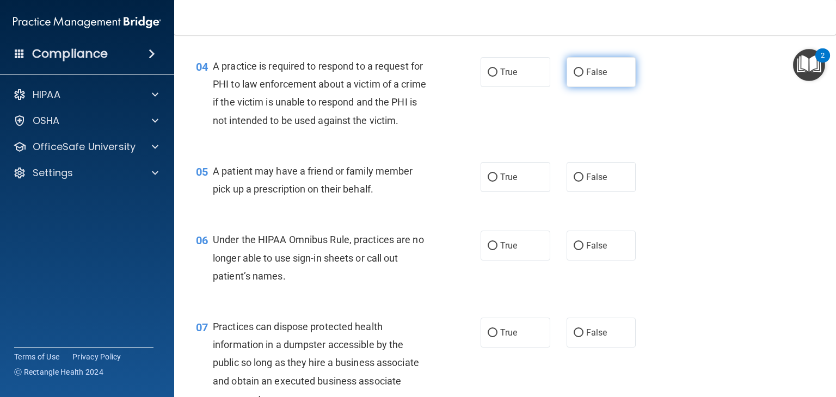
click at [580, 86] on label "False" at bounding box center [602, 72] width 70 height 30
click at [580, 77] on input "False" at bounding box center [579, 73] width 10 height 8
radio input "true"
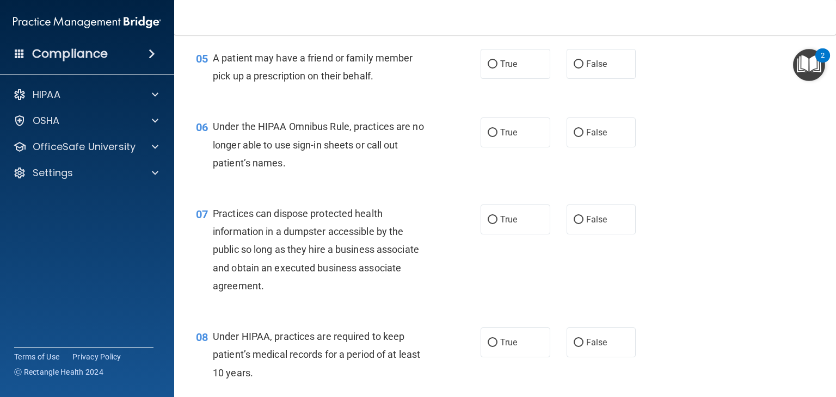
scroll to position [461, 0]
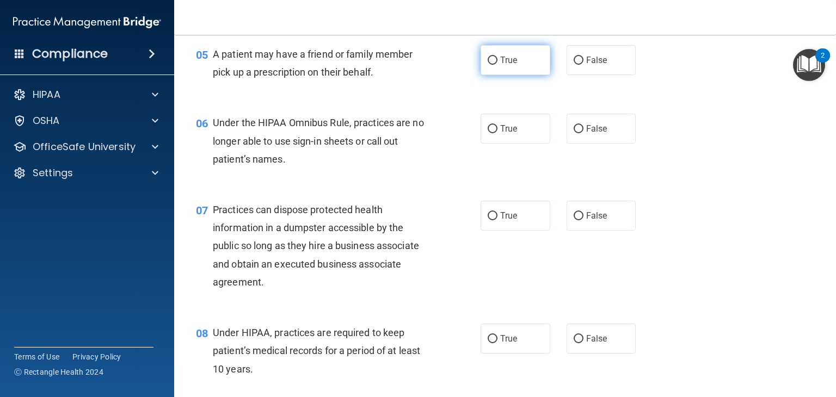
click at [492, 68] on label "True" at bounding box center [516, 60] width 70 height 30
click at [492, 65] on input "True" at bounding box center [493, 61] width 10 height 8
radio input "true"
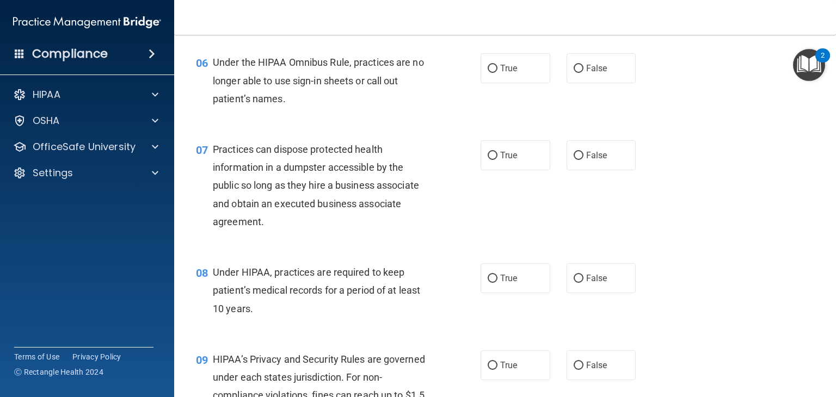
scroll to position [532, 0]
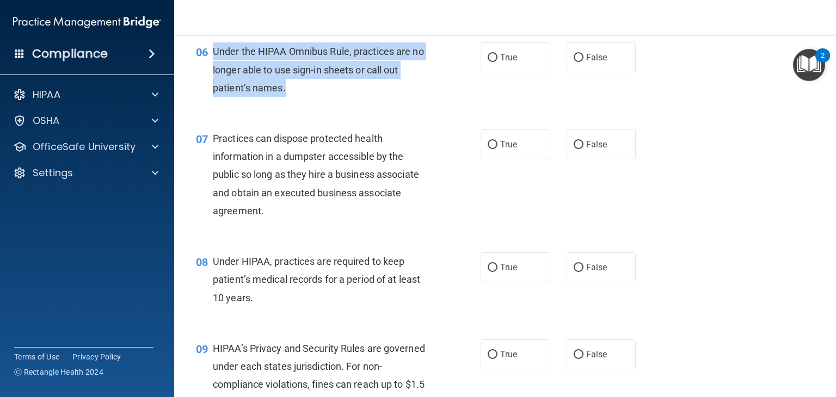
drag, startPoint x: 214, startPoint y: 68, endPoint x: 287, endPoint y: 106, distance: 82.5
click at [287, 97] on div "Under the HIPAA Omnibus Rule, practices are no longer able to use sign-in sheet…" at bounding box center [326, 69] width 226 height 54
copy span "Under the HIPAA Omnibus Rule, practices are no longer able to use sign-in sheet…"
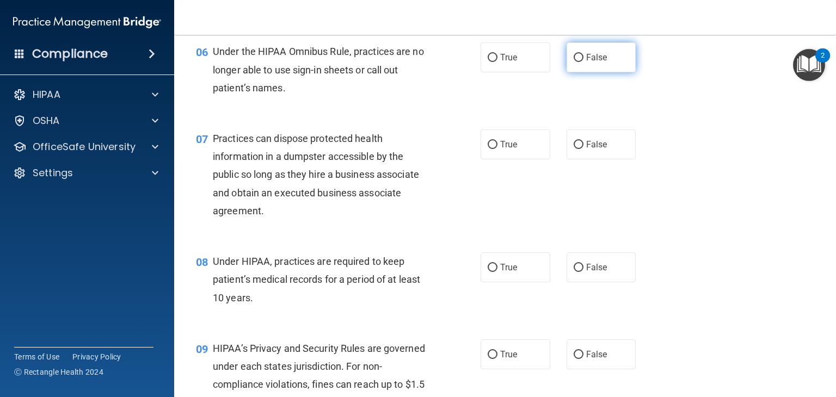
click at [617, 72] on label "False" at bounding box center [602, 57] width 70 height 30
click at [584, 62] on input "False" at bounding box center [579, 58] width 10 height 8
radio input "true"
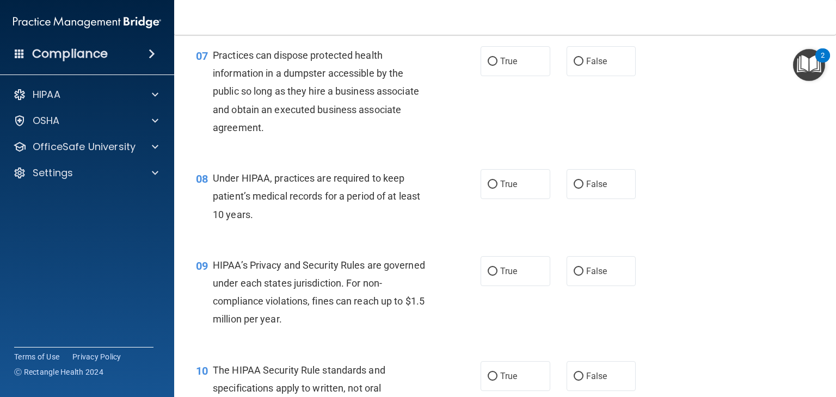
scroll to position [608, 0]
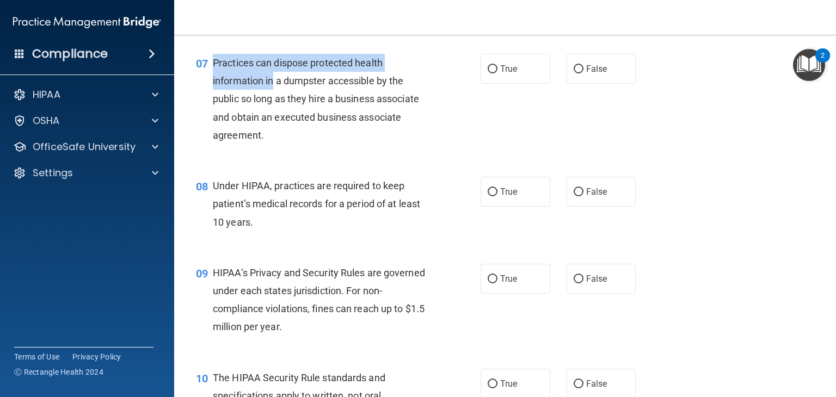
drag, startPoint x: 213, startPoint y: 77, endPoint x: 274, endPoint y: 101, distance: 65.7
click at [274, 101] on span "Practices can dispose protected health information in a dumpster accessible by …" at bounding box center [316, 99] width 206 height 84
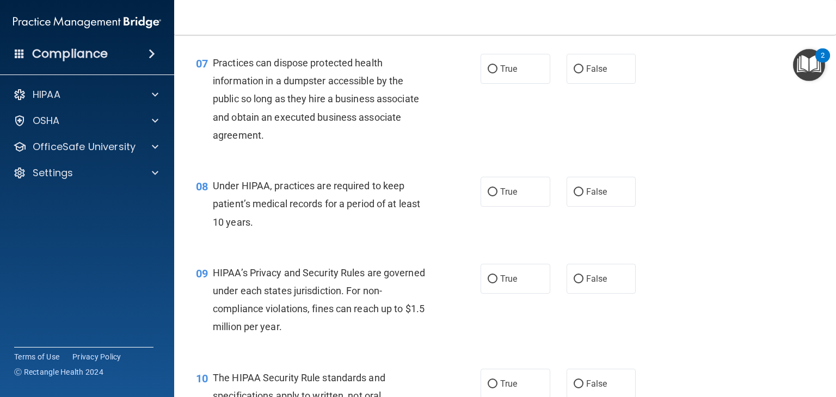
click at [357, 163] on div "07 Practices can dispose protected health information in a dumpster accessible …" at bounding box center [505, 101] width 635 height 123
click at [586, 79] on label "False" at bounding box center [602, 69] width 70 height 30
click at [584, 73] on input "False" at bounding box center [579, 69] width 10 height 8
radio input "true"
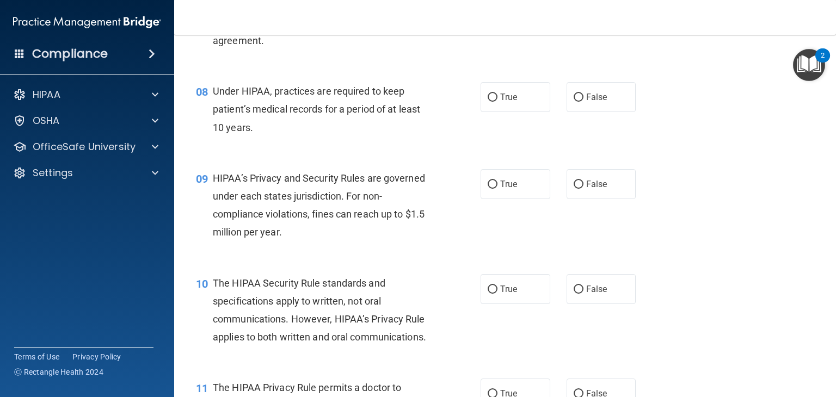
scroll to position [718, 0]
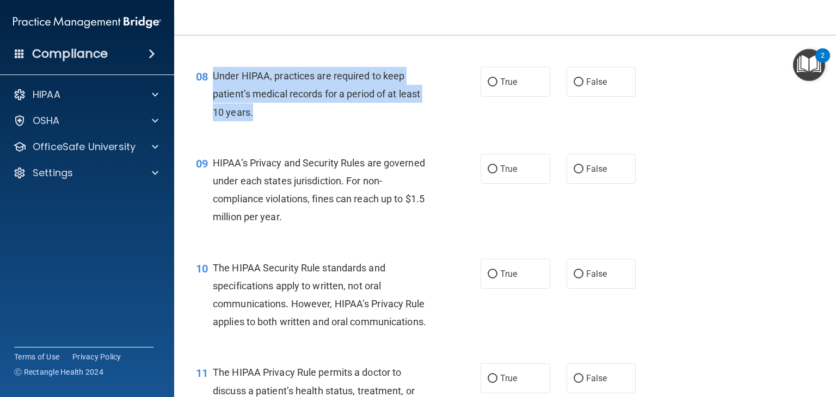
drag, startPoint x: 211, startPoint y: 90, endPoint x: 266, endPoint y: 136, distance: 71.1
click at [266, 127] on div "08 Under HIPAA, practices are required to keep patient’s medical records for a …" at bounding box center [338, 97] width 317 height 60
copy div "Under HIPAA, practices are required to keep patient’s medical records for a per…"
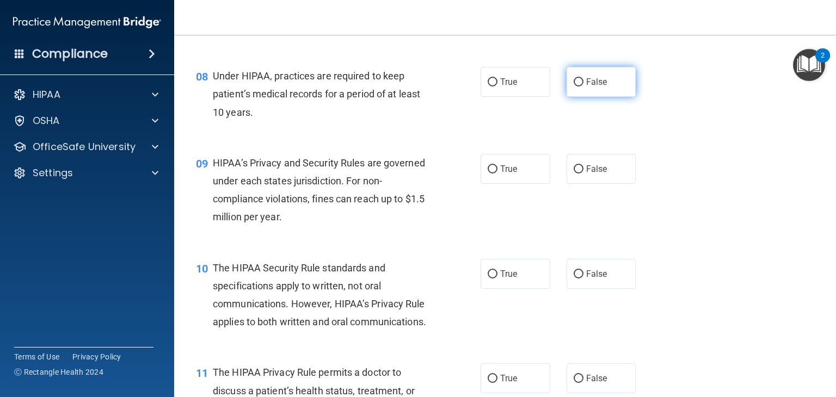
click at [587, 97] on label "False" at bounding box center [602, 82] width 70 height 30
click at [584, 87] on input "False" at bounding box center [579, 82] width 10 height 8
radio input "true"
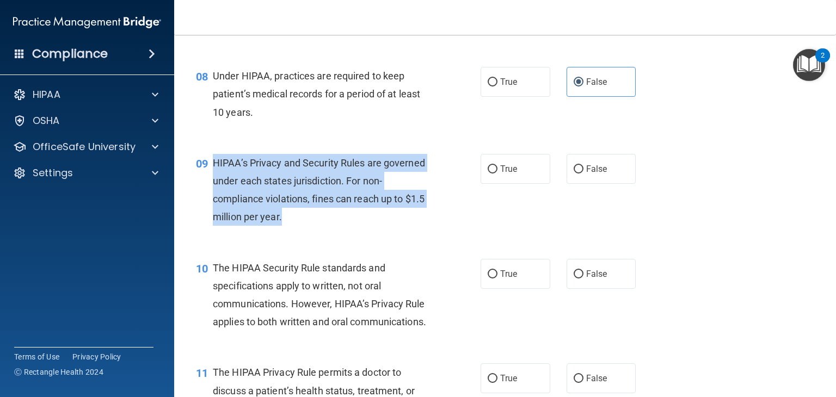
drag, startPoint x: 214, startPoint y: 176, endPoint x: 353, endPoint y: 234, distance: 150.6
click at [353, 226] on div "HIPAA’s Privacy and Security Rules are governed under each states jurisdiction.…" at bounding box center [326, 190] width 226 height 72
copy span "HIPAA’s Privacy and Security Rules are governed under each states jurisdiction.…"
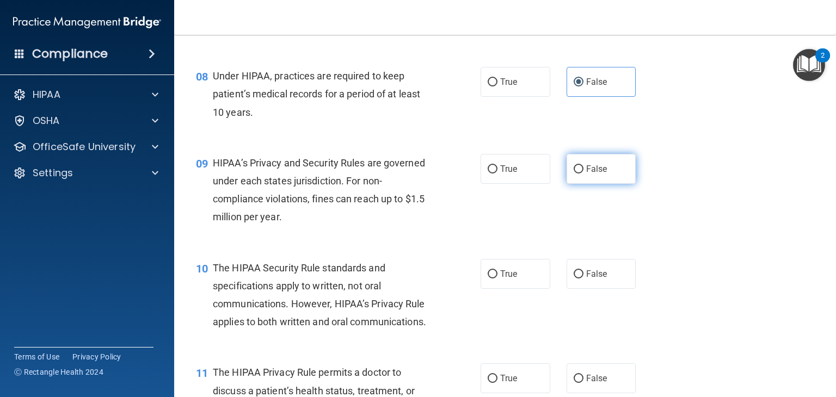
click at [595, 184] on label "False" at bounding box center [602, 169] width 70 height 30
click at [584, 174] on input "False" at bounding box center [579, 170] width 10 height 8
radio input "true"
click at [527, 182] on label "True" at bounding box center [516, 169] width 70 height 30
click at [498, 174] on input "True" at bounding box center [493, 170] width 10 height 8
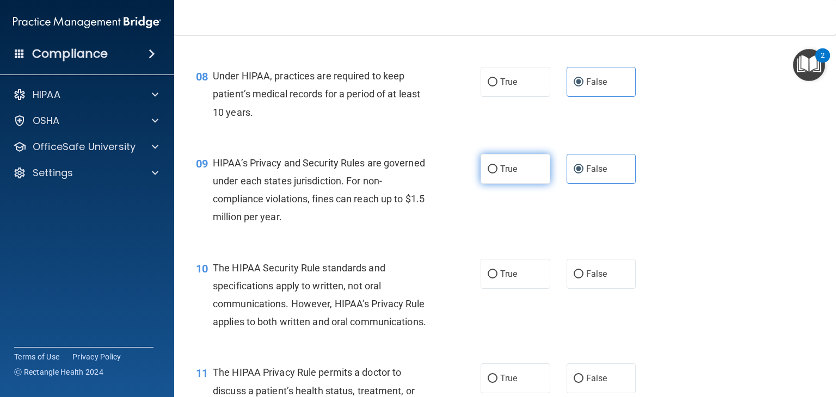
radio input "true"
click at [599, 174] on span "False" at bounding box center [596, 169] width 21 height 10
click at [584, 174] on input "False" at bounding box center [579, 170] width 10 height 8
radio input "true"
radio input "false"
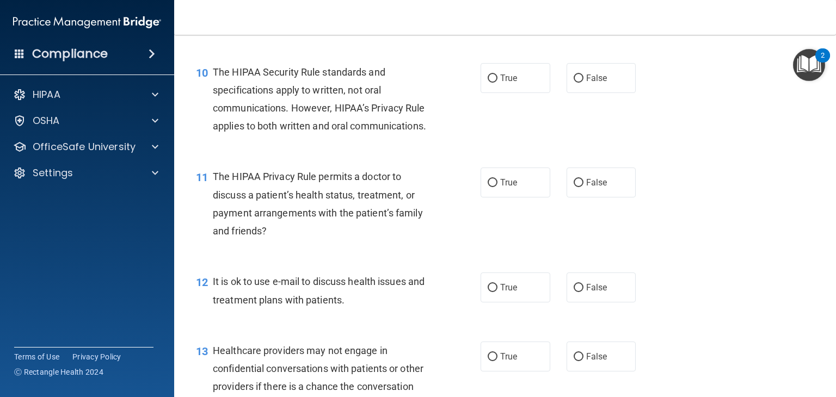
scroll to position [918, 0]
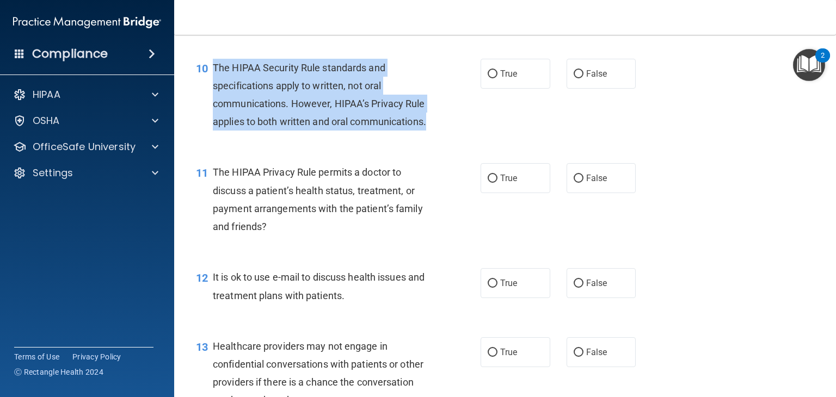
drag, startPoint x: 215, startPoint y: 85, endPoint x: 301, endPoint y: 153, distance: 108.9
click at [301, 131] on div "The HIPAA Security Rule standards and specifications apply to written, not oral…" at bounding box center [326, 95] width 226 height 72
copy span "The HIPAA Security Rule standards and specifications apply to written, not oral…"
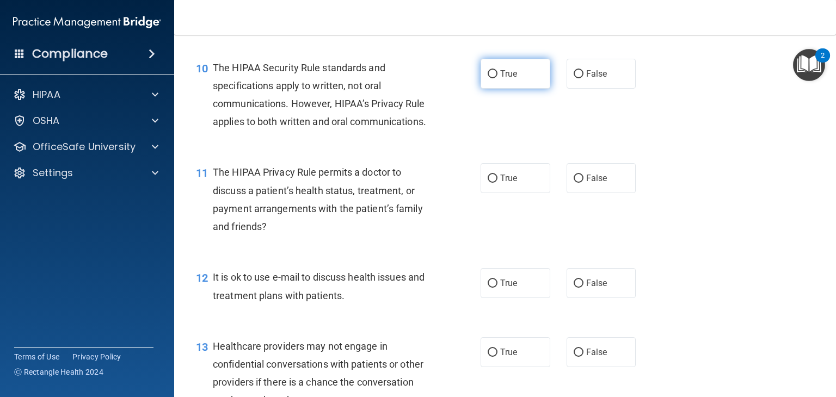
click at [493, 89] on label "True" at bounding box center [516, 74] width 70 height 30
click at [493, 78] on input "True" at bounding box center [493, 74] width 10 height 8
radio input "true"
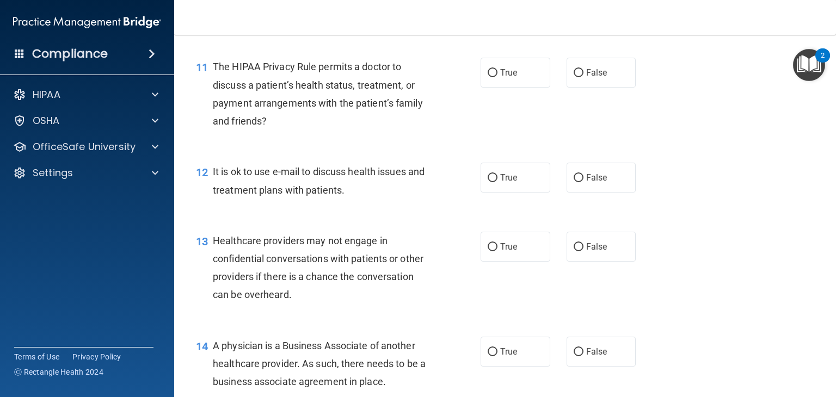
scroll to position [1016, 0]
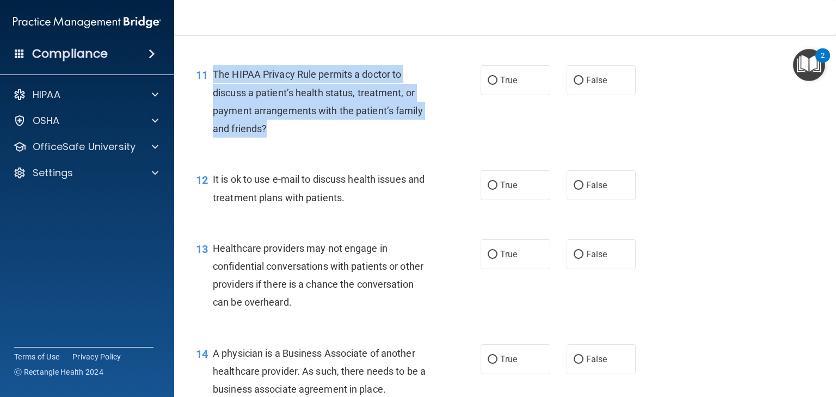
drag, startPoint x: 213, startPoint y: 108, endPoint x: 296, endPoint y: 170, distance: 103.0
click at [296, 138] on div "The HIPAA Privacy Rule permits a doctor to discuss a patient’s health status, t…" at bounding box center [326, 101] width 226 height 72
copy span "The HIPAA Privacy Rule permits a doctor to discuss a patient’s health status, t…"
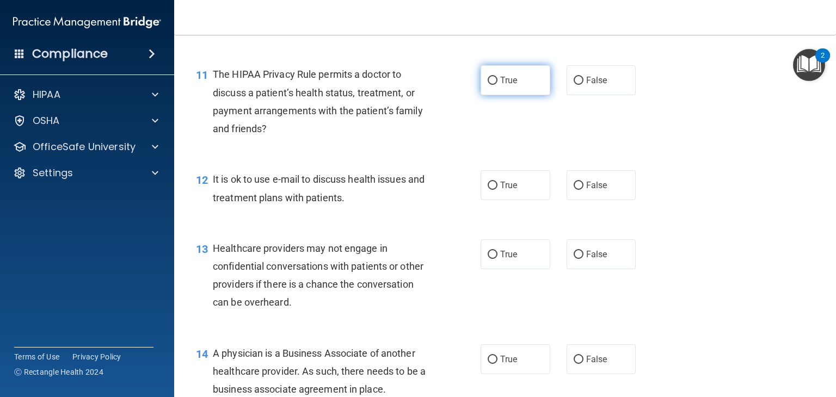
click at [536, 95] on label "True" at bounding box center [516, 80] width 70 height 30
click at [498, 85] on input "True" at bounding box center [493, 81] width 10 height 8
radio input "true"
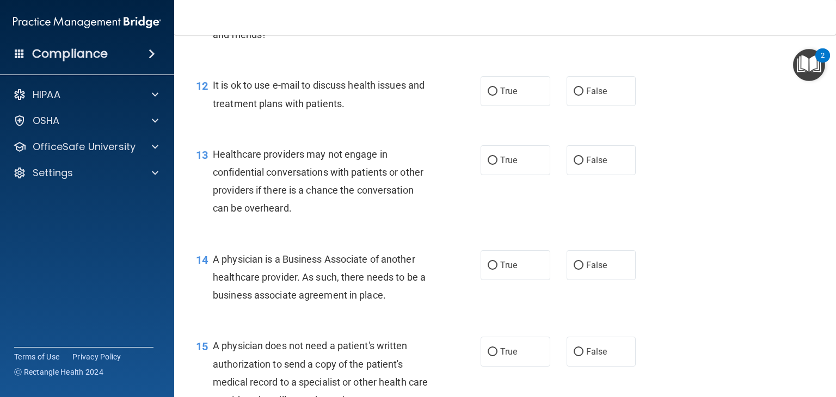
scroll to position [1141, 0]
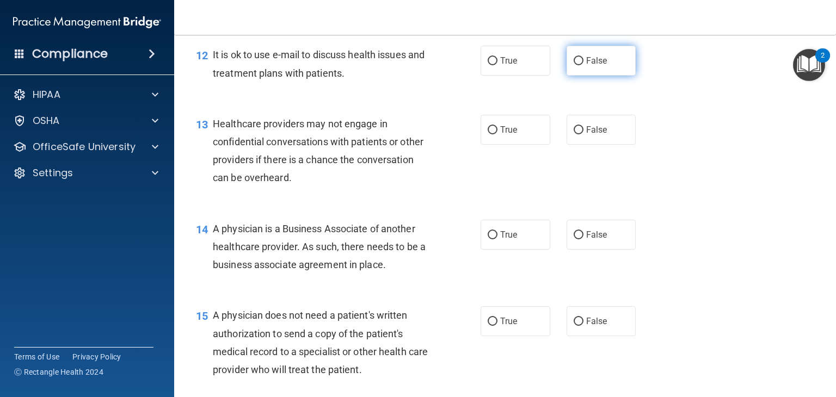
click at [603, 76] on label "False" at bounding box center [602, 61] width 70 height 30
click at [584, 65] on input "False" at bounding box center [579, 61] width 10 height 8
radio input "true"
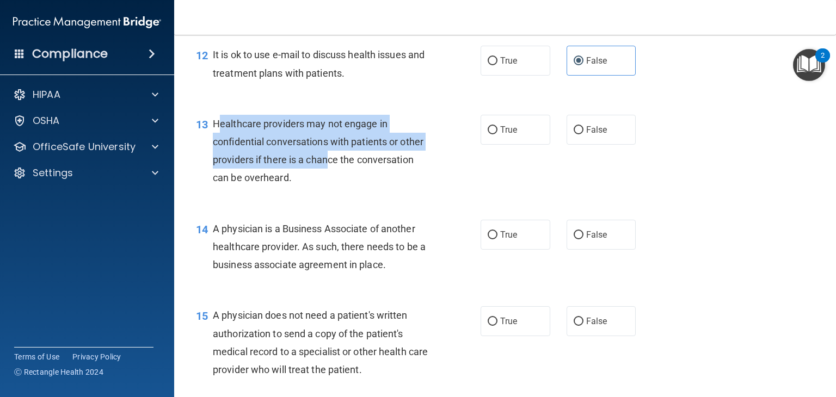
drag, startPoint x: 216, startPoint y: 157, endPoint x: 329, endPoint y: 195, distance: 119.5
click at [329, 184] on span "Healthcare providers may not engage in confidential conversations with patients…" at bounding box center [318, 151] width 211 height 66
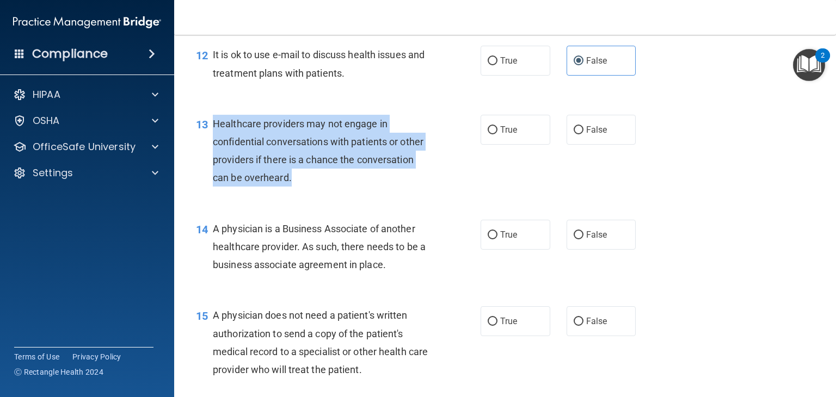
drag, startPoint x: 212, startPoint y: 160, endPoint x: 345, endPoint y: 222, distance: 146.1
click at [345, 187] on div "Healthcare providers may not engage in confidential conversations with patients…" at bounding box center [326, 151] width 226 height 72
copy span "Healthcare providers may not engage in confidential conversations with patients…"
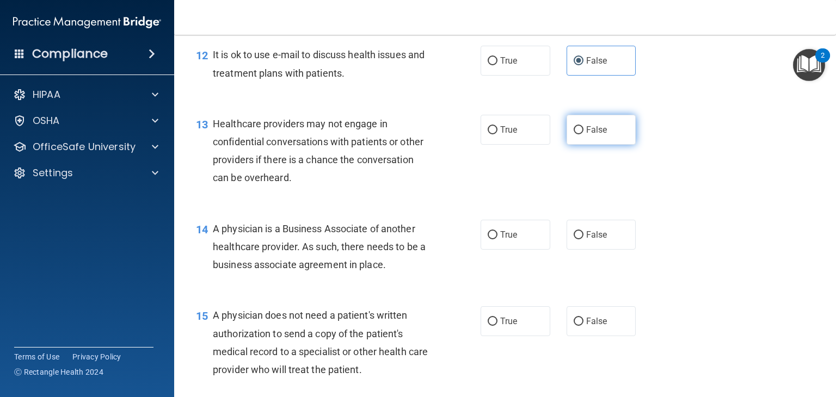
click at [611, 145] on label "False" at bounding box center [602, 130] width 70 height 30
click at [584, 134] on input "False" at bounding box center [579, 130] width 10 height 8
radio input "true"
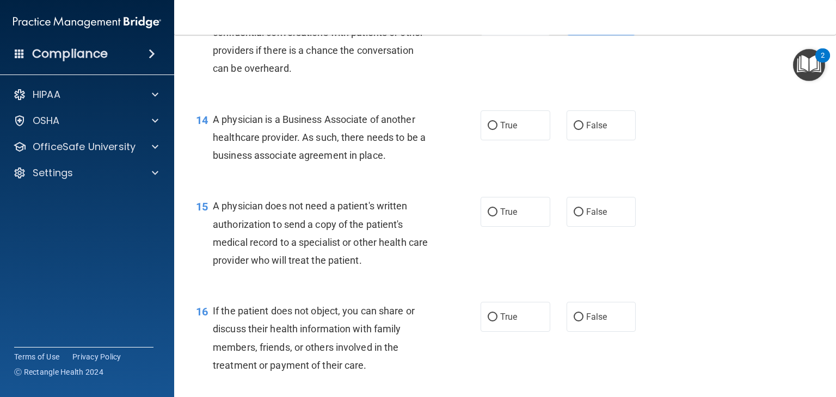
scroll to position [1285, 0]
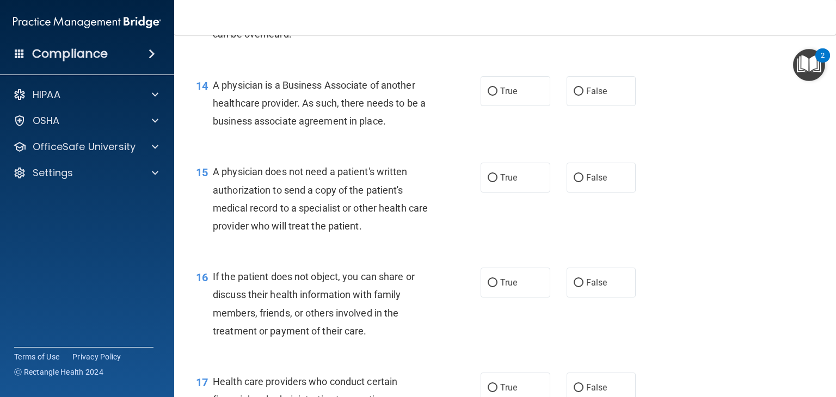
drag, startPoint x: 216, startPoint y: 119, endPoint x: 420, endPoint y: 170, distance: 210.3
click at [420, 136] on div "14 A physician is a Business Associate of another healthcare provider. As such,…" at bounding box center [338, 106] width 317 height 60
copy span "A physician is a Business Associate of another healthcare provider. As such, th…"
click at [637, 106] on div "True False" at bounding box center [564, 91] width 167 height 30
click at [621, 106] on label "False" at bounding box center [602, 91] width 70 height 30
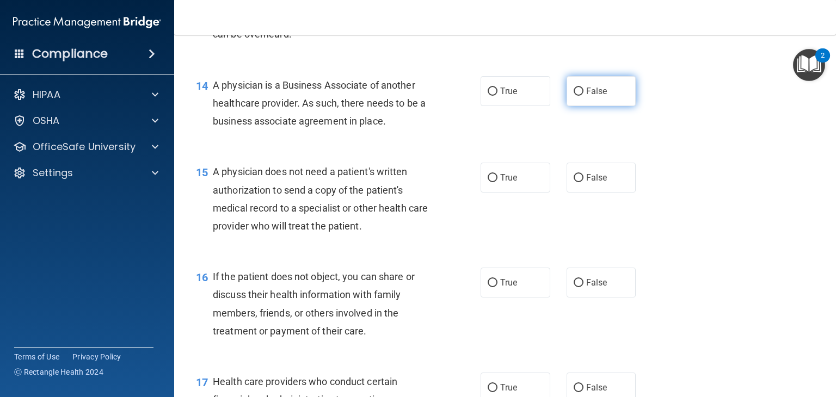
click at [584, 96] on input "False" at bounding box center [579, 92] width 10 height 8
radio input "true"
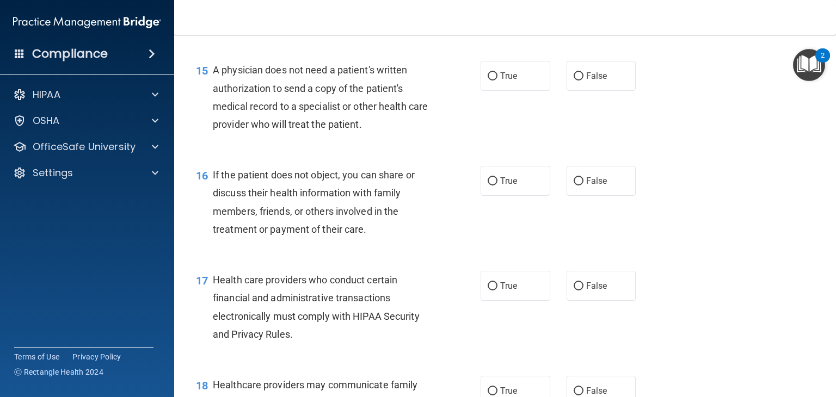
scroll to position [1409, 0]
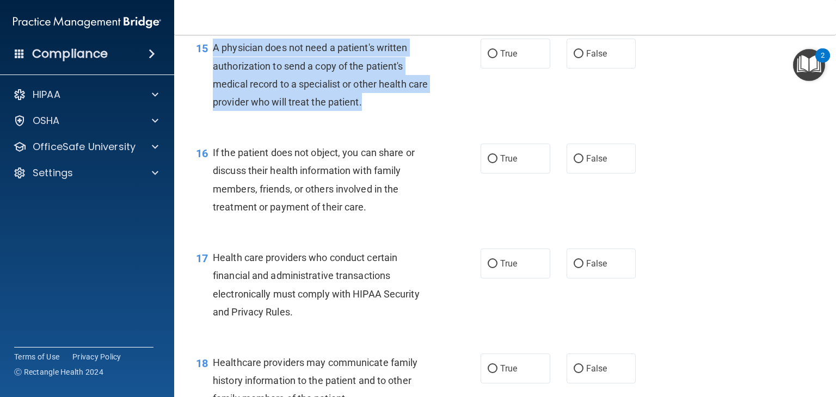
drag, startPoint x: 212, startPoint y: 84, endPoint x: 394, endPoint y: 142, distance: 190.4
click at [394, 111] on div "A physician does not need a patient's written authorization to send a copy of t…" at bounding box center [326, 75] width 226 height 72
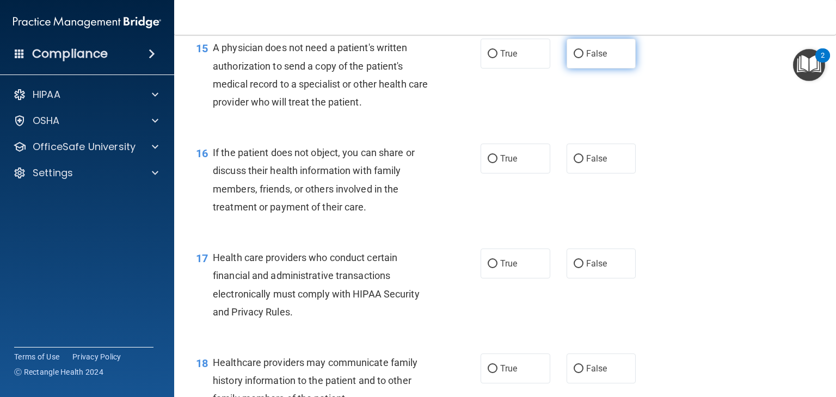
click at [616, 69] on label "False" at bounding box center [602, 54] width 70 height 30
click at [584, 58] on input "False" at bounding box center [579, 54] width 10 height 8
radio input "true"
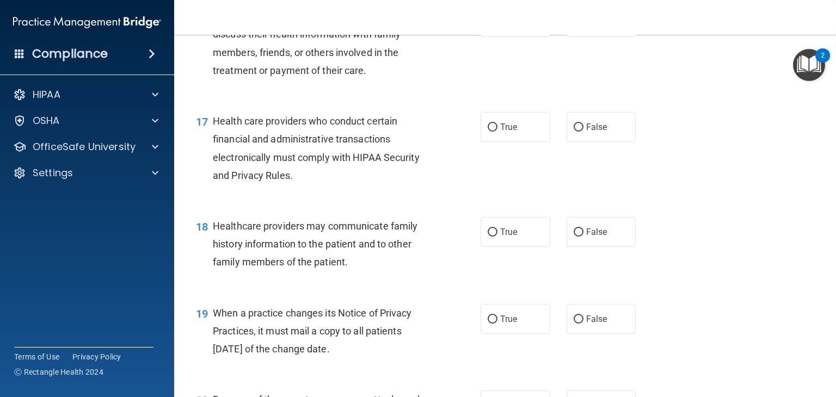
scroll to position [1549, 0]
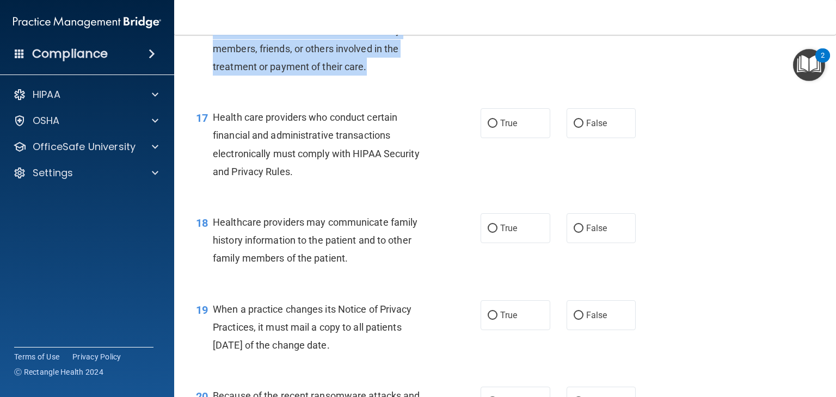
drag, startPoint x: 212, startPoint y: 46, endPoint x: 370, endPoint y: 107, distance: 168.7
click at [370, 76] on div "If the patient does not object, you can share or discuss their health informati…" at bounding box center [326, 39] width 226 height 72
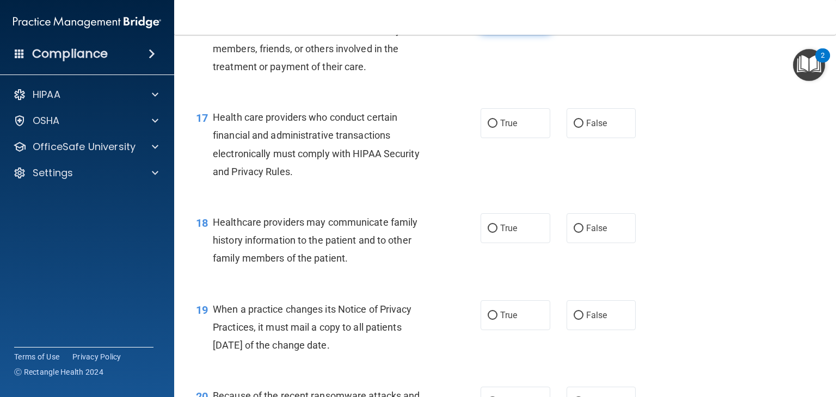
click at [542, 33] on label "True" at bounding box center [516, 18] width 70 height 30
click at [498, 23] on input "True" at bounding box center [493, 19] width 10 height 8
radio input "true"
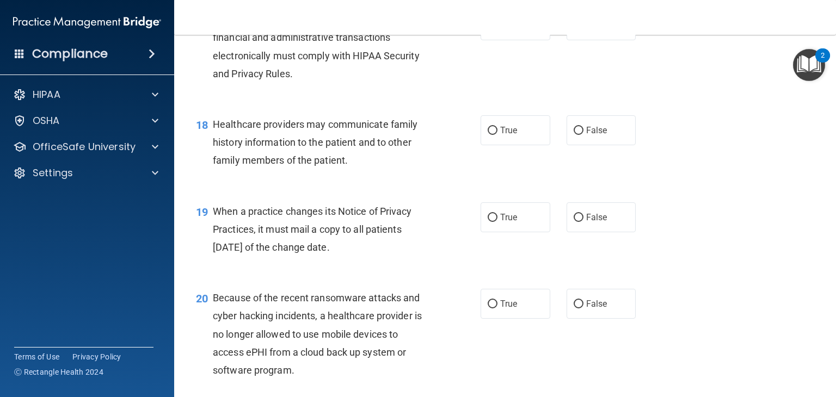
scroll to position [1651, 0]
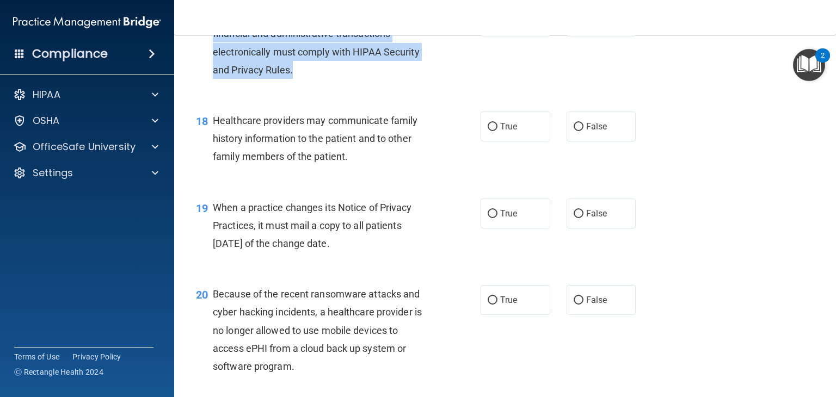
drag, startPoint x: 213, startPoint y: 50, endPoint x: 331, endPoint y: 103, distance: 129.1
click at [331, 79] on div "Health care providers who conduct certain financial and administrative transact…" at bounding box center [326, 43] width 226 height 72
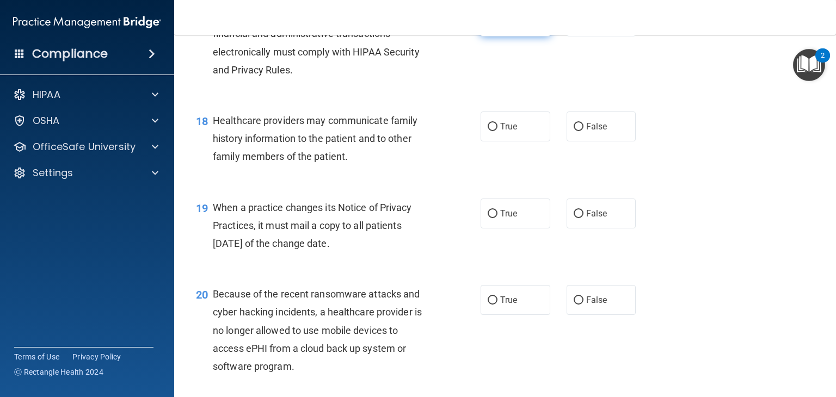
click at [526, 36] on label "True" at bounding box center [516, 22] width 70 height 30
click at [498, 26] on input "True" at bounding box center [493, 22] width 10 height 8
radio input "true"
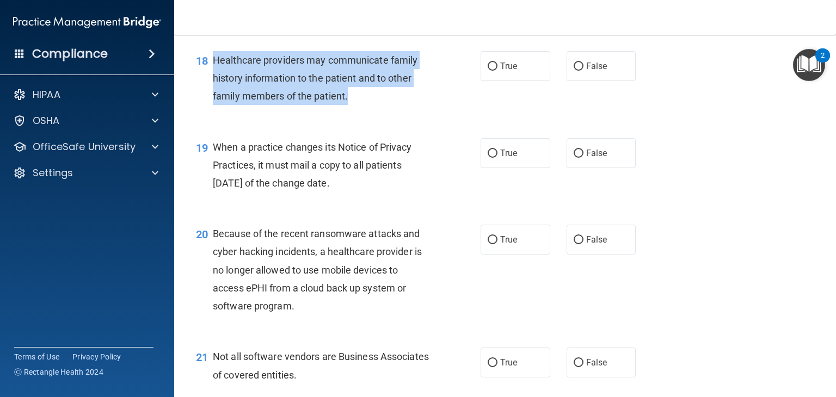
drag, startPoint x: 211, startPoint y: 97, endPoint x: 358, endPoint y: 136, distance: 151.5
click at [358, 111] on div "18 Healthcare providers may communicate family history information to the patie…" at bounding box center [338, 81] width 317 height 60
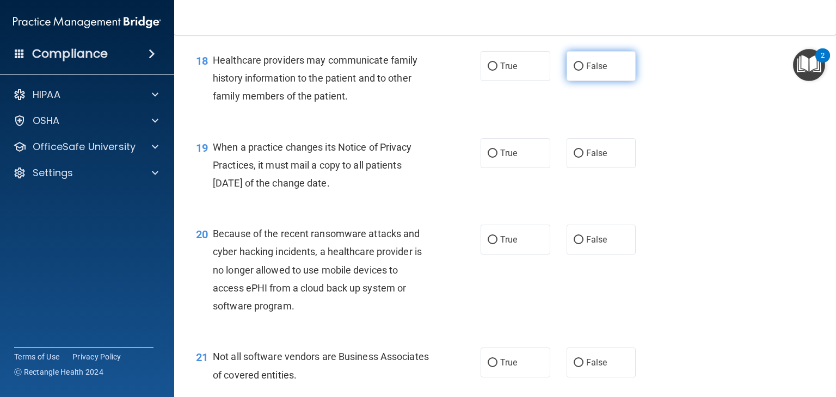
click at [601, 81] on label "False" at bounding box center [602, 66] width 70 height 30
click at [584, 71] on input "False" at bounding box center [579, 67] width 10 height 8
radio input "true"
drag, startPoint x: 216, startPoint y: 183, endPoint x: 400, endPoint y: 216, distance: 187.5
click at [400, 193] on div "When a practice changes its Notice of Privacy Practices, it must mail a copy to…" at bounding box center [326, 165] width 226 height 54
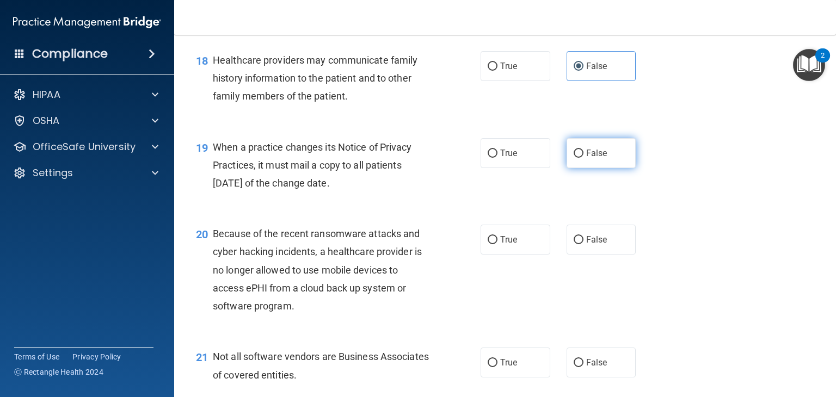
click at [587, 158] on span "False" at bounding box center [596, 153] width 21 height 10
click at [584, 158] on input "False" at bounding box center [579, 154] width 10 height 8
radio input "true"
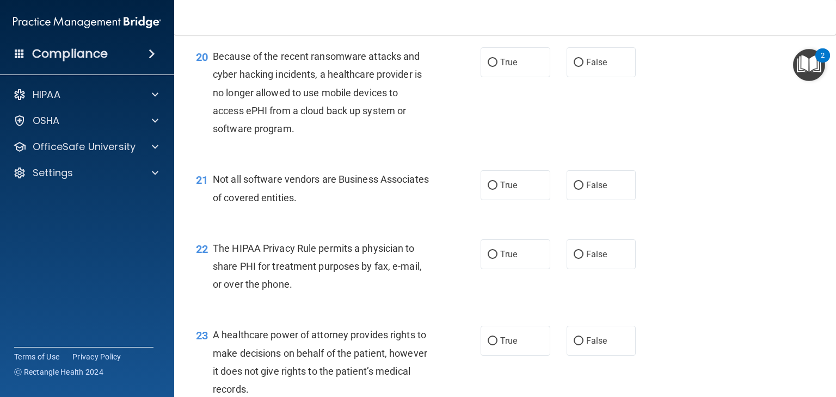
scroll to position [1904, 0]
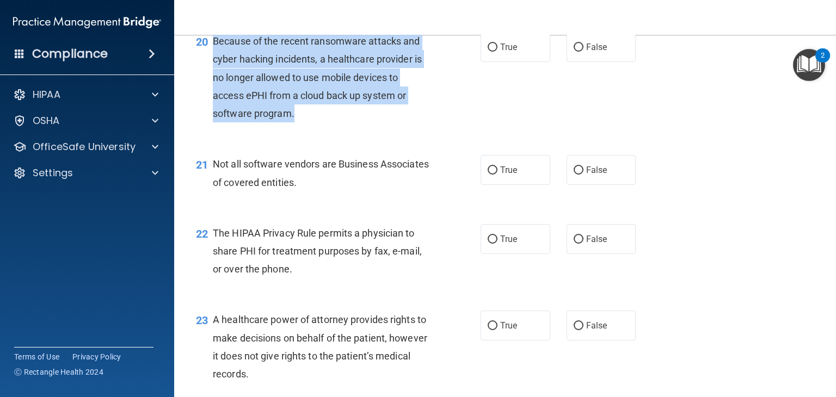
drag, startPoint x: 215, startPoint y: 83, endPoint x: 315, endPoint y: 145, distance: 117.4
click at [315, 122] on div "Because of the recent ransomware attacks and cyber hacking incidents, a healthc…" at bounding box center [326, 77] width 226 height 90
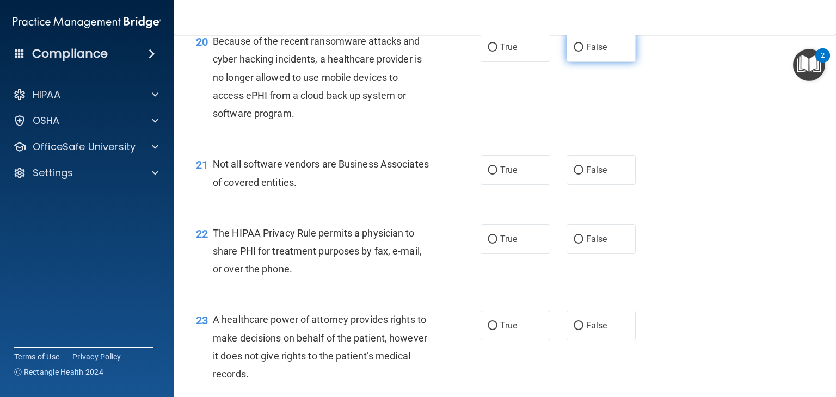
click at [567, 62] on label "False" at bounding box center [602, 47] width 70 height 30
click at [574, 52] on input "False" at bounding box center [579, 48] width 10 height 8
radio input "true"
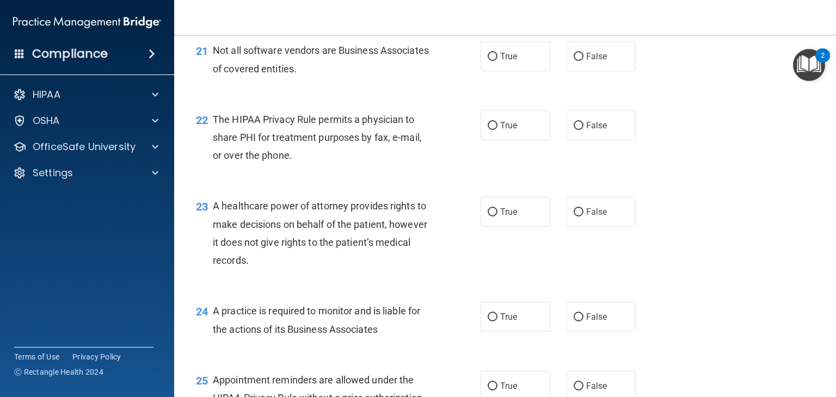
scroll to position [2040, 0]
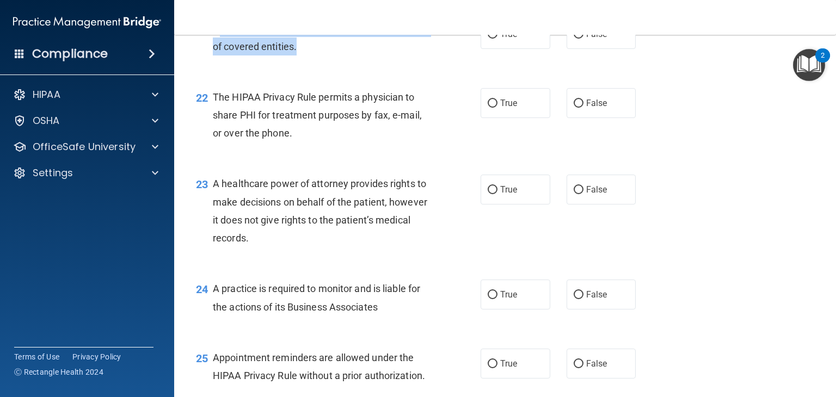
drag, startPoint x: 218, startPoint y: 63, endPoint x: 356, endPoint y: 88, distance: 140.0
click at [356, 55] on div "Not all software vendors are Business Associates of covered entities." at bounding box center [326, 37] width 226 height 36
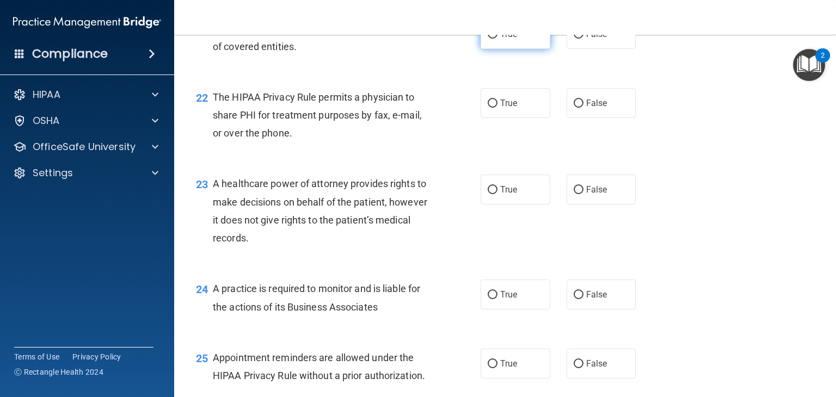
click at [511, 49] on label "True" at bounding box center [516, 34] width 70 height 30
click at [498, 39] on input "True" at bounding box center [493, 34] width 10 height 8
radio input "true"
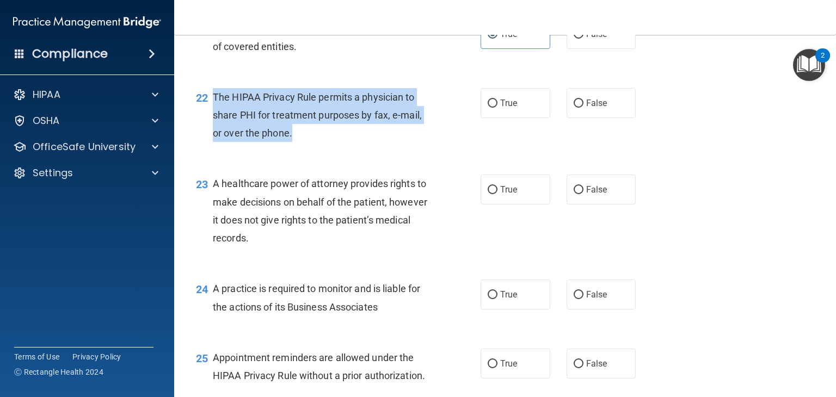
drag, startPoint x: 213, startPoint y: 131, endPoint x: 309, endPoint y: 175, distance: 105.5
click at [309, 143] on div "The HIPAA Privacy Rule permits a physician to share PHI for treatment purposes …" at bounding box center [326, 115] width 226 height 54
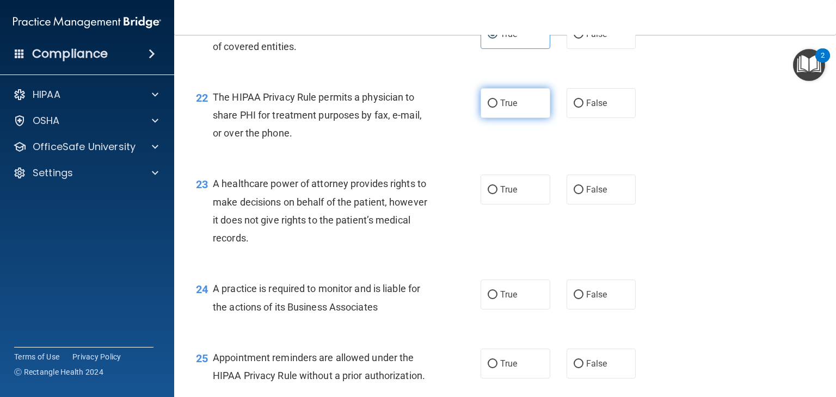
click at [521, 118] on label "True" at bounding box center [516, 103] width 70 height 30
click at [498, 108] on input "True" at bounding box center [493, 104] width 10 height 8
radio input "true"
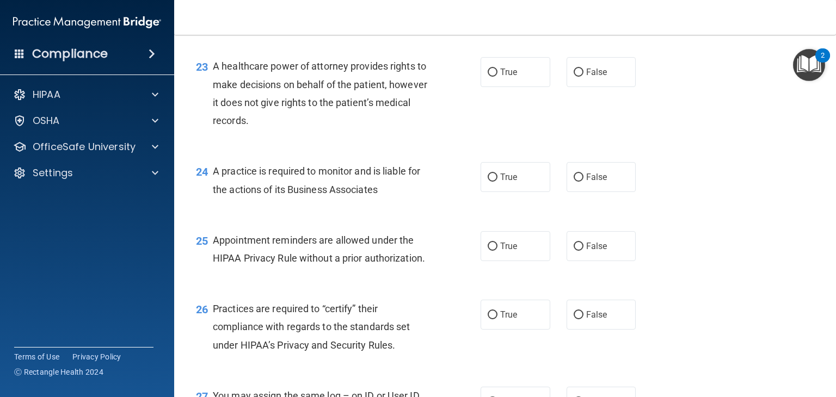
scroll to position [2161, 0]
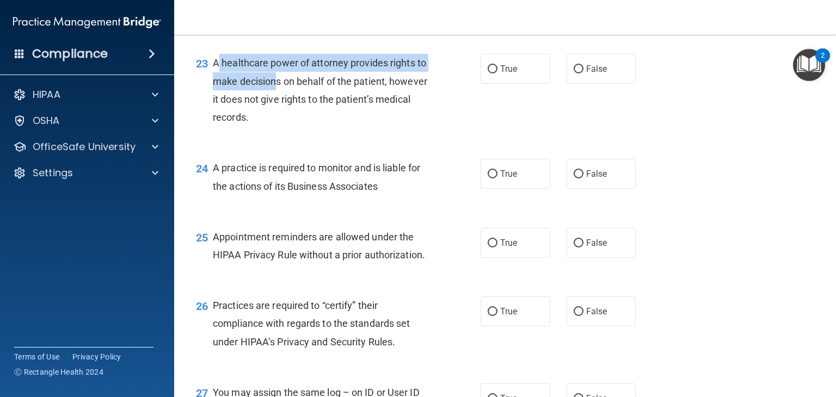
drag, startPoint x: 217, startPoint y: 98, endPoint x: 274, endPoint y: 125, distance: 63.1
click at [274, 125] on div "A healthcare power of attorney provides rights to make decisions on behalf of t…" at bounding box center [326, 90] width 226 height 72
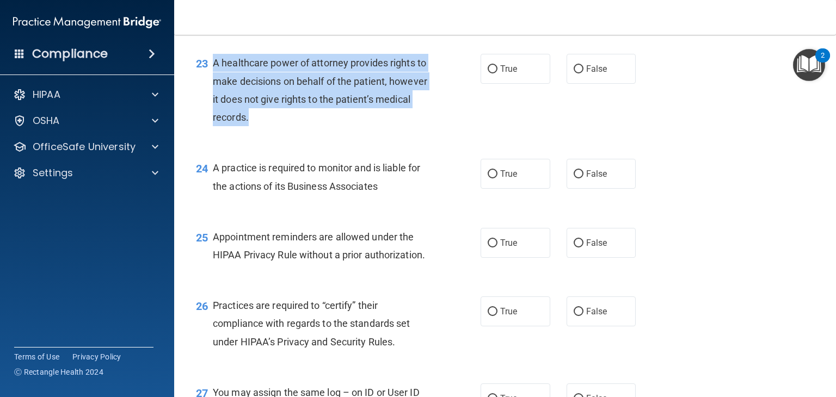
drag, startPoint x: 213, startPoint y: 99, endPoint x: 374, endPoint y: 161, distance: 172.0
click at [374, 126] on div "A healthcare power of attorney provides rights to make decisions on behalf of t…" at bounding box center [326, 90] width 226 height 72
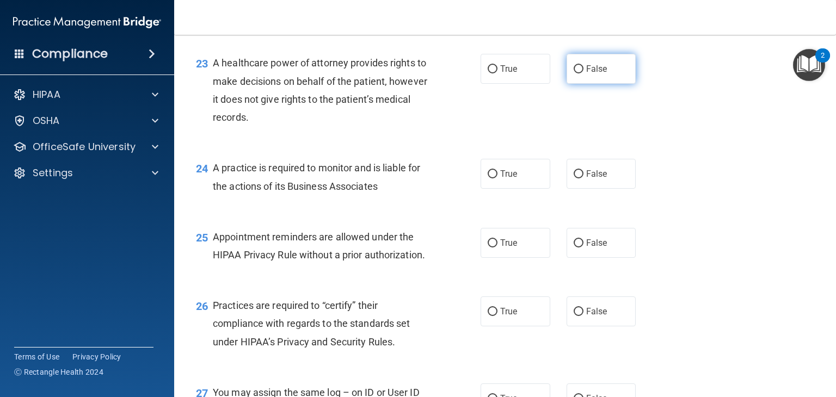
click at [586, 74] on span "False" at bounding box center [596, 69] width 21 height 10
click at [581, 73] on input "False" at bounding box center [579, 69] width 10 height 8
radio input "true"
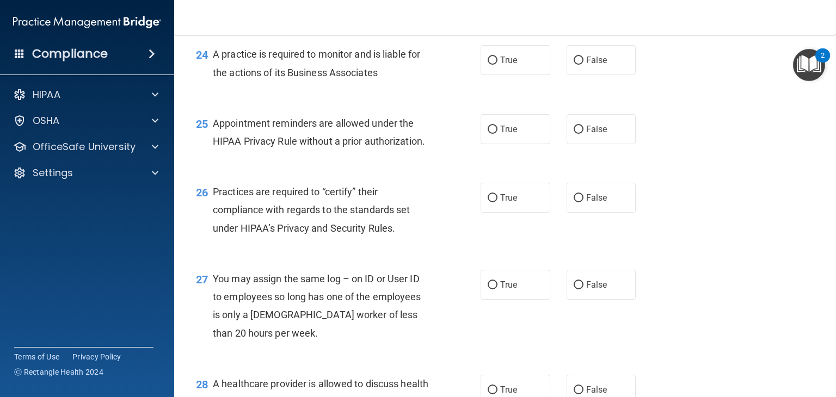
scroll to position [2294, 0]
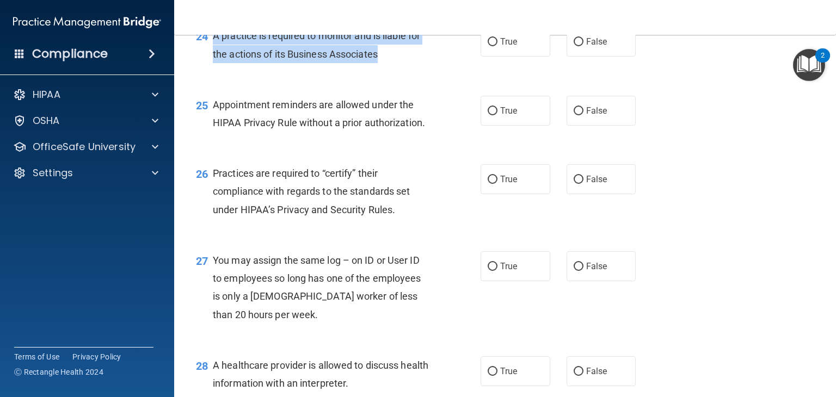
drag, startPoint x: 213, startPoint y: 70, endPoint x: 405, endPoint y: 86, distance: 192.3
click at [405, 63] on div "A practice is required to monitor and is liable for the actions of its Business…" at bounding box center [326, 45] width 226 height 36
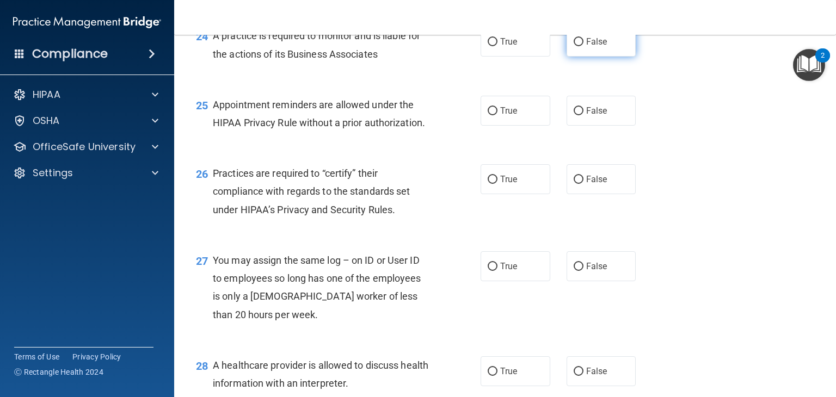
click at [614, 57] on label "False" at bounding box center [602, 42] width 70 height 30
click at [584, 46] on input "False" at bounding box center [579, 42] width 10 height 8
radio input "true"
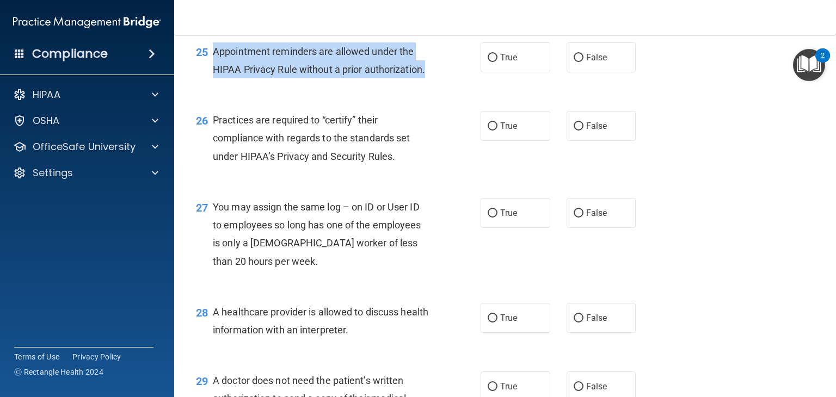
drag, startPoint x: 212, startPoint y: 83, endPoint x: 429, endPoint y: 107, distance: 218.1
click at [429, 78] on div "Appointment reminders are allowed under the HIPAA Privacy Rule without a prior …" at bounding box center [326, 60] width 226 height 36
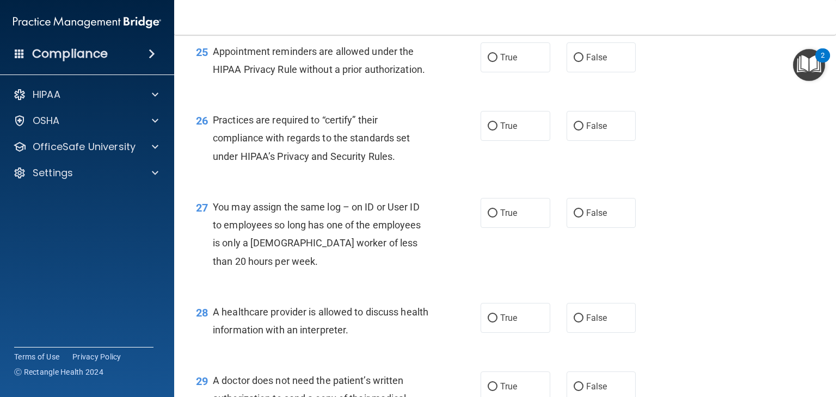
scroll to position [2324, 0]
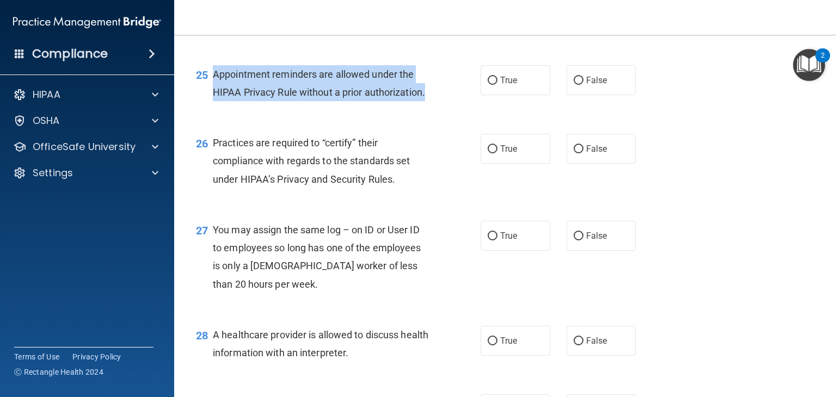
drag, startPoint x: 213, startPoint y: 107, endPoint x: 431, endPoint y: 132, distance: 219.3
click at [431, 101] on div "Appointment reminders are allowed under the HIPAA Privacy Rule without a prior …" at bounding box center [326, 83] width 226 height 36
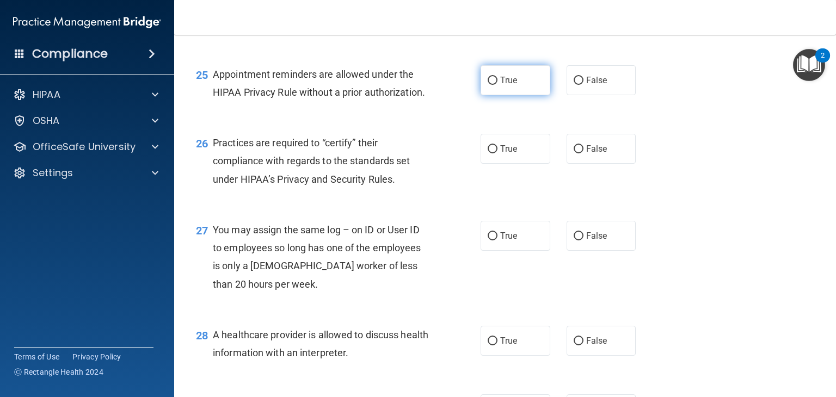
click at [494, 95] on label "True" at bounding box center [516, 80] width 70 height 30
click at [494, 85] on input "True" at bounding box center [493, 81] width 10 height 8
radio input "true"
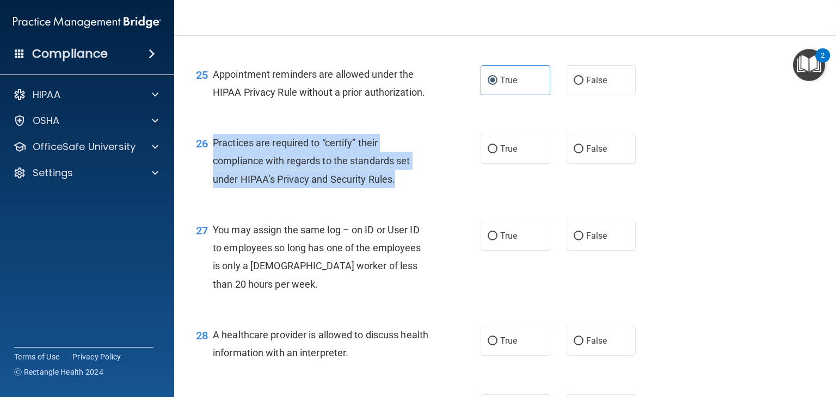
drag, startPoint x: 214, startPoint y: 179, endPoint x: 401, endPoint y: 229, distance: 193.3
click at [401, 194] on div "26 Practices are required to “certify” their compliance with regards to the sta…" at bounding box center [338, 164] width 317 height 60
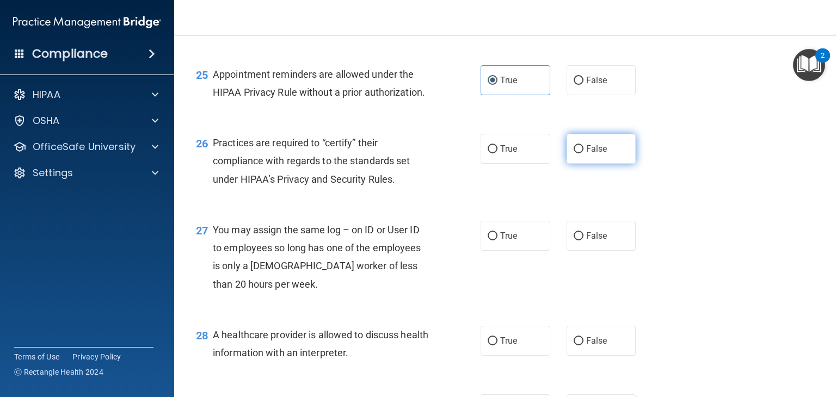
click at [605, 164] on label "False" at bounding box center [602, 149] width 70 height 30
click at [584, 154] on input "False" at bounding box center [579, 149] width 10 height 8
radio input "true"
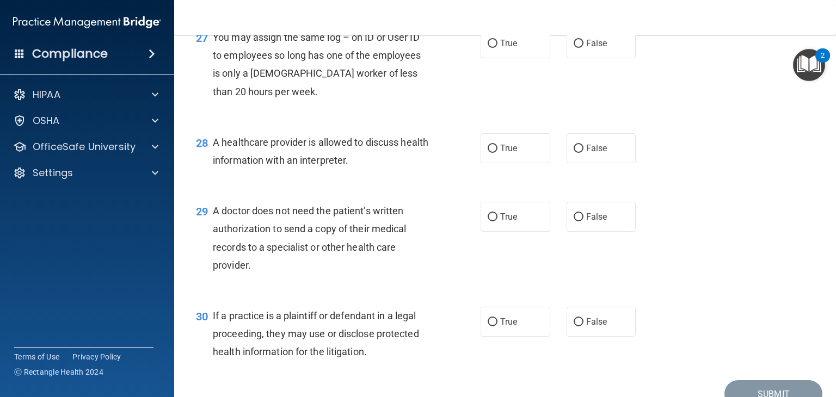
scroll to position [2520, 0]
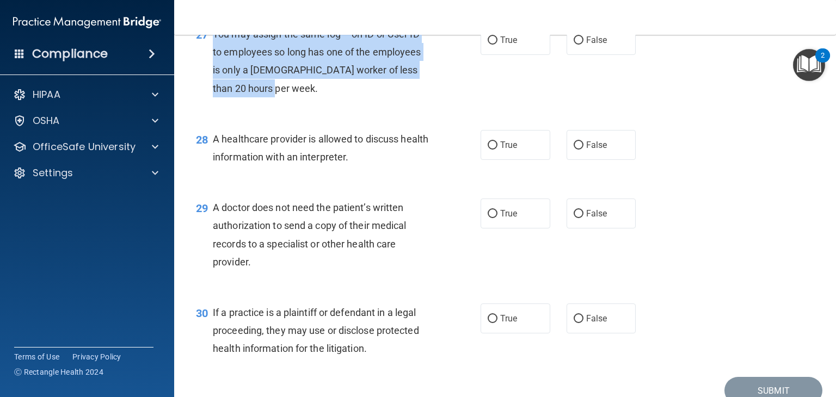
drag, startPoint x: 213, startPoint y: 67, endPoint x: 272, endPoint y: 124, distance: 82.0
click at [272, 97] on div "You may assign the same log – on ID or User ID to employees so long has one of …" at bounding box center [326, 61] width 226 height 72
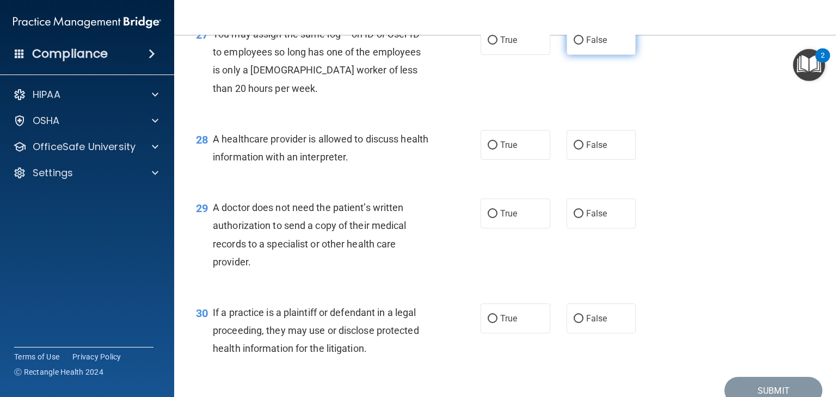
click at [605, 55] on label "False" at bounding box center [602, 40] width 70 height 30
click at [584, 45] on input "False" at bounding box center [579, 40] width 10 height 8
radio input "true"
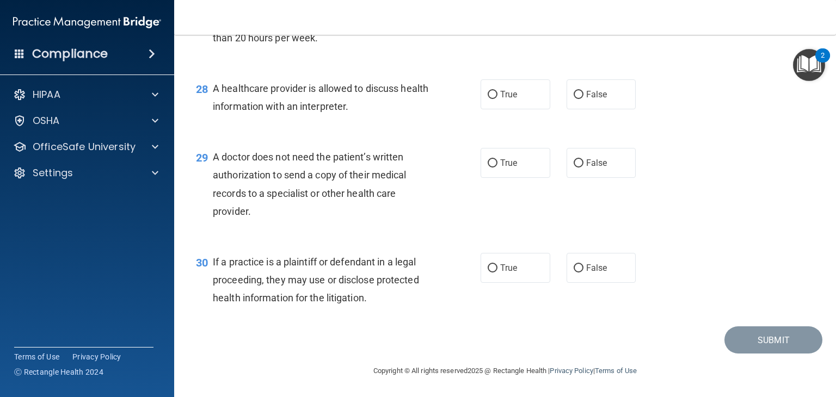
scroll to position [2607, 0]
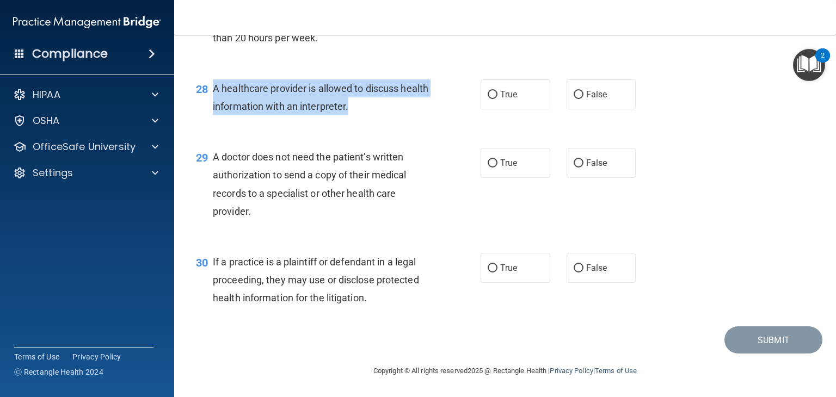
drag, startPoint x: 212, startPoint y: 88, endPoint x: 399, endPoint y: 113, distance: 187.9
click at [399, 113] on div "A healthcare provider is allowed to discuss health information with an interpre…" at bounding box center [326, 97] width 226 height 36
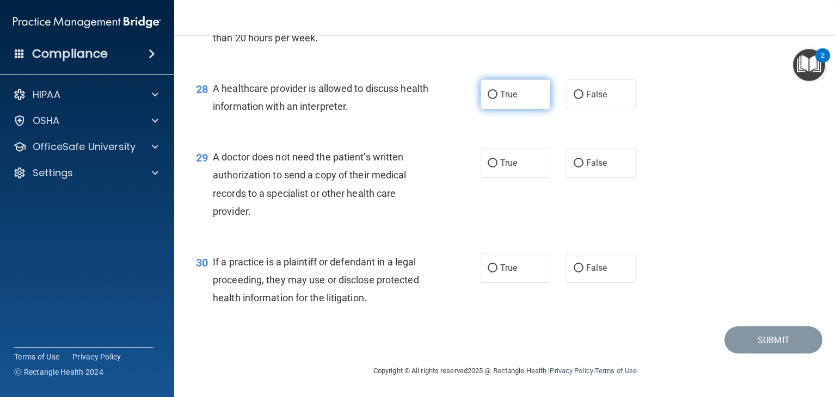
click at [504, 96] on span "True" at bounding box center [508, 94] width 17 height 10
click at [498, 96] on input "True" at bounding box center [493, 95] width 10 height 8
radio input "true"
drag, startPoint x: 212, startPoint y: 160, endPoint x: 328, endPoint y: 210, distance: 126.8
click at [328, 210] on div "29 A doctor does not need the patient’s written authorization to send a copy of…" at bounding box center [338, 187] width 317 height 78
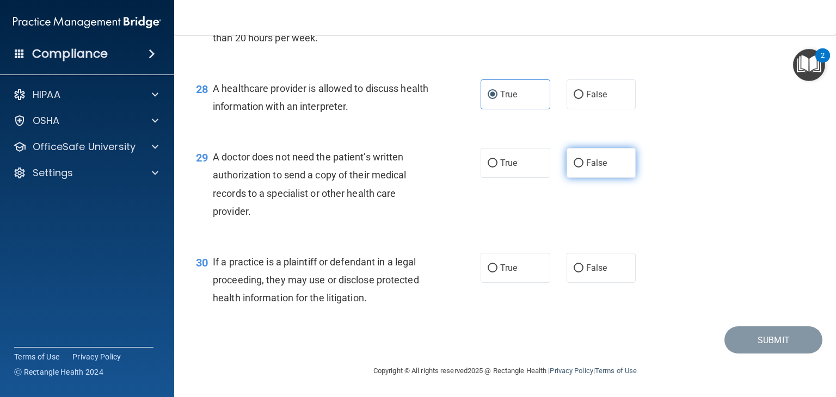
click at [597, 170] on label "False" at bounding box center [602, 163] width 70 height 30
click at [584, 168] on input "False" at bounding box center [579, 164] width 10 height 8
radio input "true"
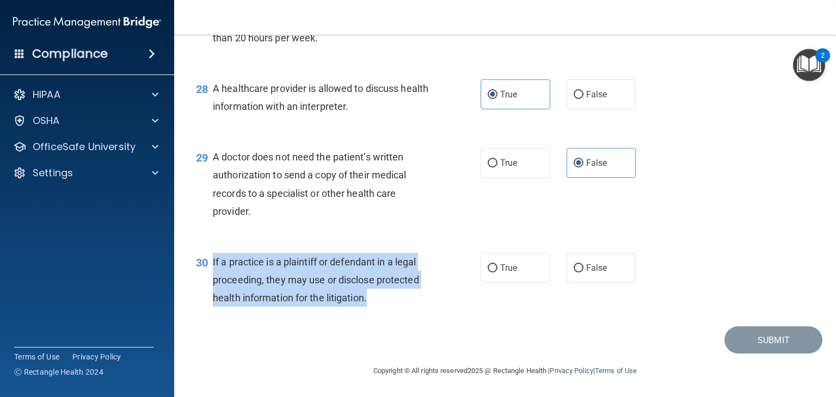
drag, startPoint x: 211, startPoint y: 261, endPoint x: 381, endPoint y: 305, distance: 175.6
click at [381, 305] on div "30 If a practice is a plaintiff or defendant in a legal proceeding, they may us…" at bounding box center [338, 283] width 317 height 60
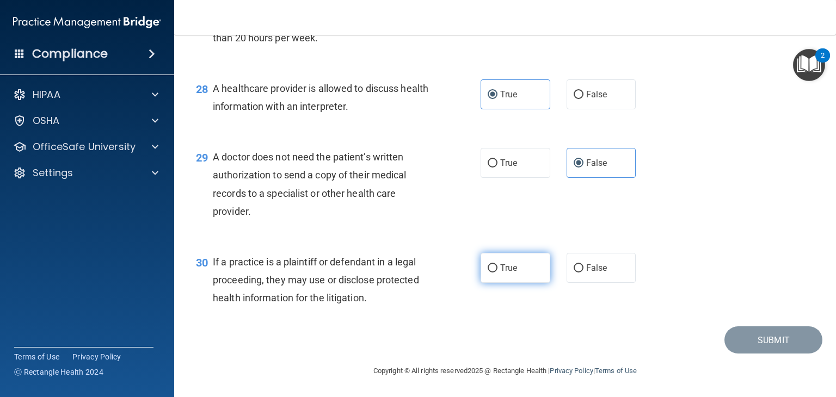
click at [527, 268] on label "True" at bounding box center [516, 268] width 70 height 30
click at [498, 268] on input "True" at bounding box center [493, 269] width 10 height 8
radio input "true"
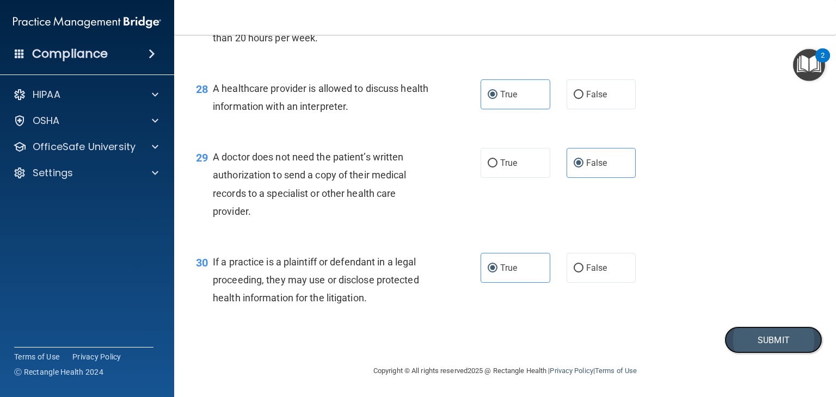
click at [777, 350] on button "Submit" at bounding box center [774, 341] width 98 height 28
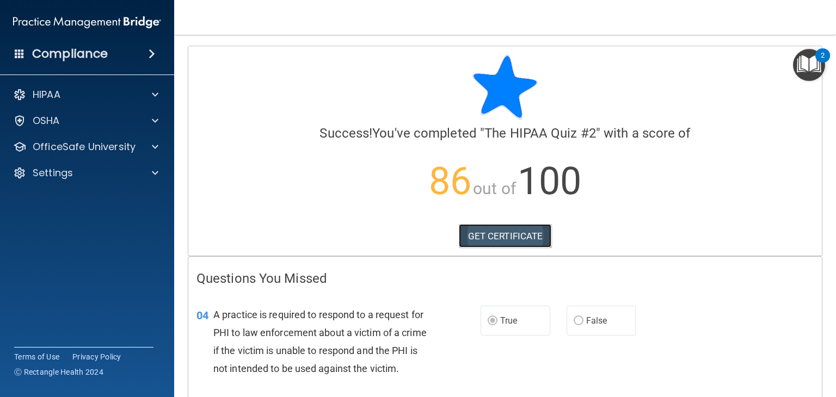
click at [502, 237] on link "GET CERTIFICATE" at bounding box center [505, 236] width 93 height 24
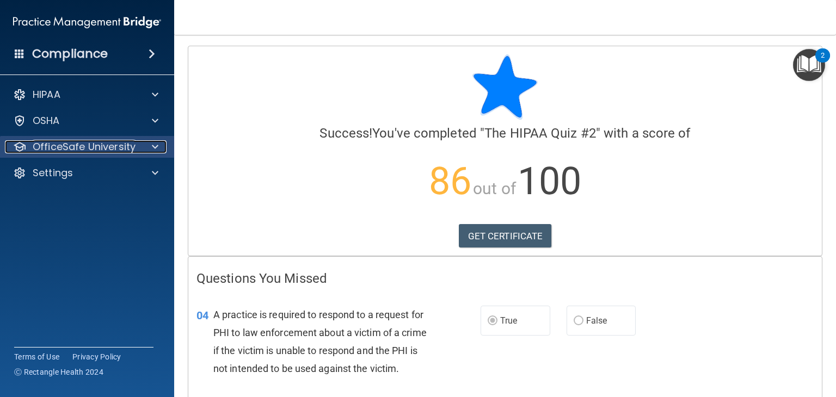
click at [118, 144] on p "OfficeSafe University" at bounding box center [84, 146] width 103 height 13
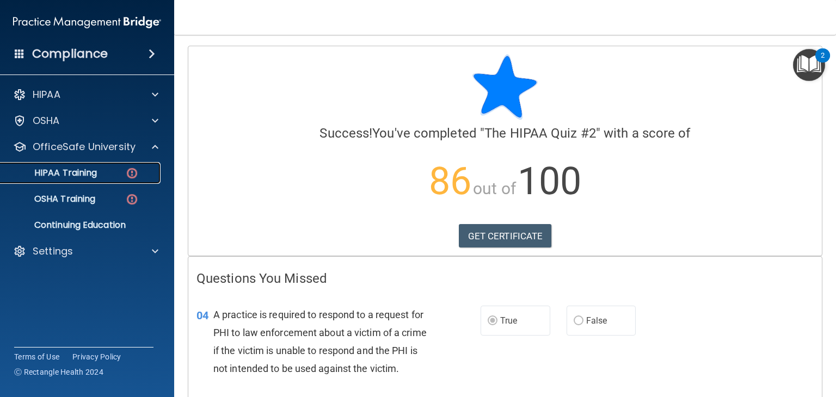
click at [118, 166] on link "HIPAA Training" at bounding box center [74, 173] width 171 height 22
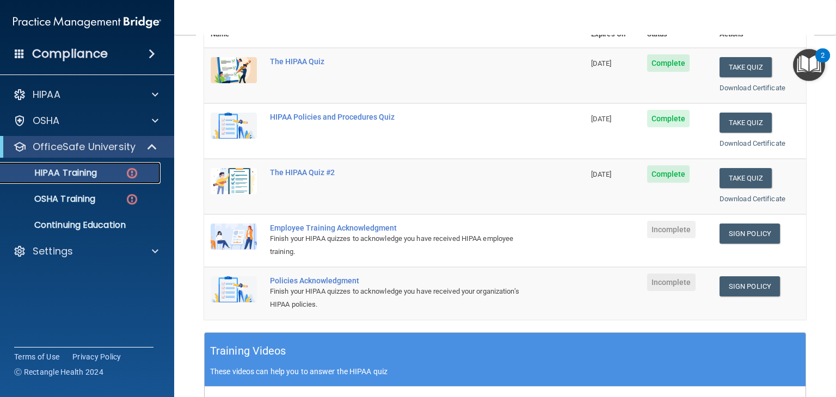
scroll to position [149, 0]
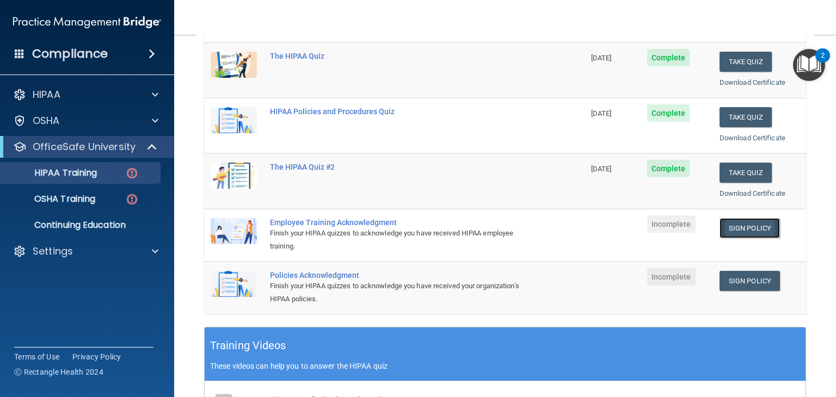
click at [742, 229] on link "Sign Policy" at bounding box center [750, 228] width 60 height 20
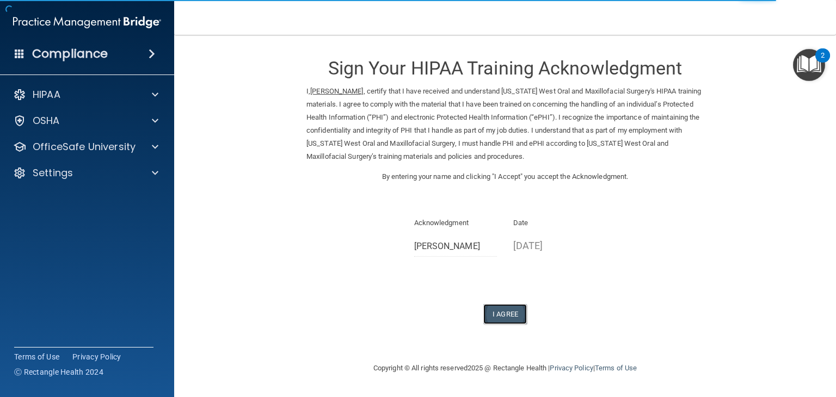
click at [496, 317] on button "I Agree" at bounding box center [505, 314] width 44 height 20
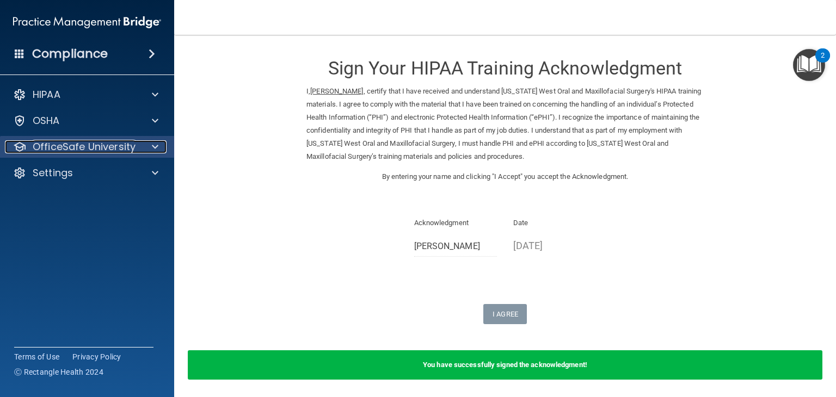
click at [103, 149] on p "OfficeSafe University" at bounding box center [84, 146] width 103 height 13
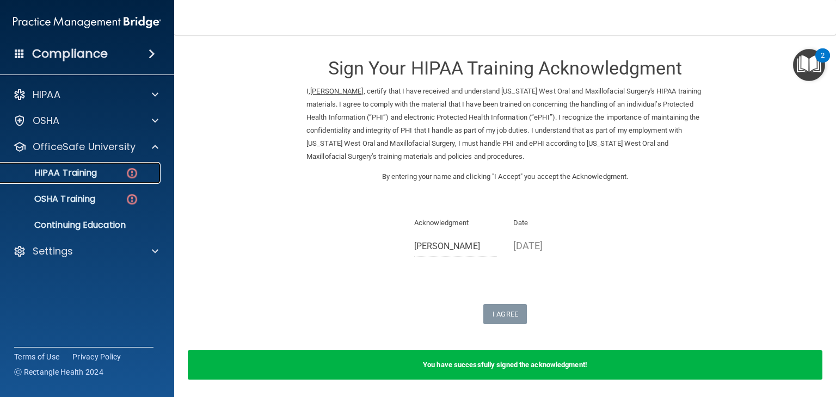
click at [103, 178] on div "HIPAA Training" at bounding box center [81, 173] width 149 height 11
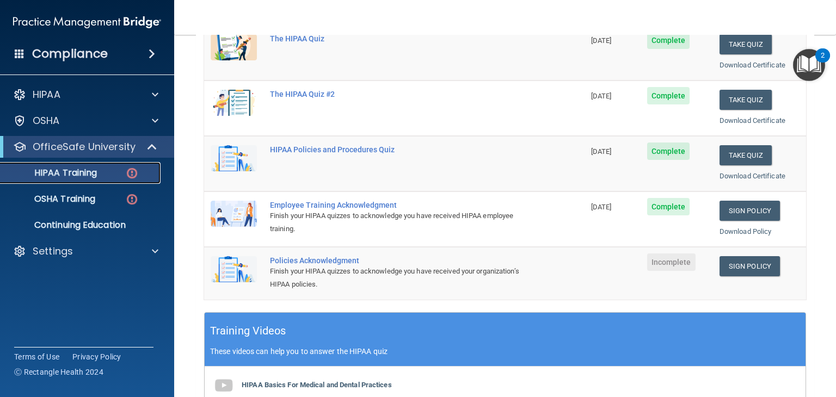
scroll to position [168, 0]
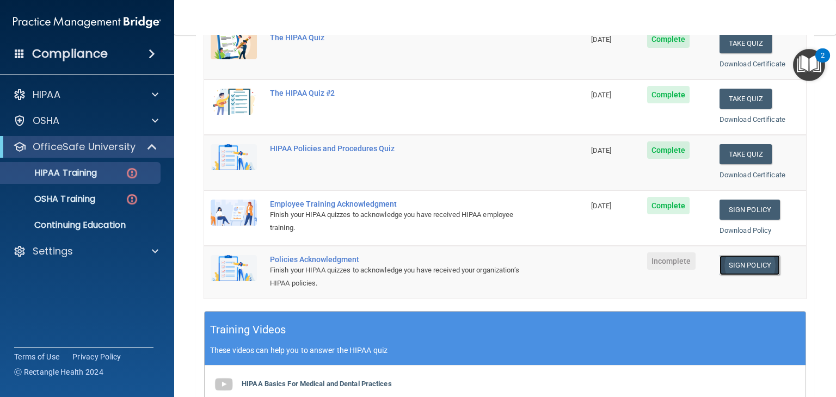
click at [768, 258] on link "Sign Policy" at bounding box center [750, 265] width 60 height 20
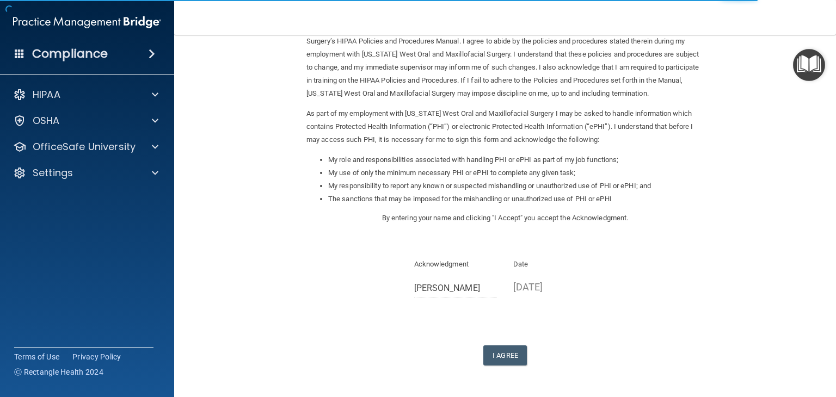
scroll to position [92, 0]
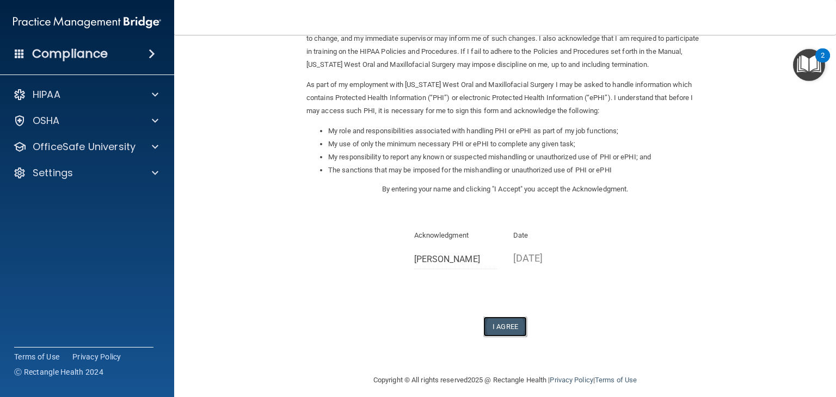
click at [499, 327] on button "I Agree" at bounding box center [505, 327] width 44 height 20
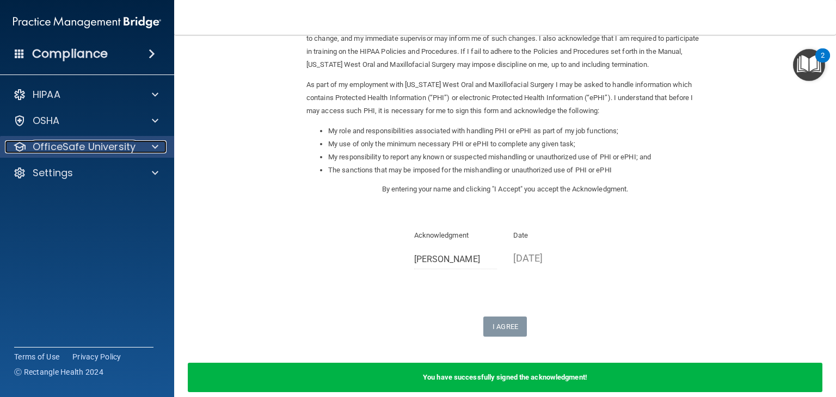
click at [130, 151] on p "OfficeSafe University" at bounding box center [84, 146] width 103 height 13
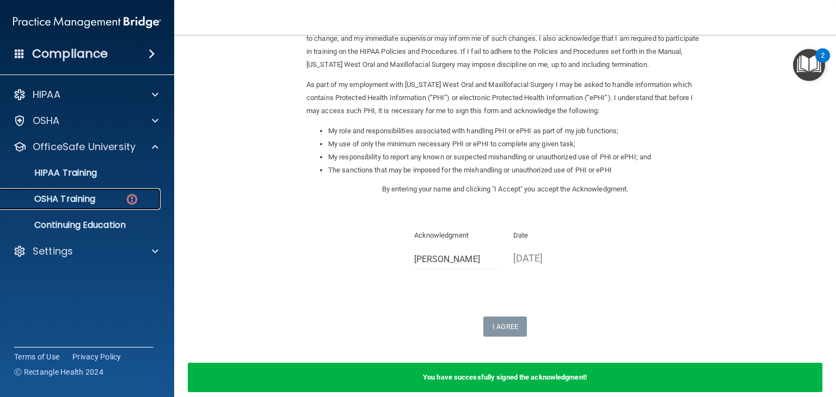
click at [121, 194] on div "OSHA Training" at bounding box center [81, 199] width 149 height 11
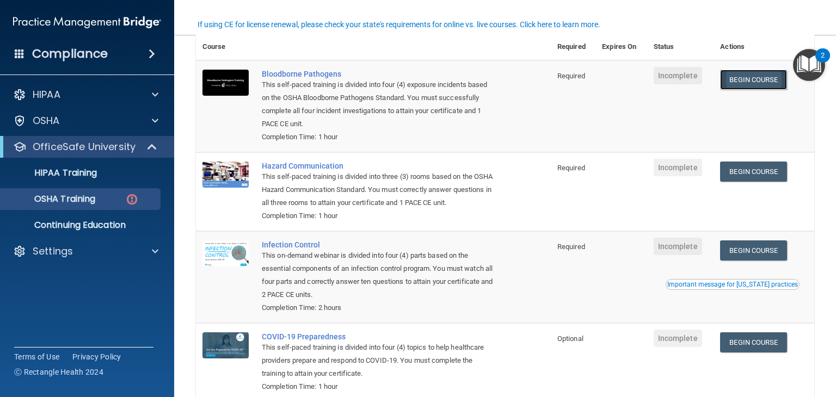
click at [749, 78] on link "Begin Course" at bounding box center [753, 80] width 66 height 20
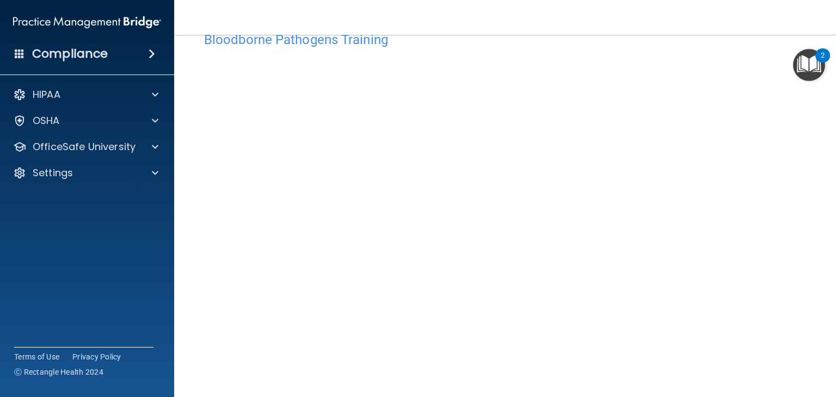
scroll to position [44, 0]
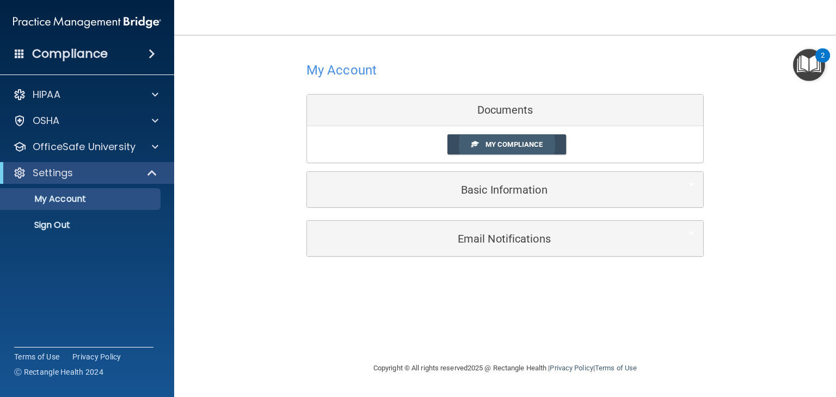
click at [527, 140] on span "My Compliance" at bounding box center [514, 144] width 57 height 8
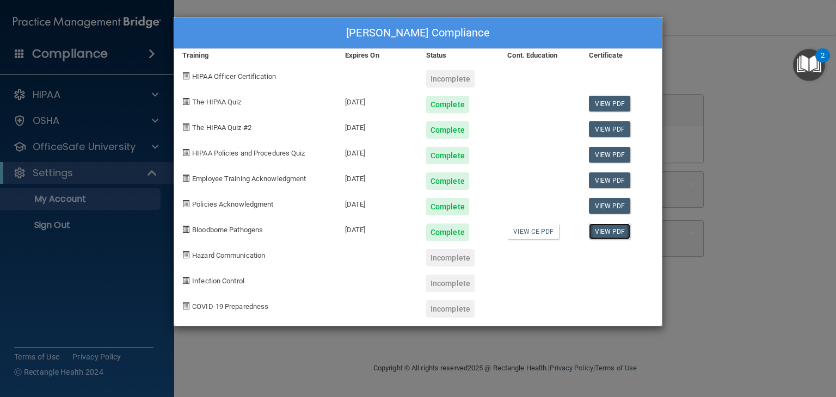
click at [605, 227] on link "View PDF" at bounding box center [610, 232] width 42 height 16
click at [741, 106] on div "[PERSON_NAME] Compliance Training Expires On Status Cont. Education Certificate…" at bounding box center [418, 198] width 836 height 397
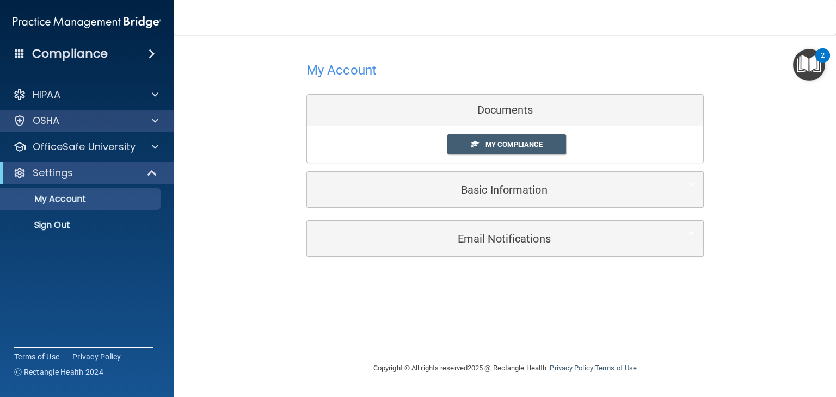
click at [143, 128] on div "OSHA" at bounding box center [87, 121] width 175 height 22
click at [156, 116] on span at bounding box center [155, 120] width 7 height 13
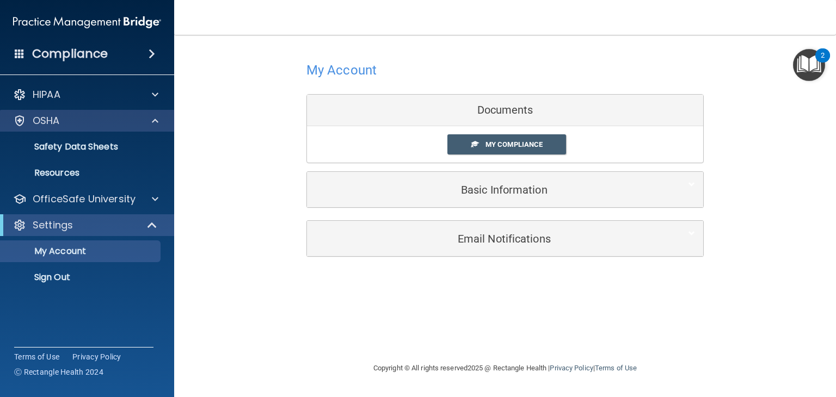
click at [127, 128] on div "OSHA" at bounding box center [87, 121] width 175 height 22
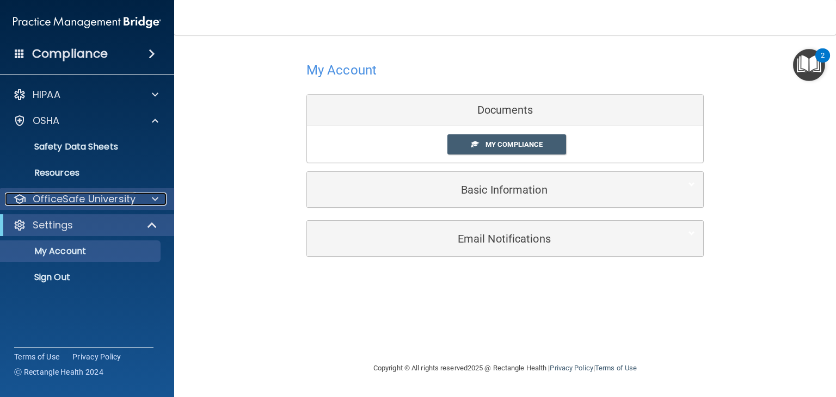
click at [148, 197] on div at bounding box center [153, 199] width 27 height 13
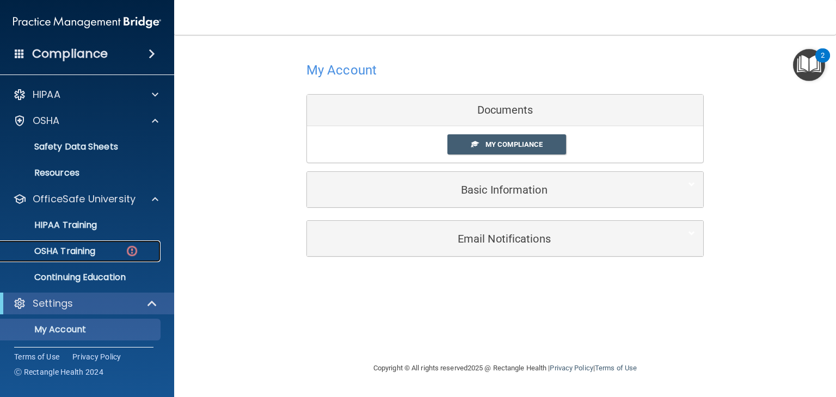
click at [138, 247] on img at bounding box center [132, 251] width 14 height 14
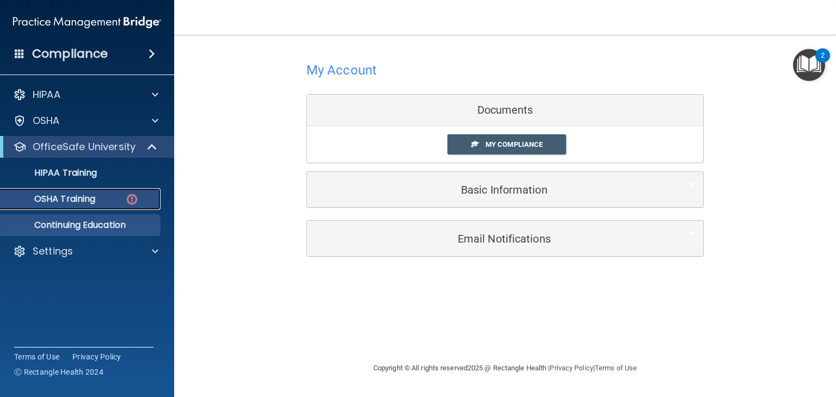
click at [138, 247] on div "HIPAA Documents and Policies Report an Incident Business Associates Emergency P…" at bounding box center [87, 175] width 175 height 192
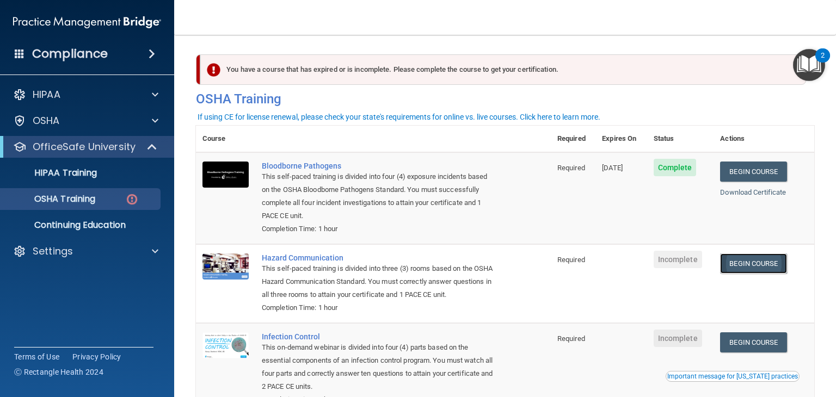
click at [766, 271] on link "Begin Course" at bounding box center [753, 264] width 66 height 20
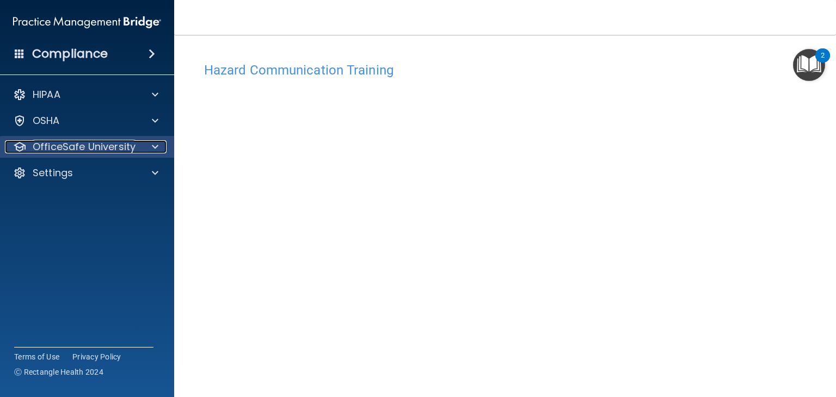
click at [144, 144] on div at bounding box center [153, 146] width 27 height 13
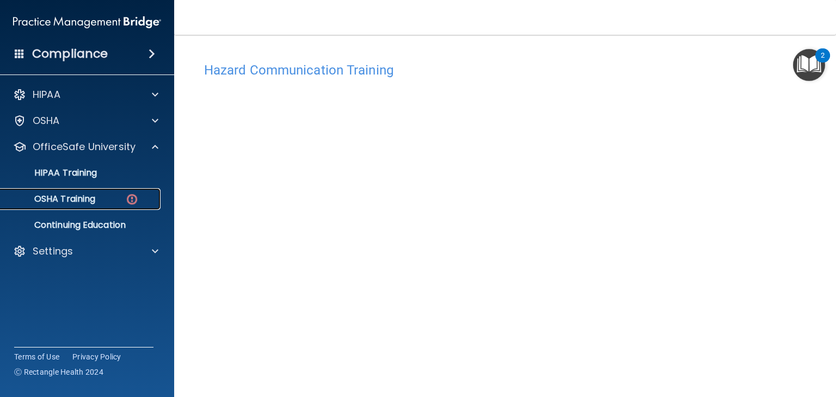
click at [139, 196] on div "OSHA Training" at bounding box center [81, 199] width 149 height 11
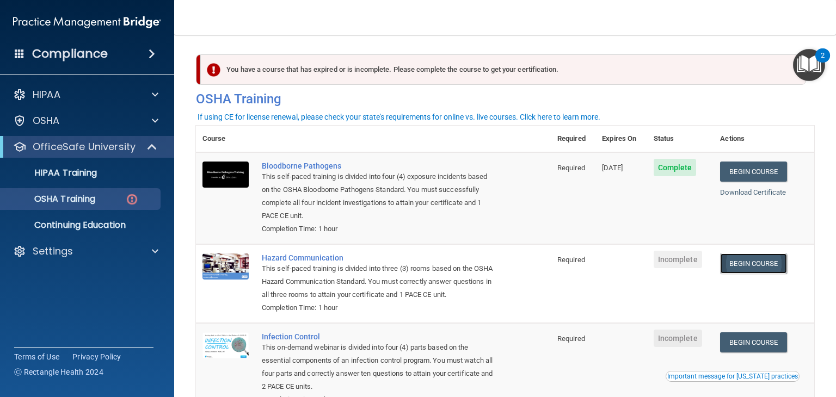
click at [774, 259] on link "Begin Course" at bounding box center [753, 264] width 66 height 20
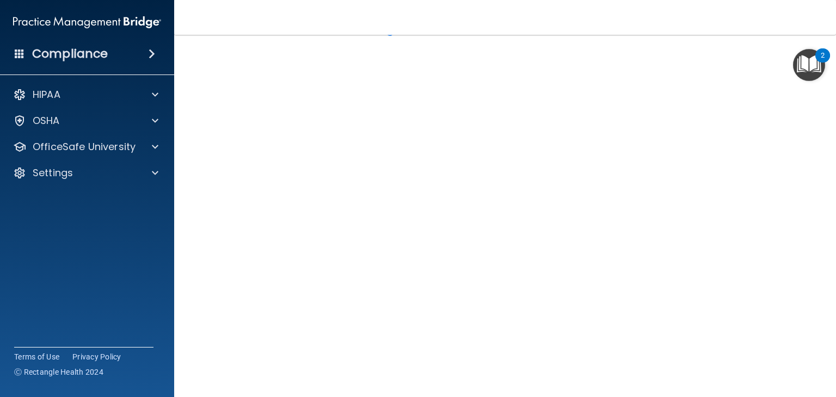
scroll to position [47, 0]
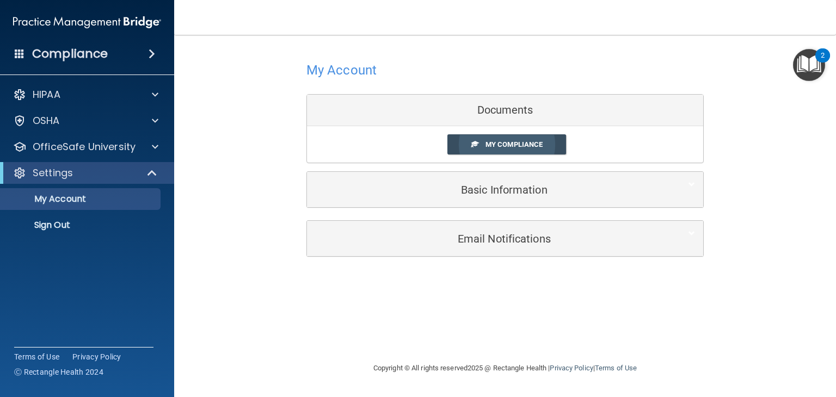
click at [538, 149] on link "My Compliance" at bounding box center [507, 144] width 119 height 20
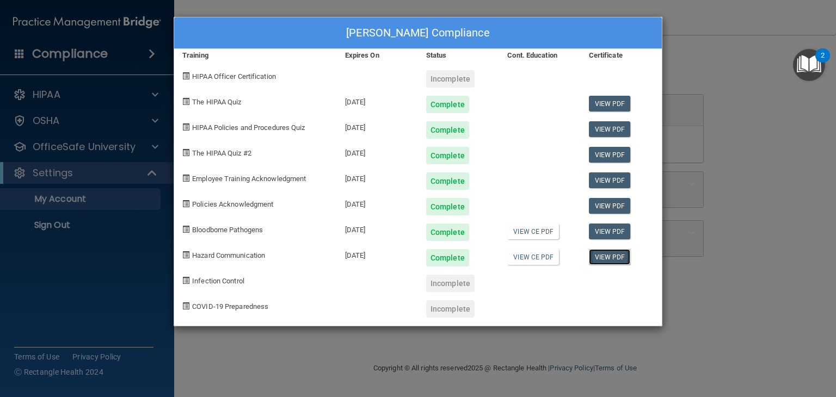
click at [618, 260] on link "View PDF" at bounding box center [610, 257] width 42 height 16
click at [696, 75] on div "Benjamin Merrell's Compliance Training Expires On Status Cont. Education Certif…" at bounding box center [418, 198] width 836 height 397
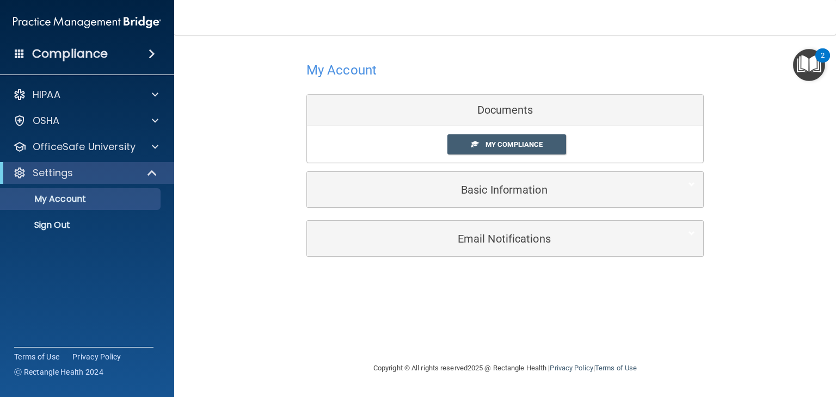
click at [91, 158] on div "HIPAA Documents and Policies Report an Incident Business Associates Emergency P…" at bounding box center [87, 162] width 175 height 166
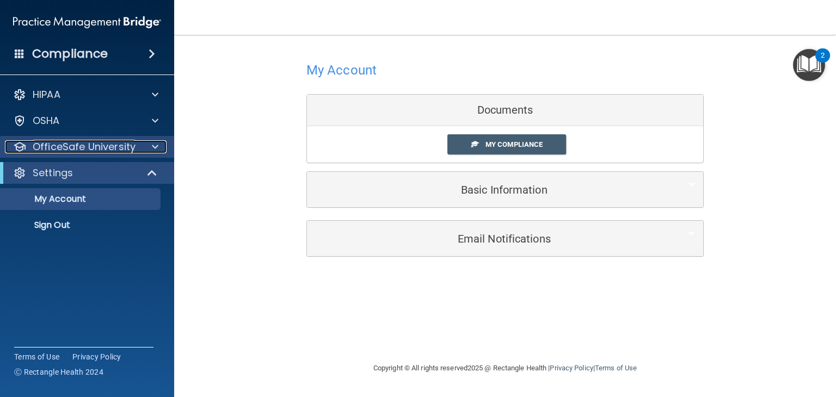
click at [96, 151] on p "OfficeSafe University" at bounding box center [84, 146] width 103 height 13
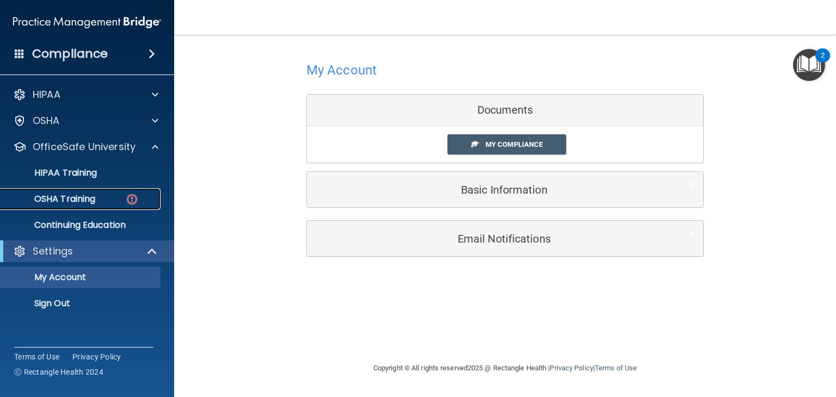
click at [113, 191] on link "OSHA Training" at bounding box center [74, 199] width 171 height 22
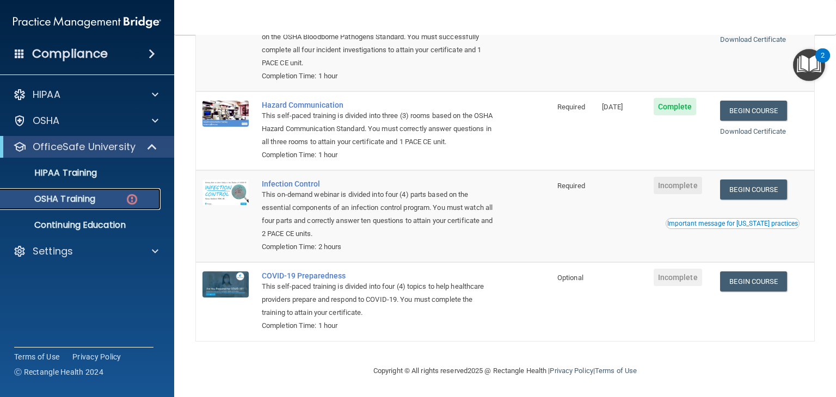
scroll to position [168, 0]
click at [749, 195] on link "Begin Course" at bounding box center [753, 190] width 66 height 20
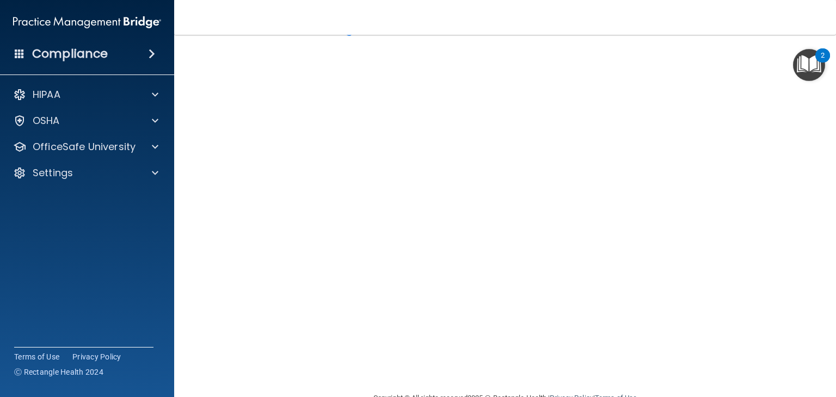
scroll to position [41, 0]
click at [759, 140] on div "Infection Control Training This course doesn’t expire until . Are you sure you …" at bounding box center [505, 204] width 618 height 377
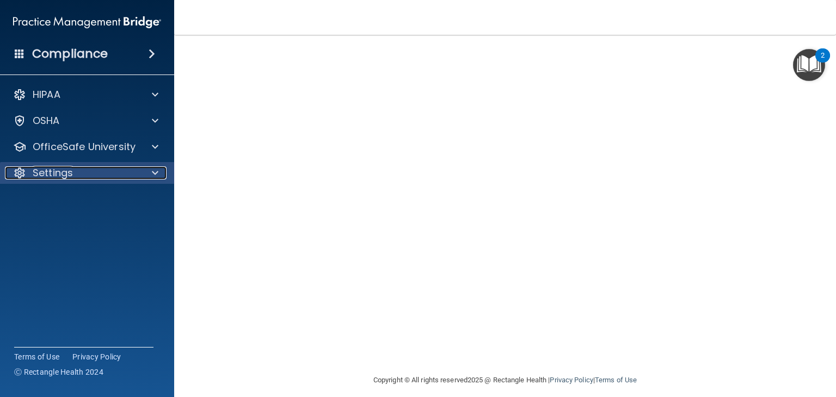
click at [100, 170] on div "Settings" at bounding box center [72, 173] width 135 height 13
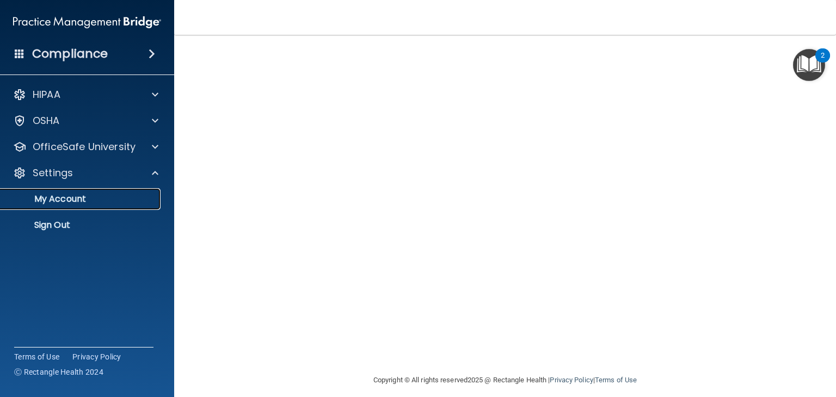
click at [96, 200] on p "My Account" at bounding box center [81, 199] width 149 height 11
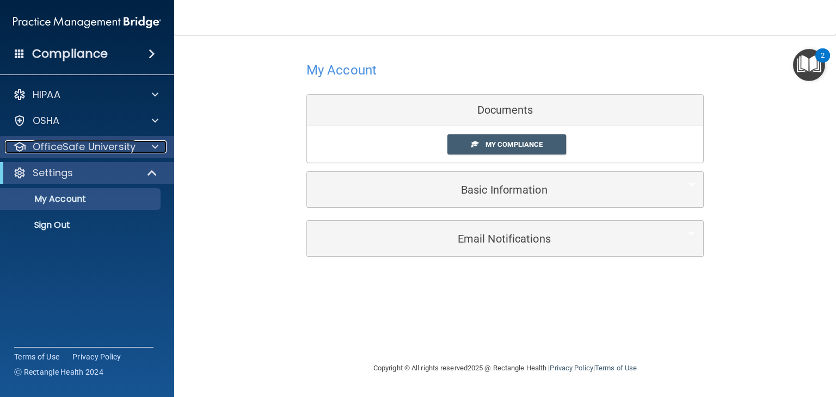
click at [144, 149] on div at bounding box center [153, 146] width 27 height 13
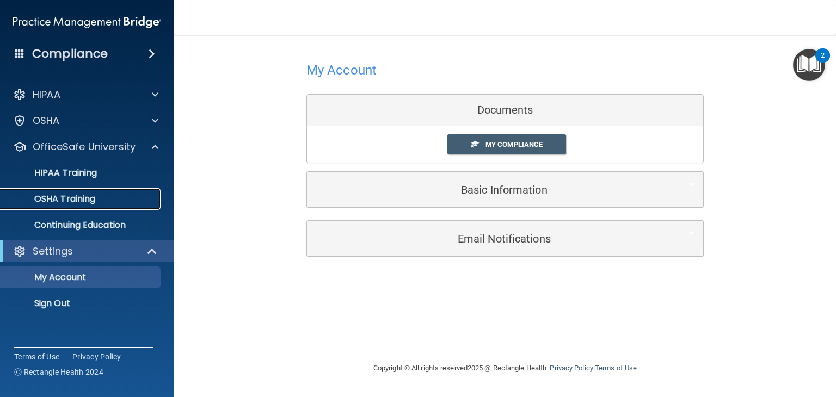
click at [125, 194] on div "OSHA Training" at bounding box center [81, 199] width 149 height 11
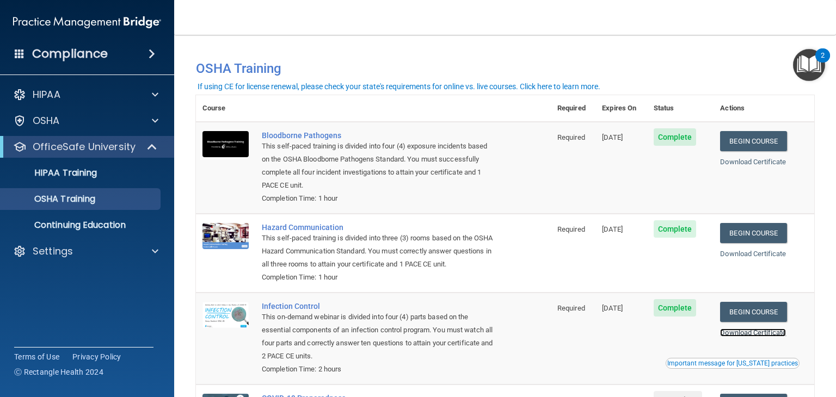
click at [755, 337] on link "Download Certificate" at bounding box center [753, 333] width 66 height 8
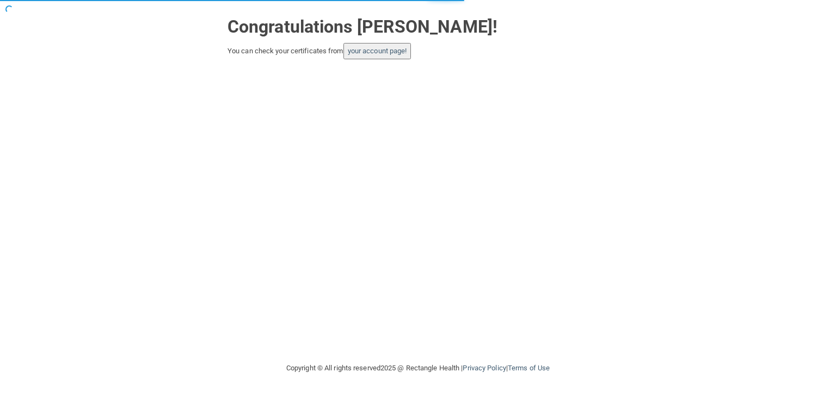
click at [396, 46] on button "your account page!" at bounding box center [378, 51] width 68 height 16
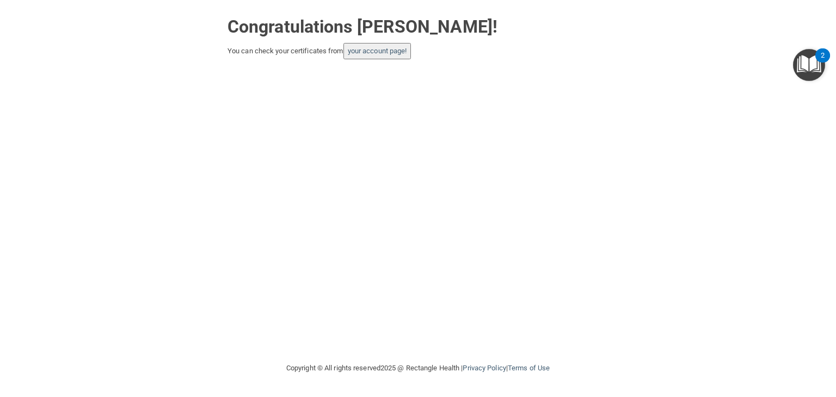
click at [382, 58] on button "your account page!" at bounding box center [378, 51] width 68 height 16
